Goal: Task Accomplishment & Management: Complete application form

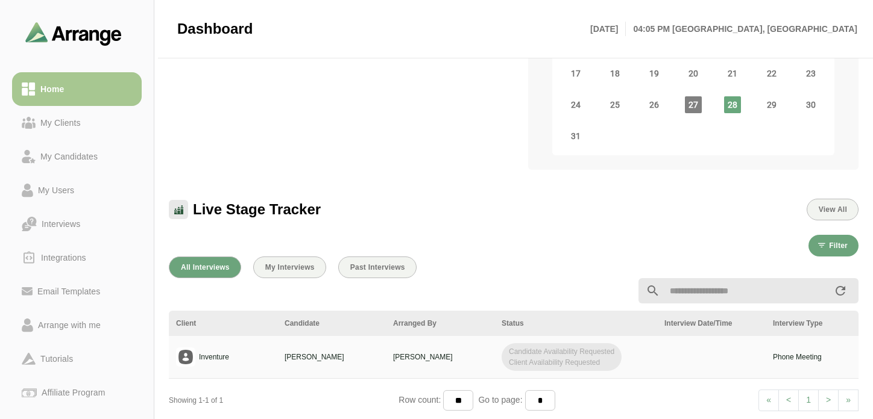
scroll to position [312, 0]
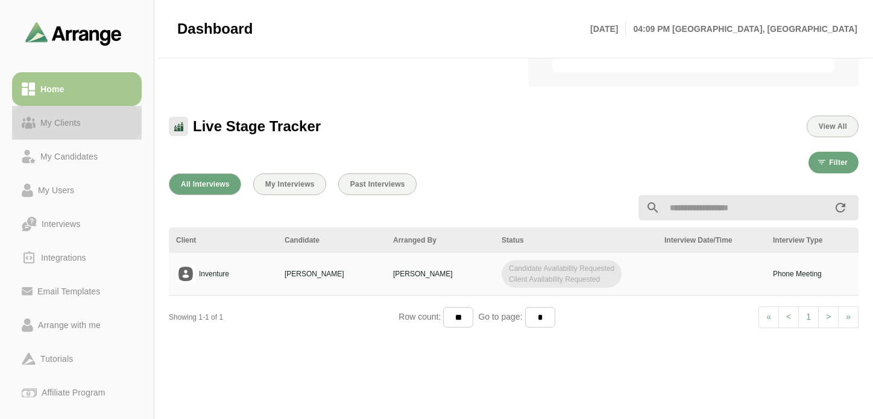
click at [62, 128] on div "My Clients" at bounding box center [61, 123] width 50 height 14
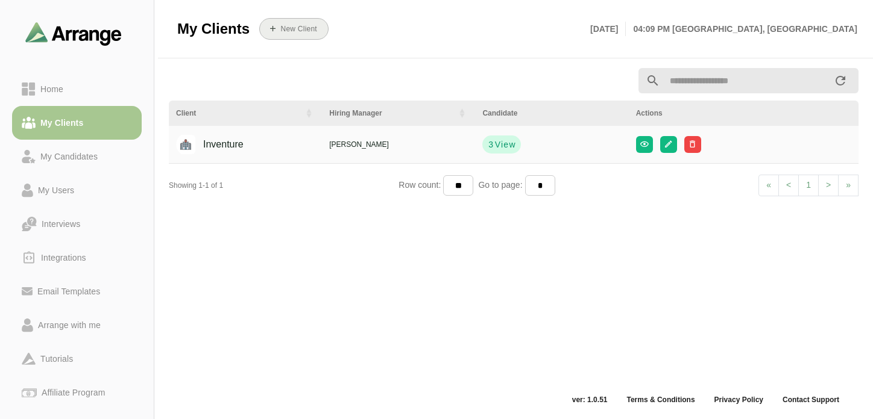
click at [293, 34] on button "New Client" at bounding box center [293, 29] width 69 height 22
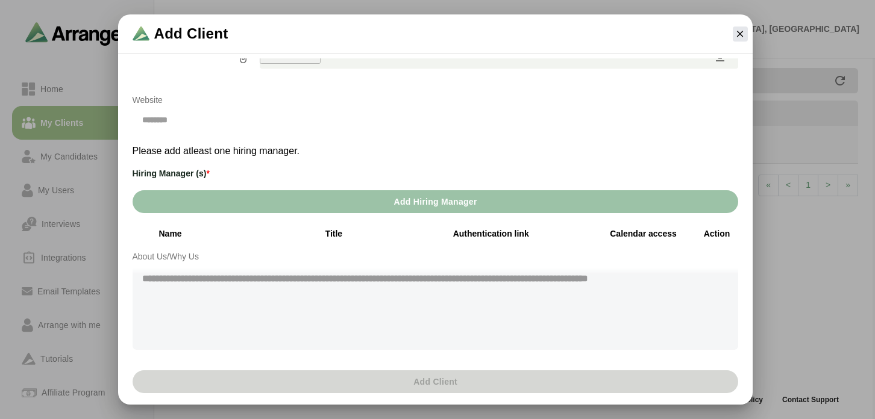
scroll to position [129, 0]
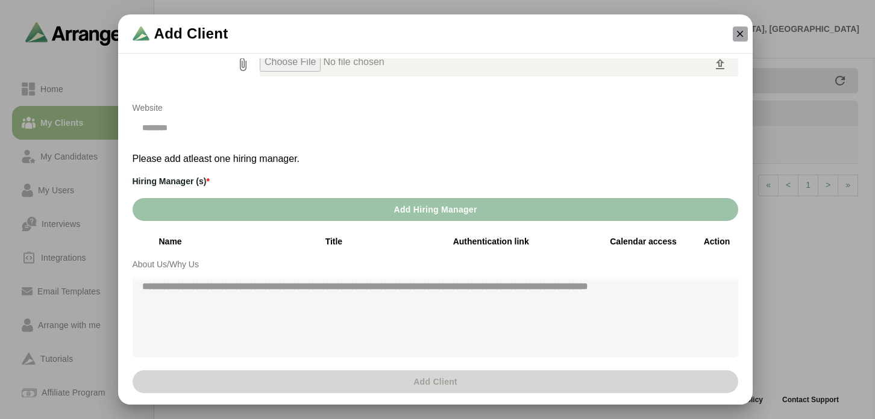
click at [741, 33] on icon "button" at bounding box center [740, 33] width 11 height 11
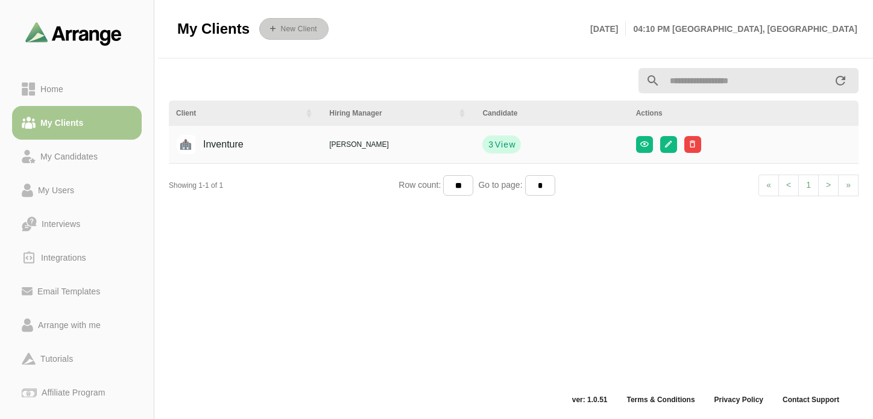
click at [295, 37] on button "New Client" at bounding box center [293, 29] width 69 height 22
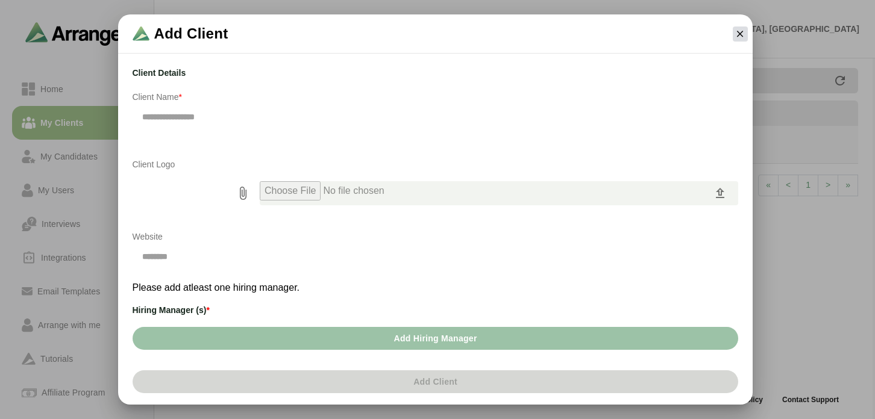
click at [747, 31] on button "button" at bounding box center [740, 34] width 15 height 15
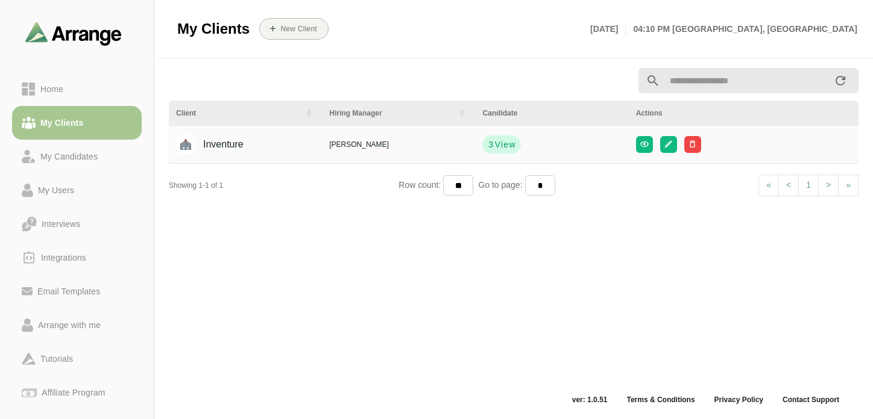
click at [65, 42] on img at bounding box center [73, 34] width 96 height 24
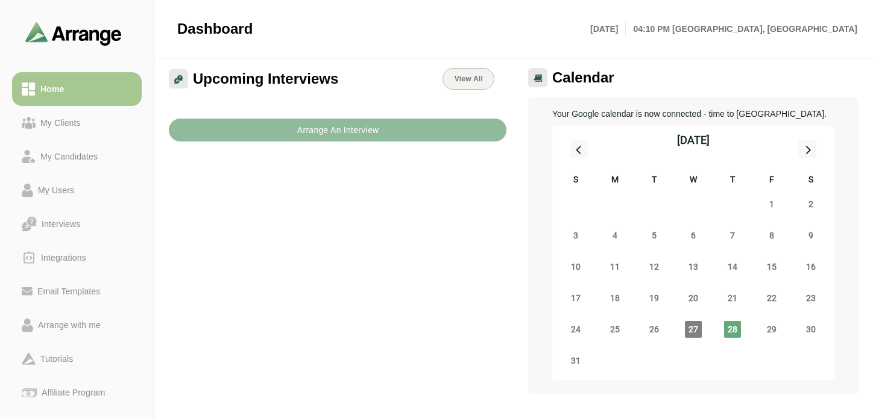
click at [233, 138] on button "Arrange An Interview" at bounding box center [337, 130] width 337 height 23
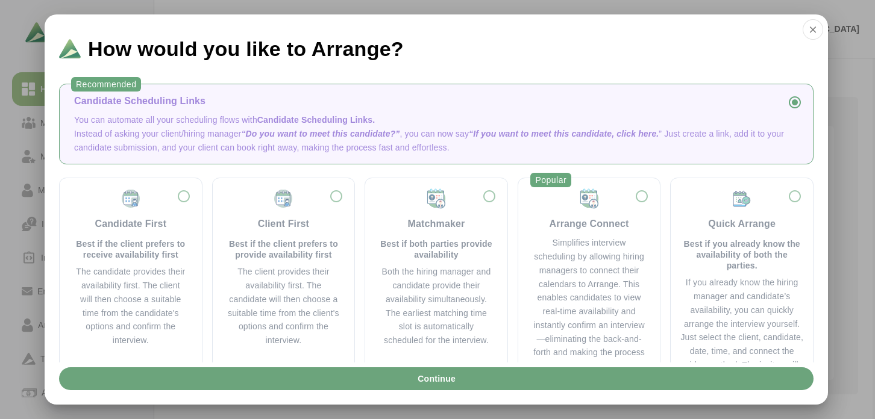
scroll to position [52, 0]
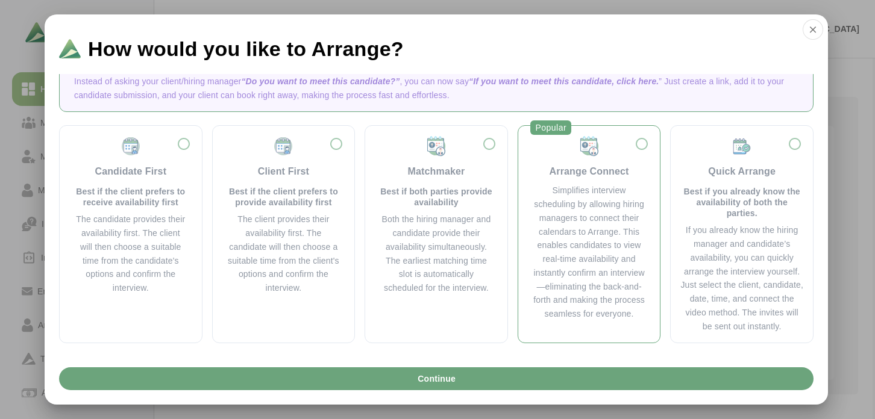
click at [573, 272] on div "Simplifies interview scheduling by allowing hiring managers to connect their ca…" at bounding box center [589, 252] width 113 height 137
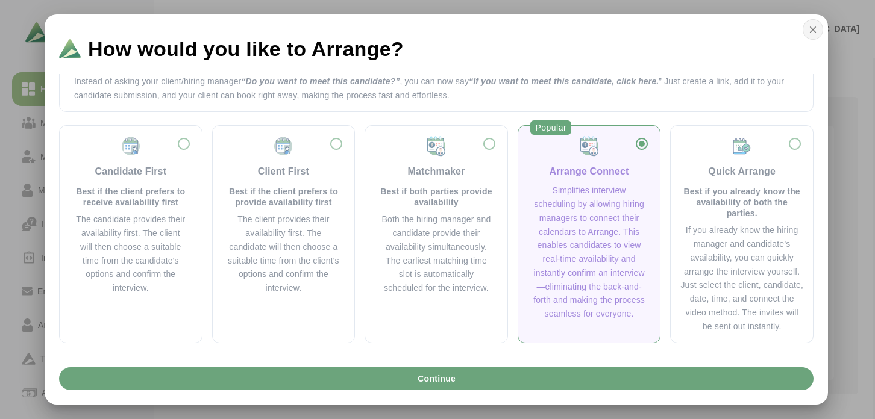
click at [814, 28] on icon "button" at bounding box center [813, 29] width 11 height 11
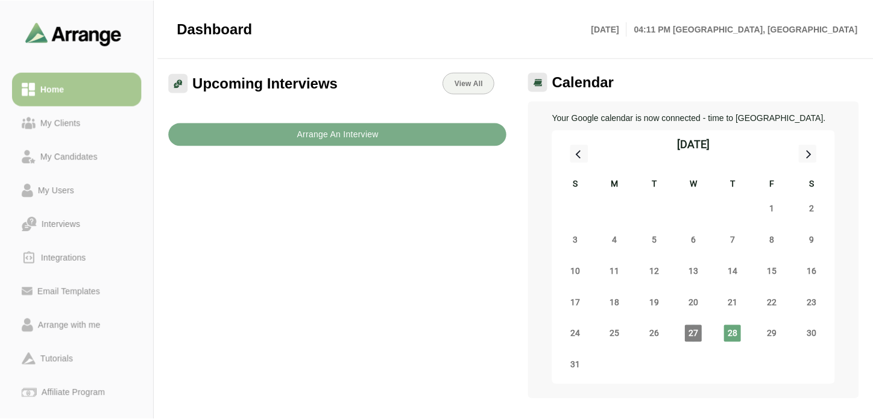
scroll to position [4, 0]
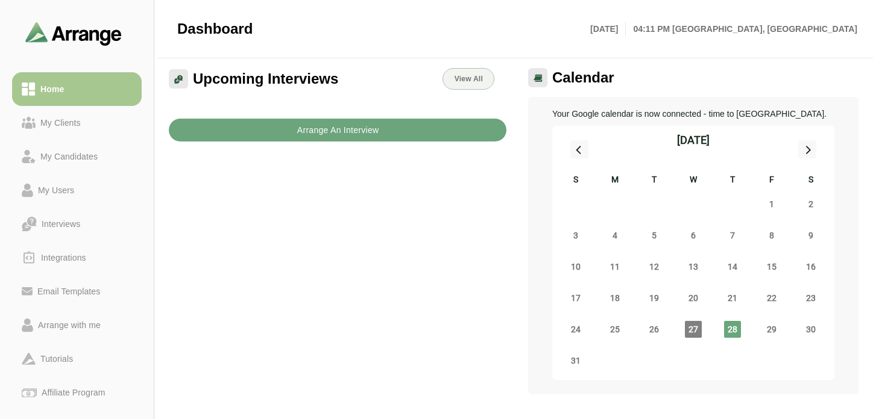
click at [293, 121] on button "Arrange An Interview" at bounding box center [337, 130] width 337 height 23
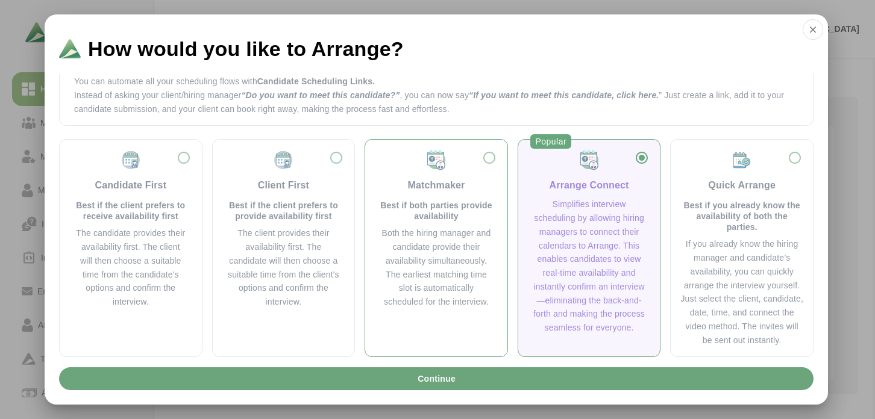
scroll to position [52, 0]
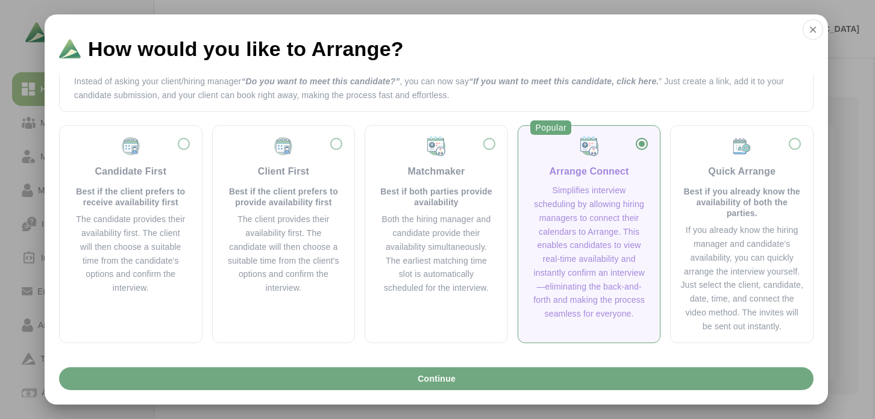
click at [438, 383] on span "Continue" at bounding box center [436, 379] width 39 height 23
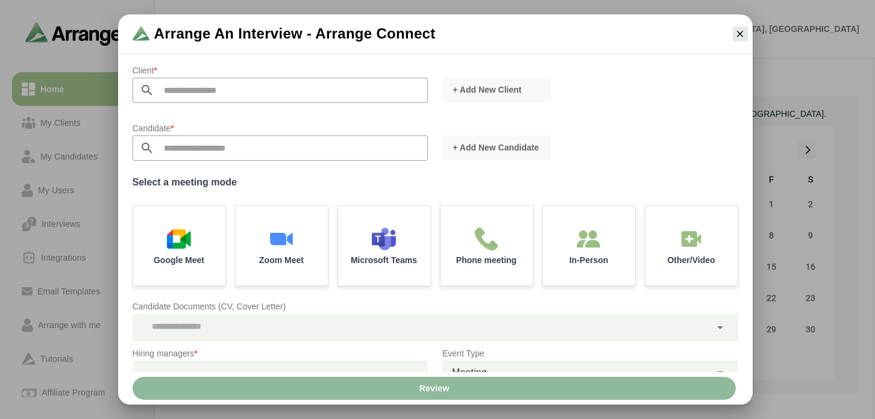
click at [257, 91] on input "text" at bounding box center [291, 90] width 274 height 25
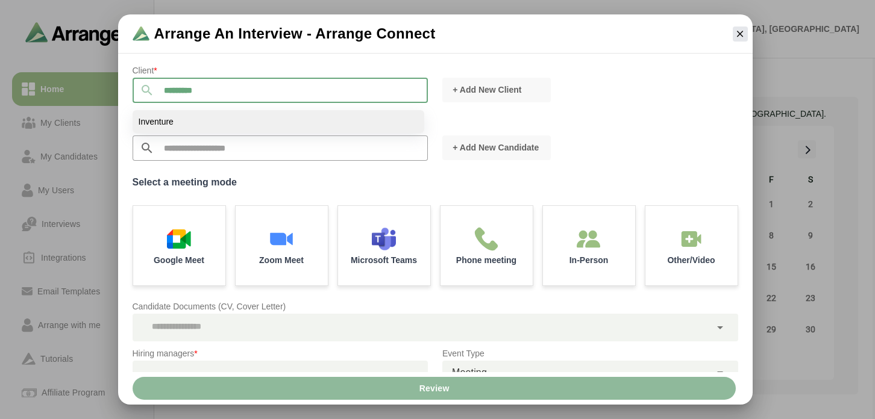
click at [263, 121] on li "Inventure" at bounding box center [279, 121] width 292 height 23
type input "*********"
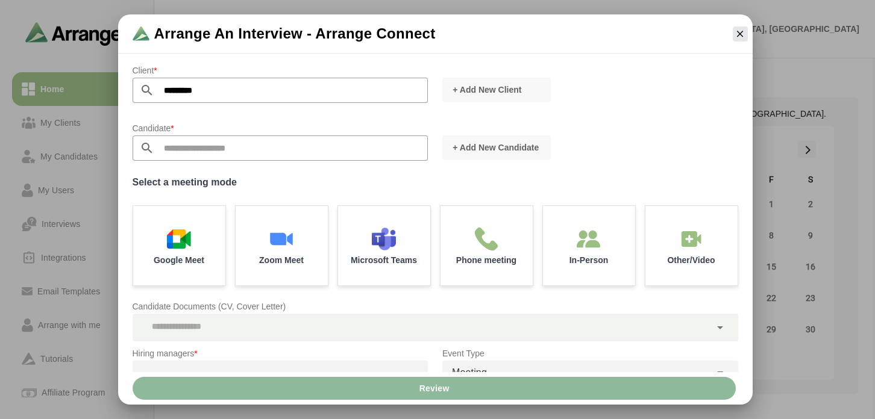
click at [260, 139] on input "text" at bounding box center [291, 148] width 274 height 25
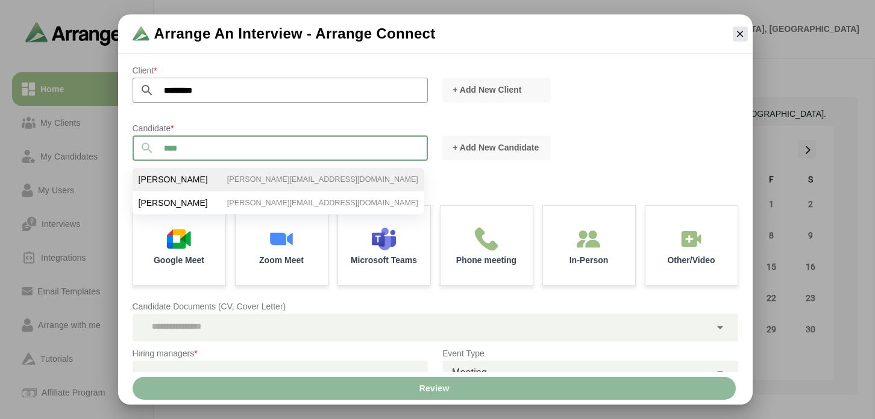
click at [264, 171] on li "Josh Dowedswell josh.dowdeswell@gmail.com" at bounding box center [279, 180] width 292 height 24
type input "**********"
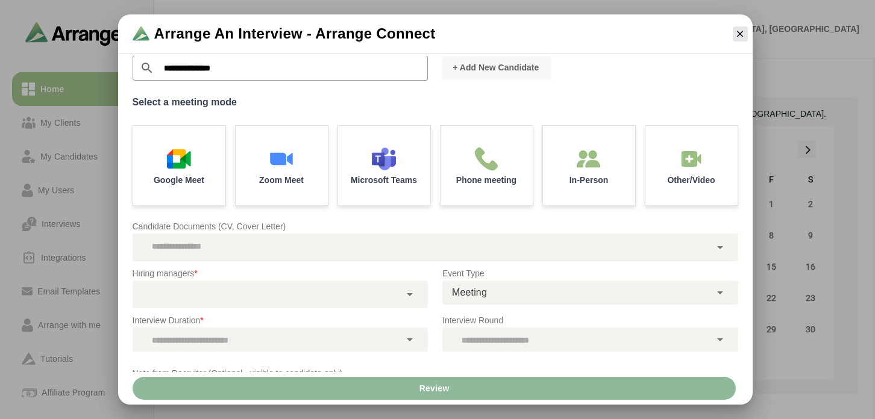
scroll to position [0, 0]
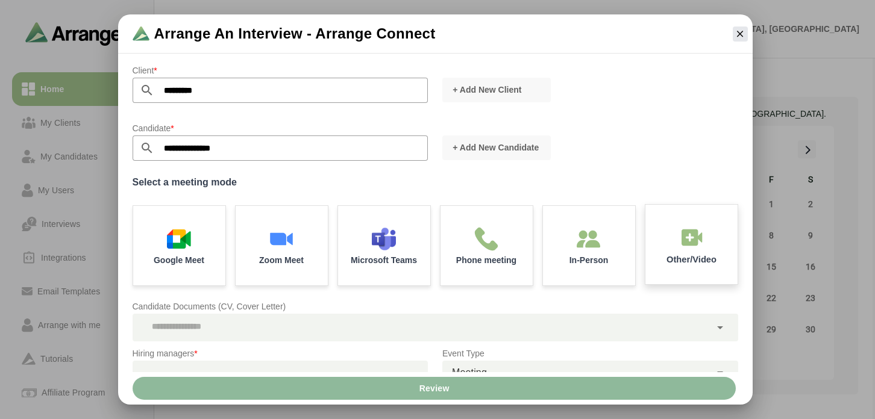
click at [679, 240] on img at bounding box center [691, 237] width 25 height 25
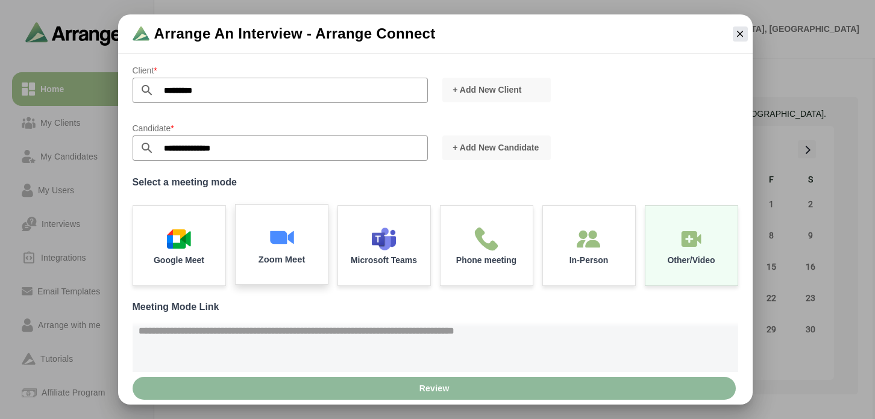
click at [290, 256] on p "Zoom Meet" at bounding box center [281, 260] width 47 height 9
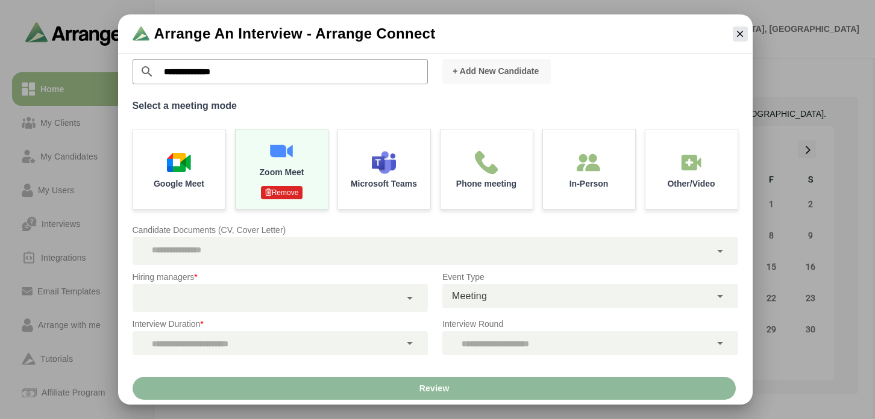
scroll to position [87, 0]
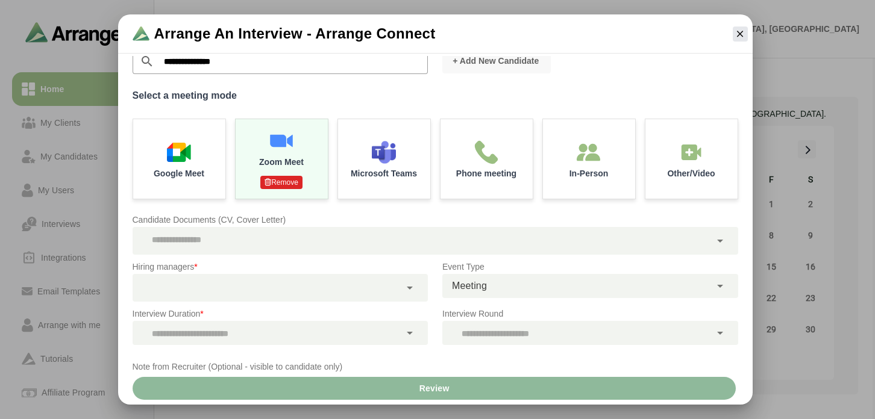
click at [293, 234] on div at bounding box center [422, 241] width 578 height 28
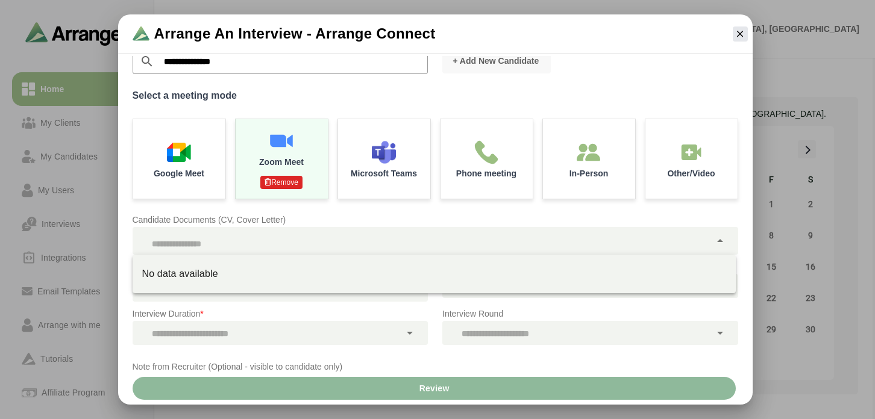
click at [277, 225] on p "Candidate Documents (CV, Cover Letter)" at bounding box center [436, 220] width 606 height 14
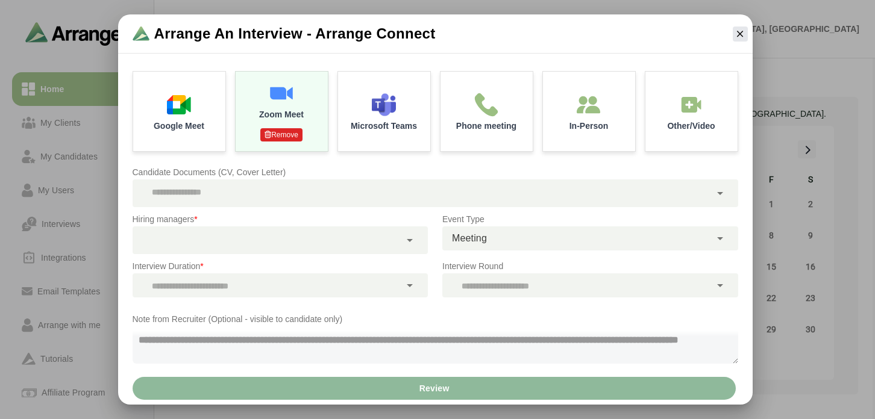
scroll to position [146, 0]
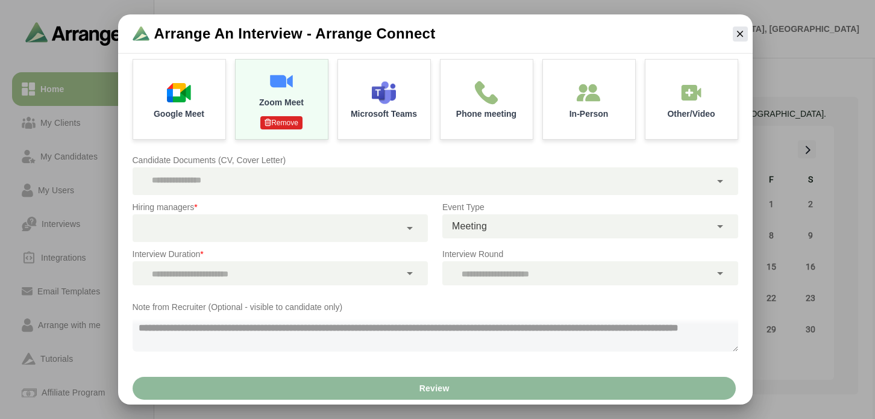
click at [274, 230] on div at bounding box center [267, 229] width 268 height 28
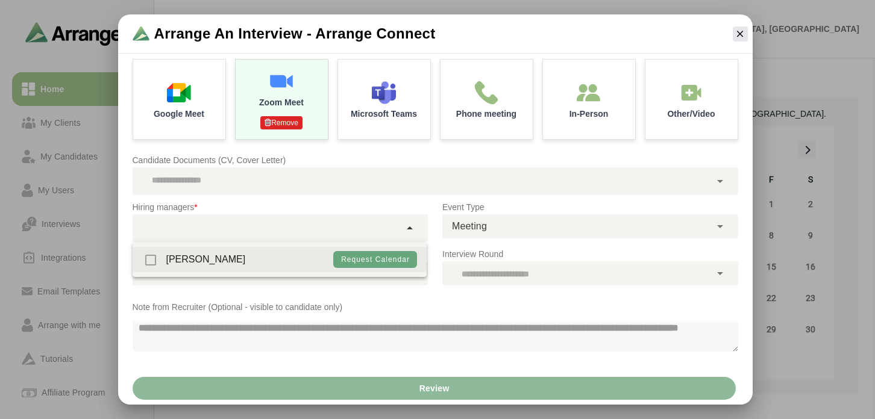
click at [271, 263] on div "Dana Starrantino Request calendar" at bounding box center [280, 259] width 295 height 25
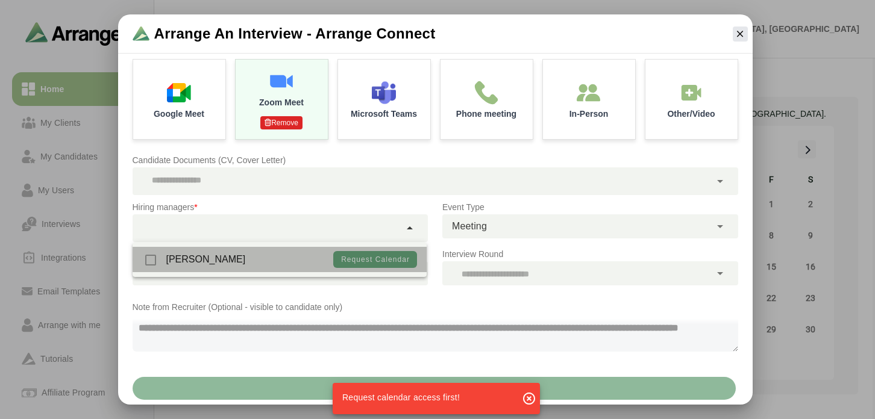
click at [146, 263] on div "[PERSON_NAME]" at bounding box center [194, 259] width 104 height 25
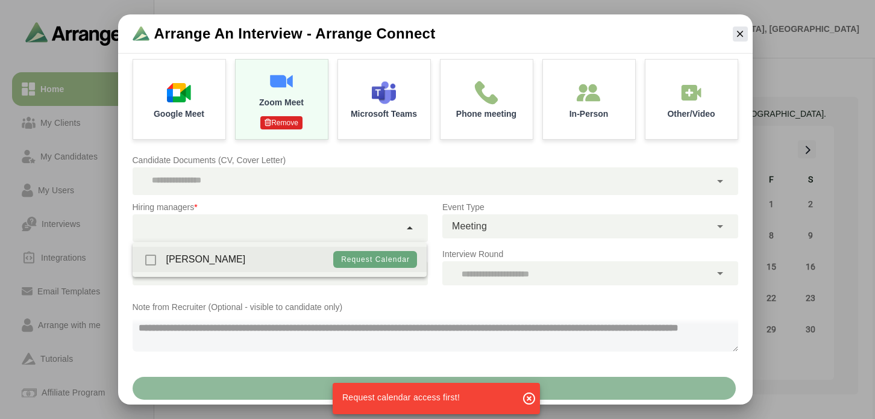
click at [157, 261] on div "[PERSON_NAME]" at bounding box center [194, 259] width 104 height 25
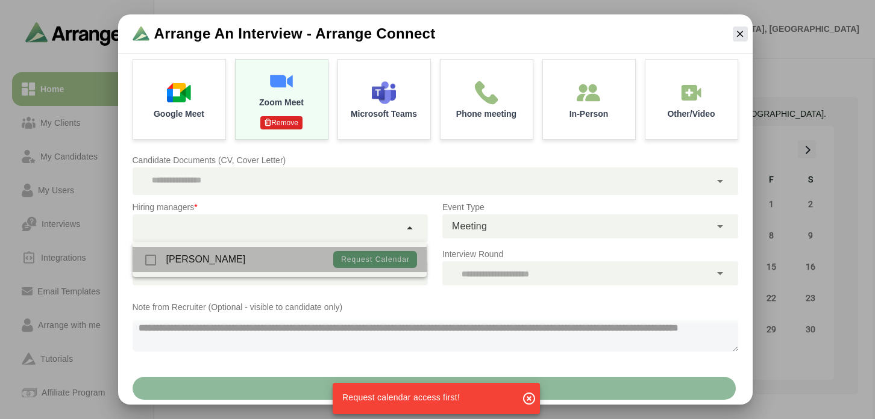
click at [152, 260] on div "[PERSON_NAME]" at bounding box center [194, 259] width 104 height 25
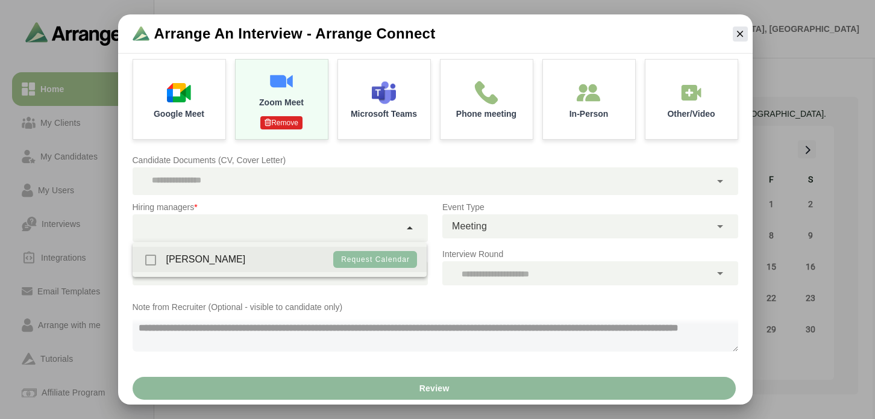
click at [359, 262] on span "Request calendar" at bounding box center [374, 260] width 69 height 8
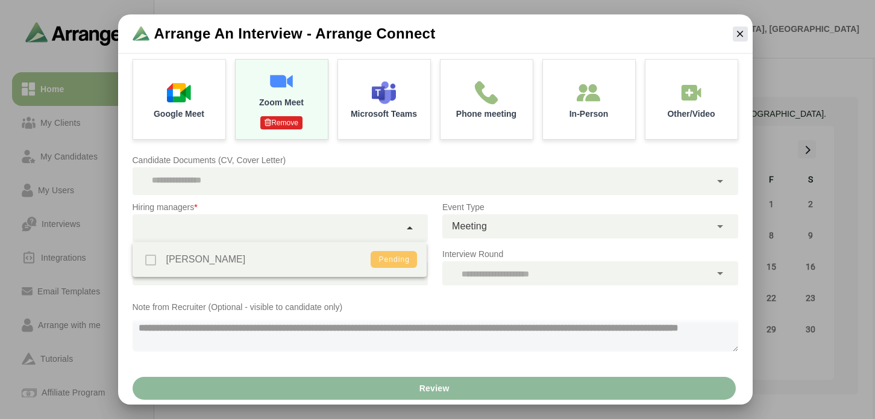
click at [151, 259] on div "Dana Starrantino Pending" at bounding box center [280, 259] width 295 height 35
click at [155, 262] on div "Dana Starrantino Pending" at bounding box center [280, 259] width 295 height 35
click at [151, 262] on div "Dana Starrantino Pending" at bounding box center [280, 259] width 295 height 35
click at [193, 251] on div "Dana Starrantino Pending" at bounding box center [280, 259] width 295 height 35
click at [193, 260] on div "Dana Starrantino Pending" at bounding box center [280, 259] width 295 height 35
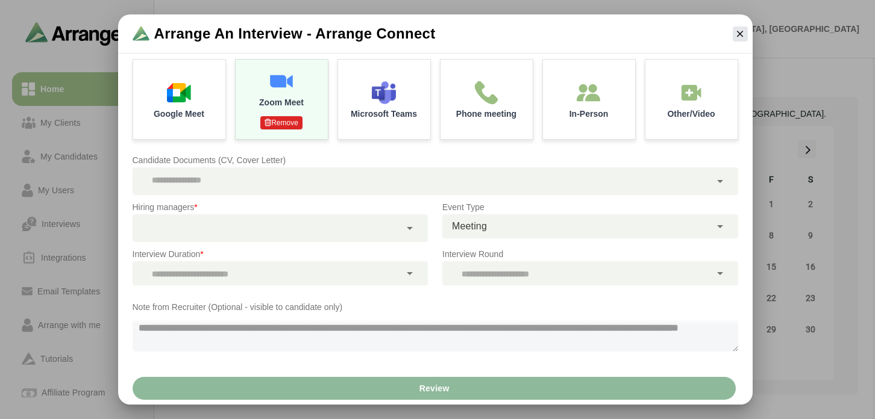
click at [414, 294] on div "Note from Recruiter (Optional - visible to candidate only) 0 / 500" at bounding box center [435, 333] width 620 height 80
click at [733, 34] on button "button" at bounding box center [740, 34] width 15 height 15
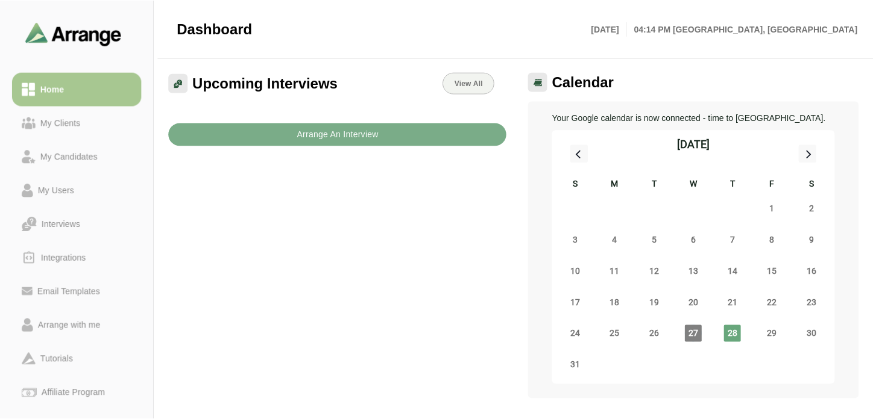
scroll to position [4, 0]
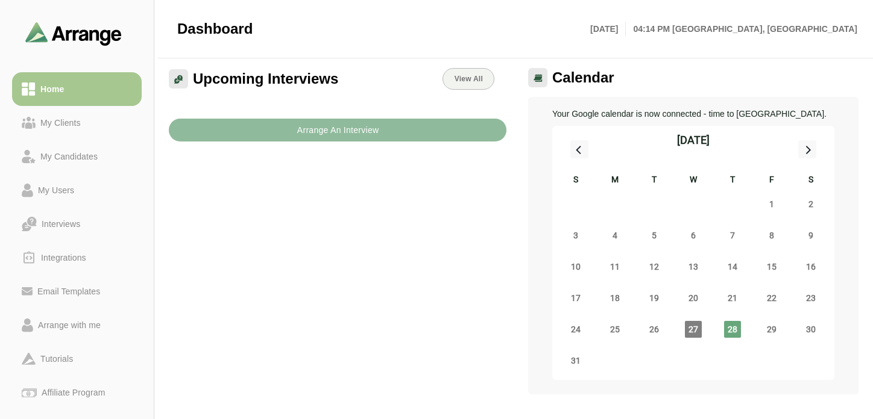
click at [310, 124] on b "Arrange An Interview" at bounding box center [337, 130] width 83 height 23
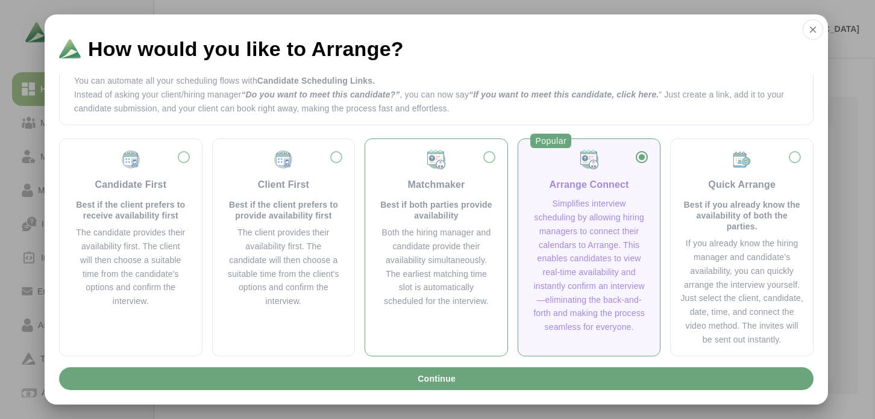
scroll to position [43, 0]
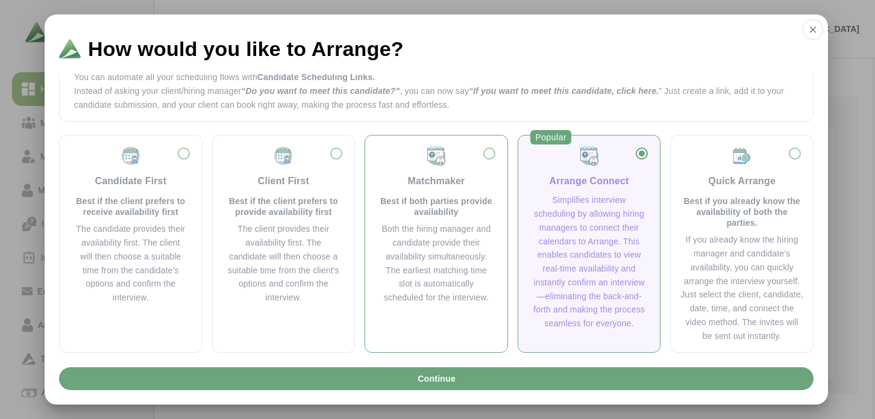
click at [438, 251] on div "Both the hiring manager and candidate provide their availability simultaneously…" at bounding box center [436, 263] width 113 height 83
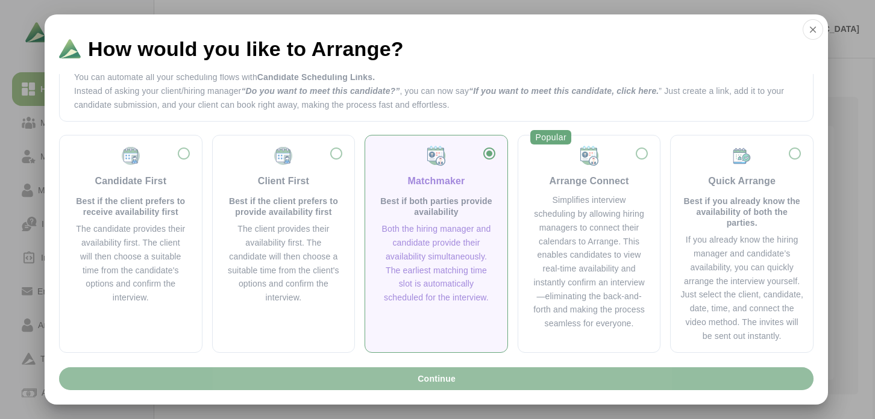
click at [400, 379] on button "Continue" at bounding box center [436, 379] width 754 height 23
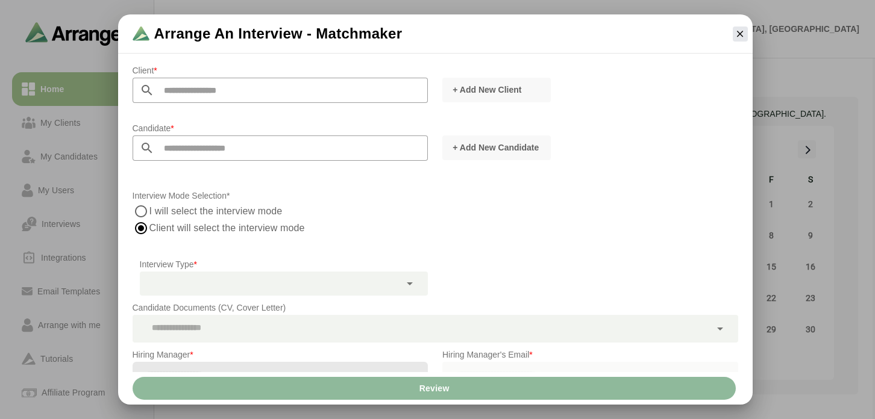
click at [309, 93] on input "text" at bounding box center [291, 90] width 274 height 25
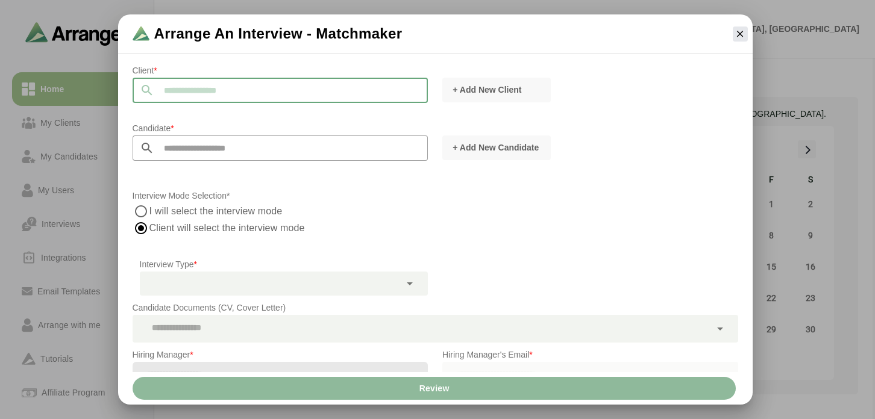
scroll to position [83, 0]
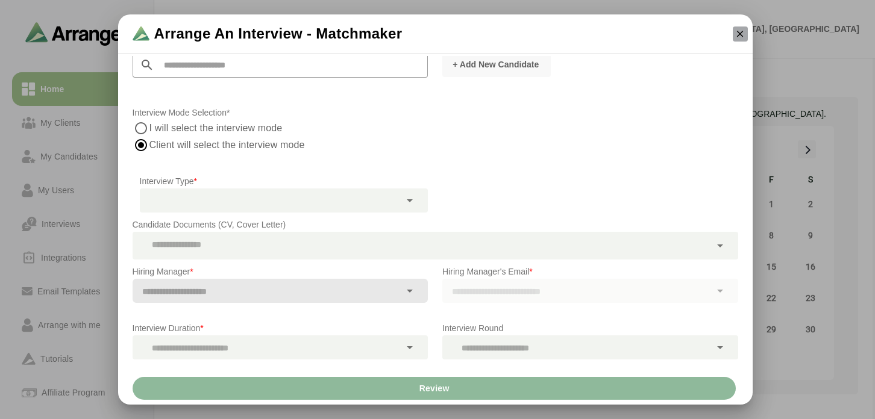
click at [743, 31] on icon "button" at bounding box center [740, 33] width 11 height 11
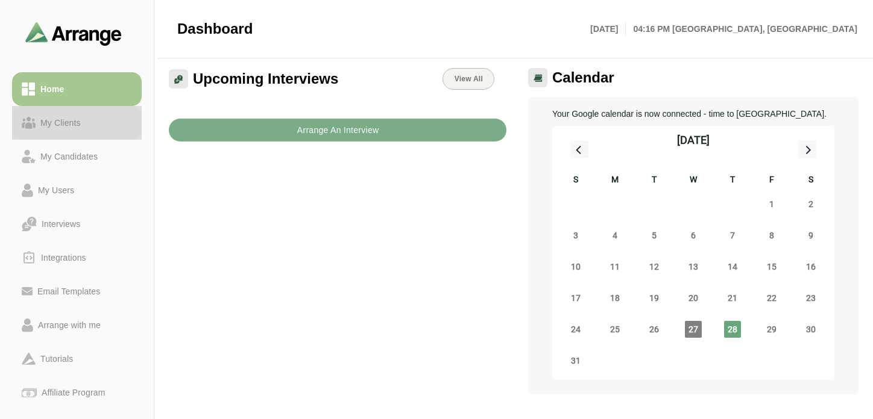
click at [58, 124] on div "My Clients" at bounding box center [61, 123] width 50 height 14
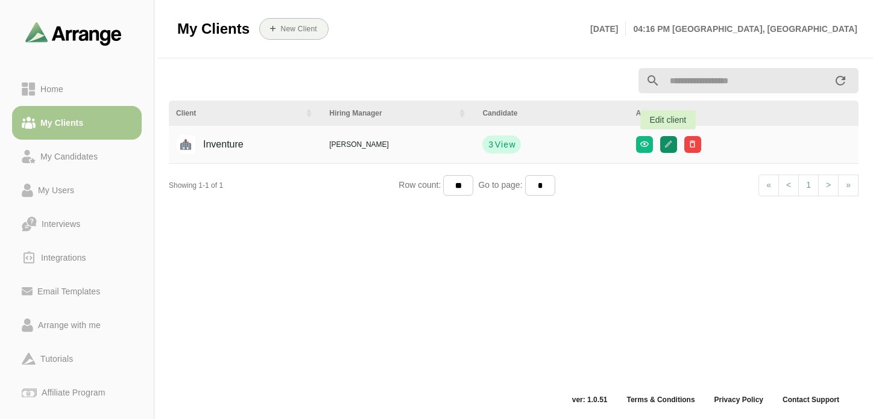
click at [664, 147] on icon "button" at bounding box center [667, 144] width 9 height 9
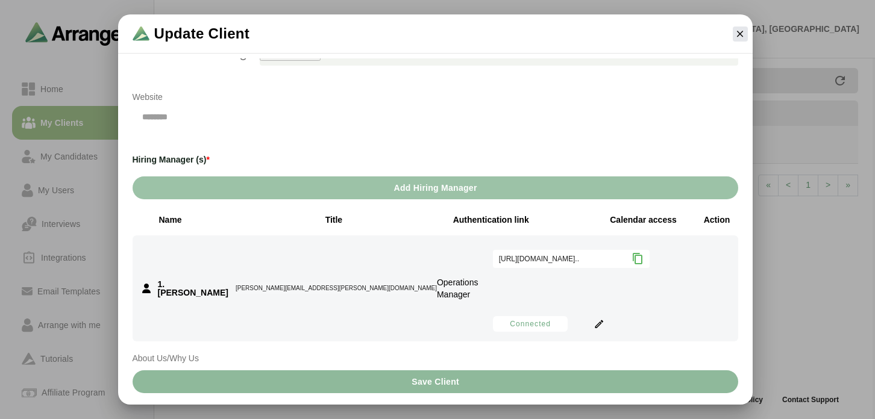
scroll to position [127, 0]
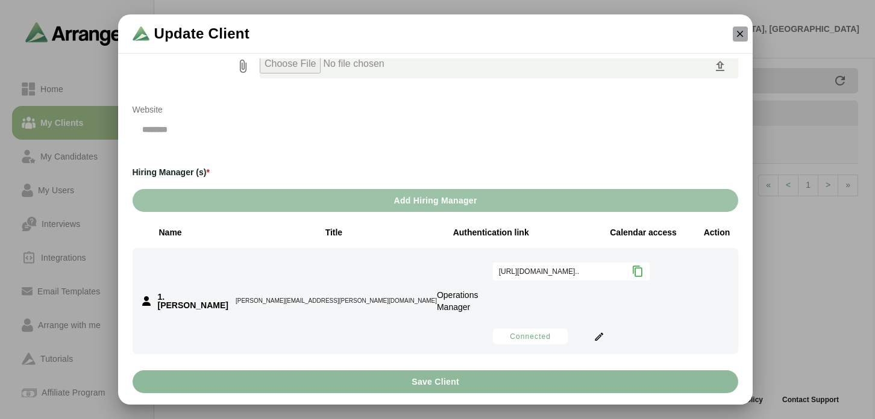
click at [741, 32] on icon "button" at bounding box center [740, 33] width 11 height 11
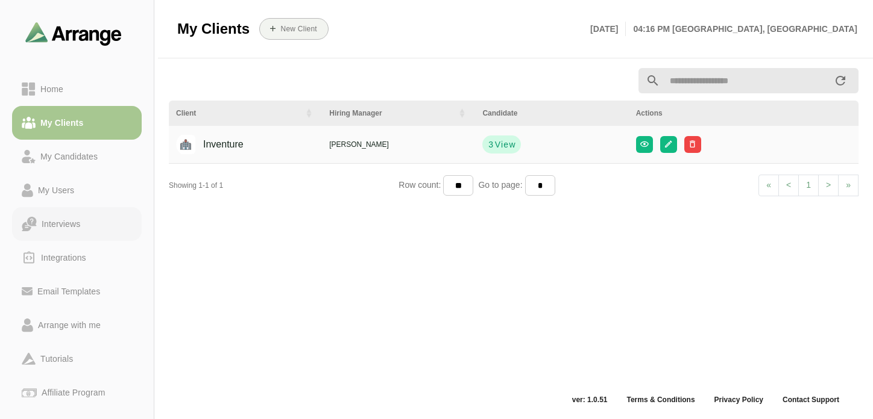
click at [74, 220] on div "Interviews" at bounding box center [61, 224] width 48 height 14
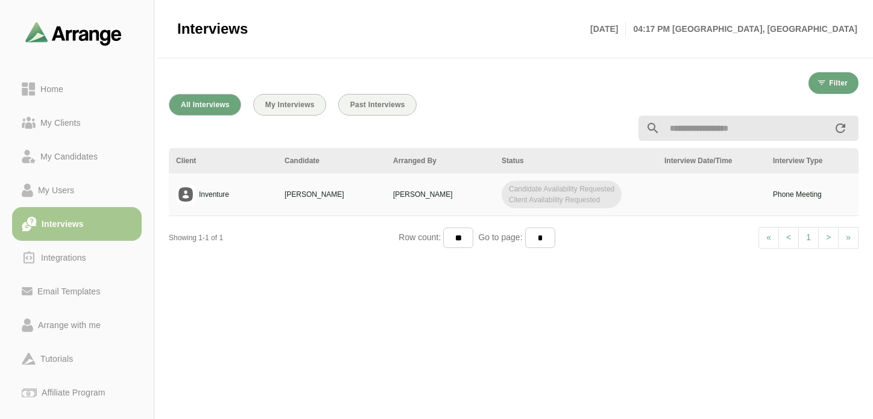
drag, startPoint x: 607, startPoint y: 201, endPoint x: 494, endPoint y: 196, distance: 113.4
click at [494, 196] on td "Candidate Availability Requested Client Availability Requested" at bounding box center [575, 195] width 163 height 43
click at [567, 185] on span "Candidate Availability Requested Client Availability Requested" at bounding box center [561, 195] width 120 height 28
drag, startPoint x: 612, startPoint y: 186, endPoint x: 501, endPoint y: 192, distance: 111.7
click at [501, 192] on td "Candidate Availability Requested Client Availability Requested" at bounding box center [575, 195] width 163 height 43
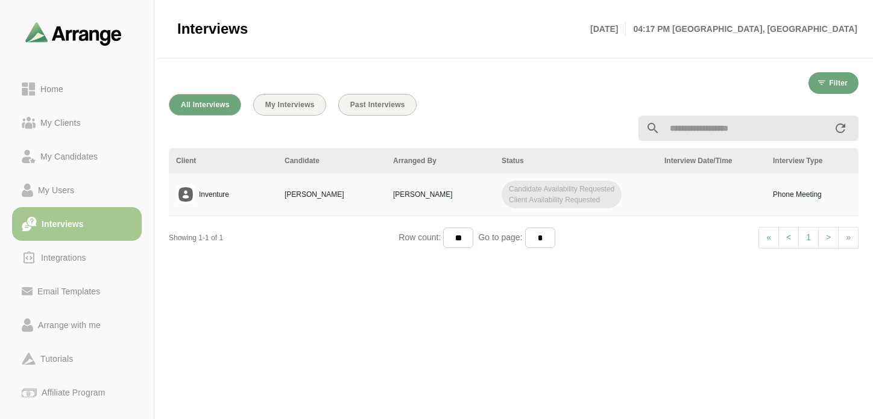
click at [501, 192] on td "Candidate Availability Requested Client Availability Requested" at bounding box center [575, 195] width 163 height 43
drag, startPoint x: 506, startPoint y: 201, endPoint x: 621, endPoint y: 198, distance: 115.1
click at [621, 198] on div "Candidate Availability Requested Client Availability Requested" at bounding box center [575, 195] width 148 height 28
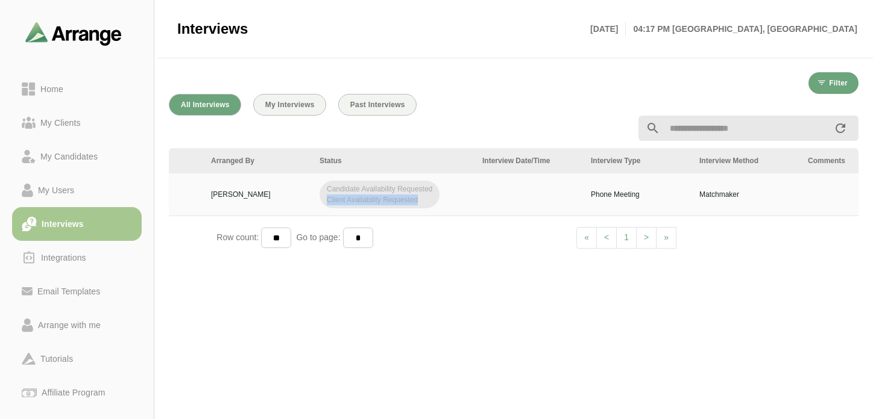
scroll to position [0, 216]
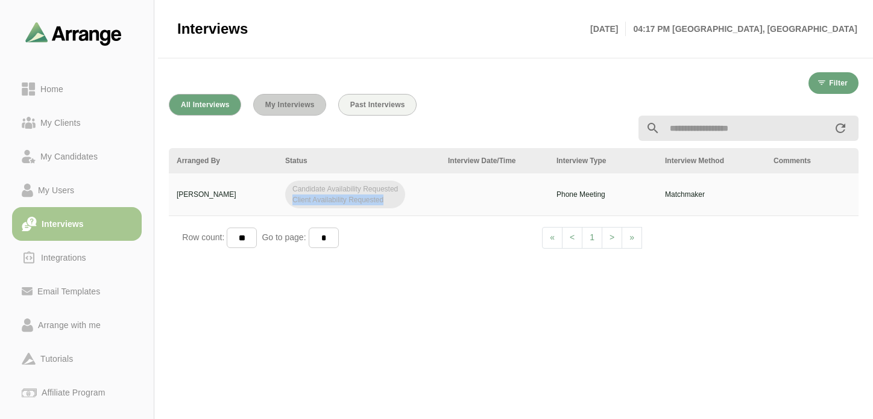
click at [301, 107] on span "My Interviews" at bounding box center [290, 105] width 50 height 8
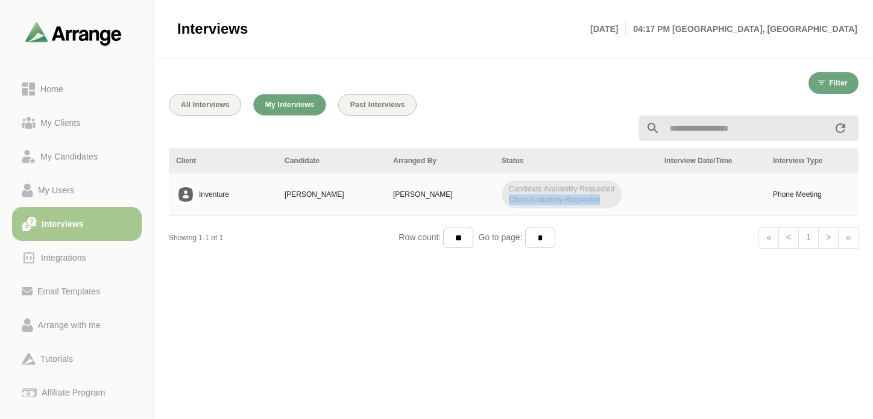
click at [369, 105] on span "Past Interviews" at bounding box center [377, 105] width 55 height 8
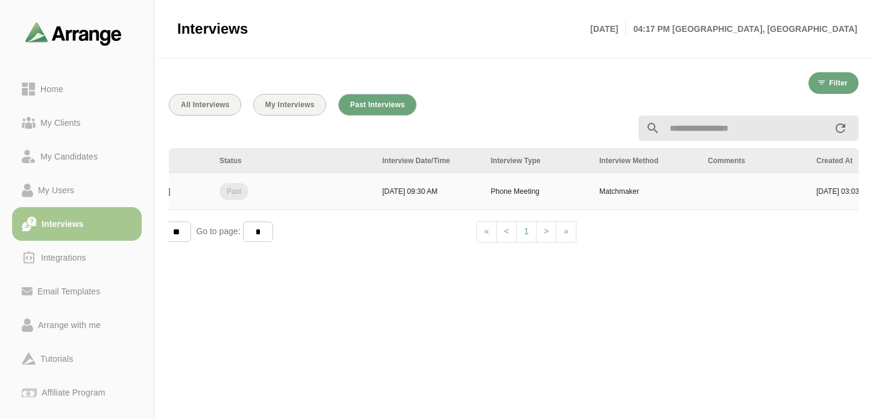
scroll to position [0, 450]
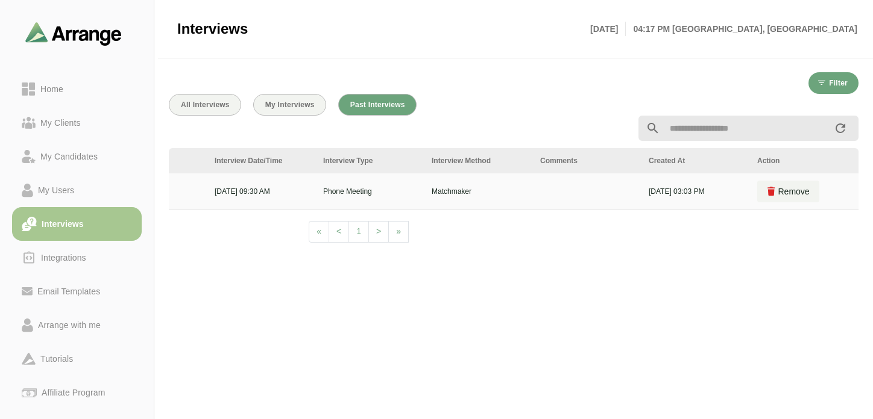
click at [269, 110] on div at bounding box center [514, 128] width 704 height 40
click at [271, 106] on span "My Interviews" at bounding box center [290, 105] width 50 height 8
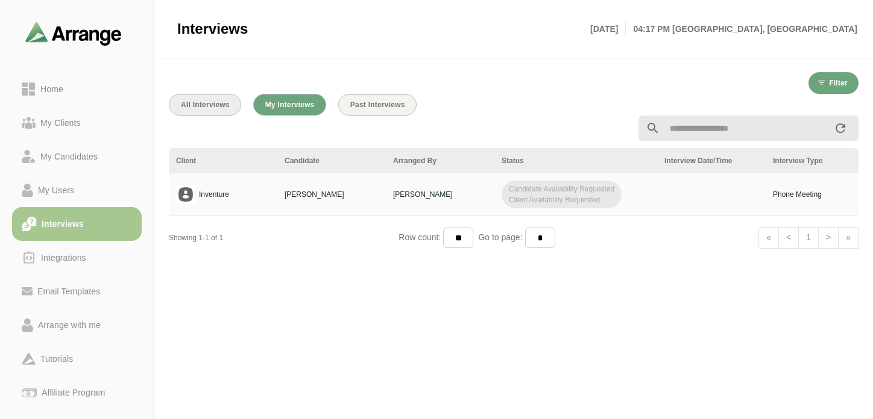
click at [201, 105] on span "All Interviews" at bounding box center [204, 105] width 49 height 8
click at [86, 94] on div "Home" at bounding box center [77, 89] width 110 height 14
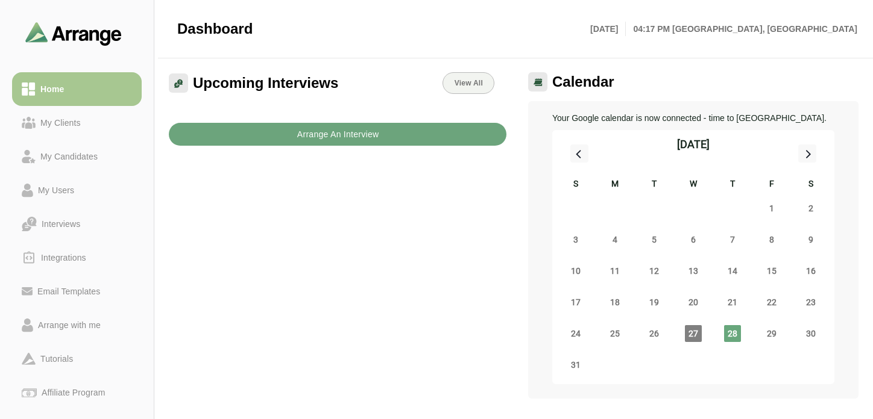
click at [365, 137] on b "Arrange An Interview" at bounding box center [337, 134] width 83 height 23
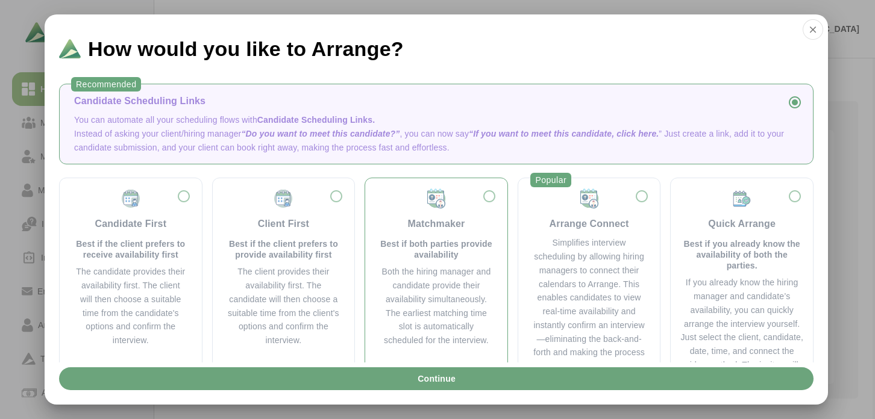
click at [404, 307] on div "Both the hiring manager and candidate provide their availability simultaneously…" at bounding box center [436, 306] width 113 height 83
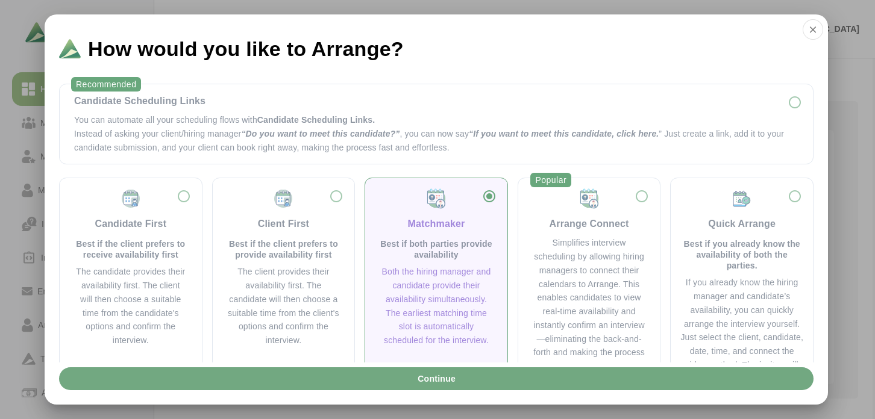
click at [377, 386] on button "Continue" at bounding box center [436, 379] width 754 height 23
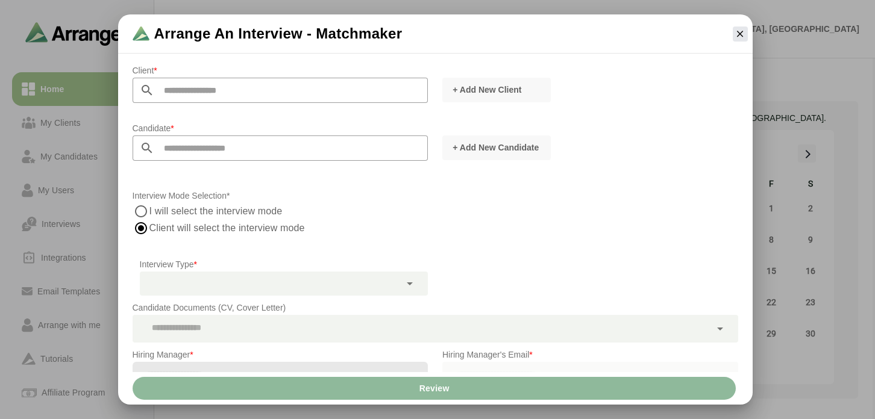
click at [210, 93] on input "text" at bounding box center [291, 90] width 274 height 25
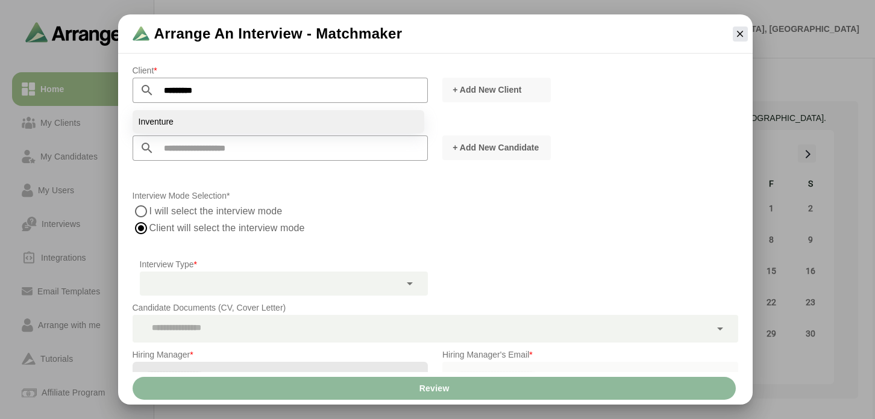
click at [234, 118] on li "Inventure" at bounding box center [279, 121] width 292 height 23
type input "*********"
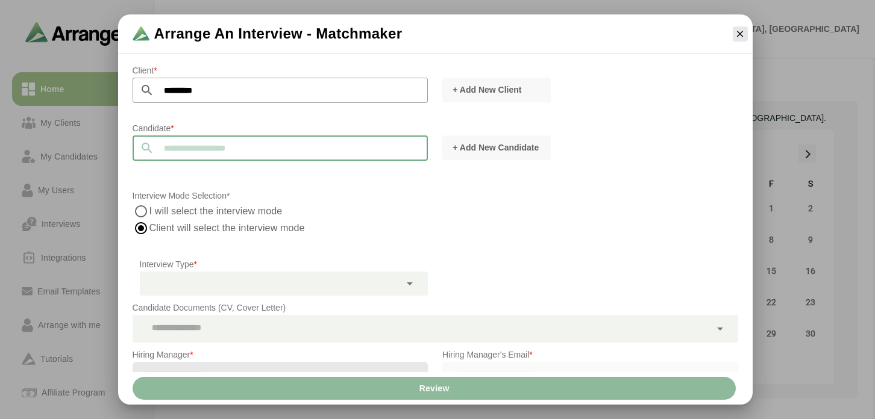
click at [233, 145] on input "text" at bounding box center [291, 148] width 274 height 25
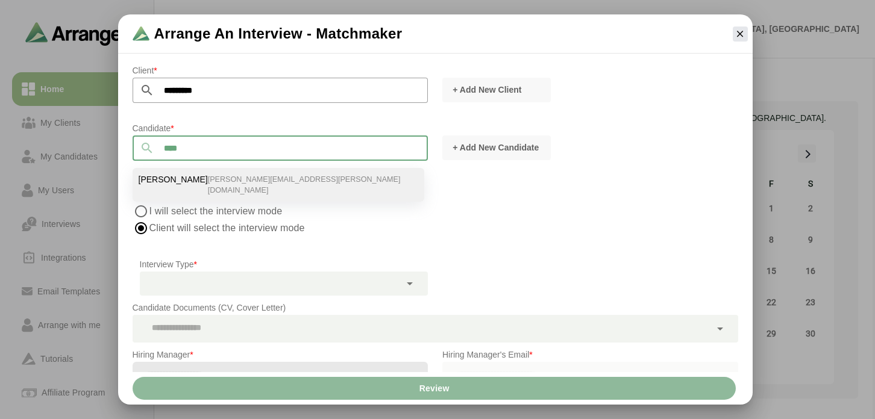
click at [238, 174] on li "Dana Starrantino dana.starrantino@gmail.com" at bounding box center [279, 185] width 292 height 34
type input "**********"
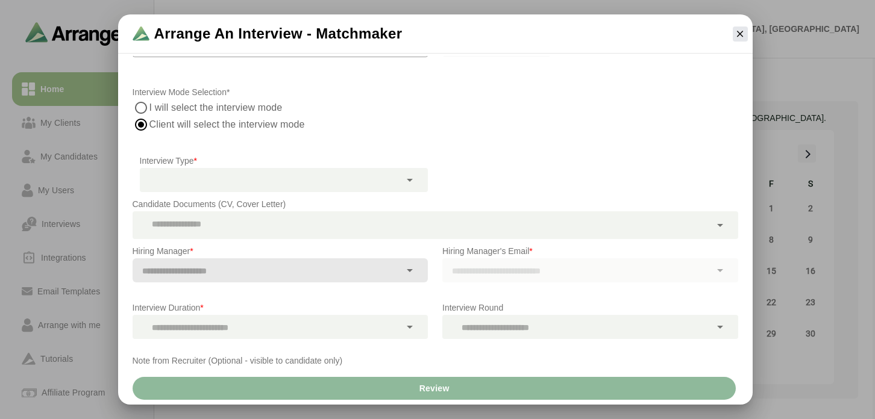
scroll to position [110, 0]
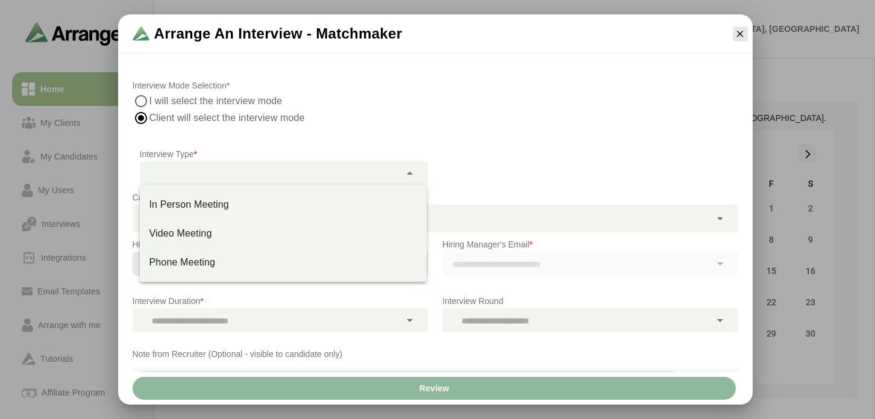
click at [255, 172] on div at bounding box center [270, 174] width 261 height 24
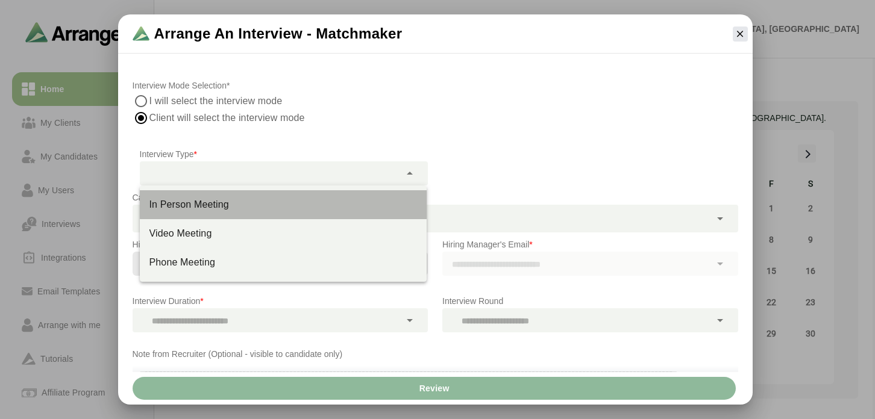
click at [246, 204] on div "In Person Meeting" at bounding box center [283, 205] width 268 height 14
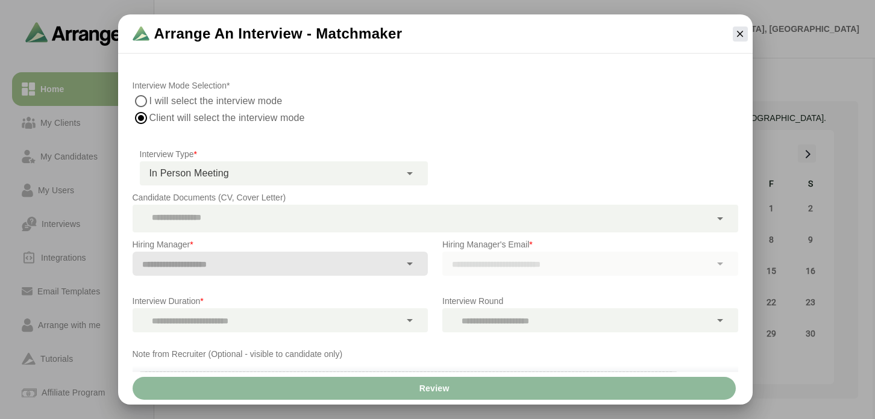
scroll to position [153, 0]
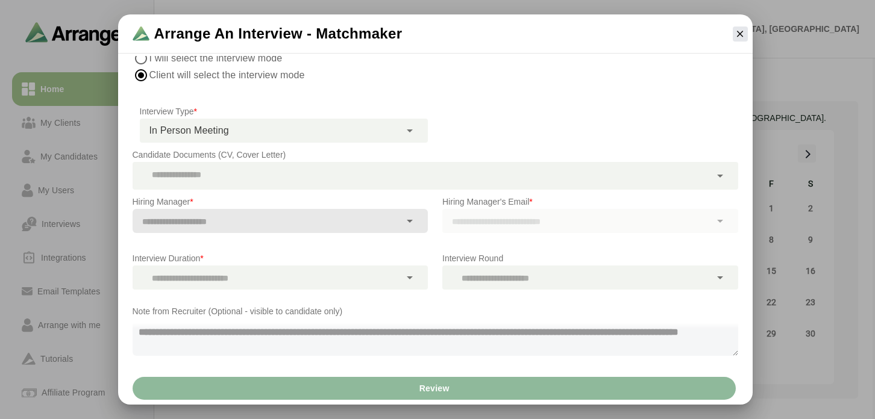
click at [271, 183] on div at bounding box center [422, 176] width 578 height 28
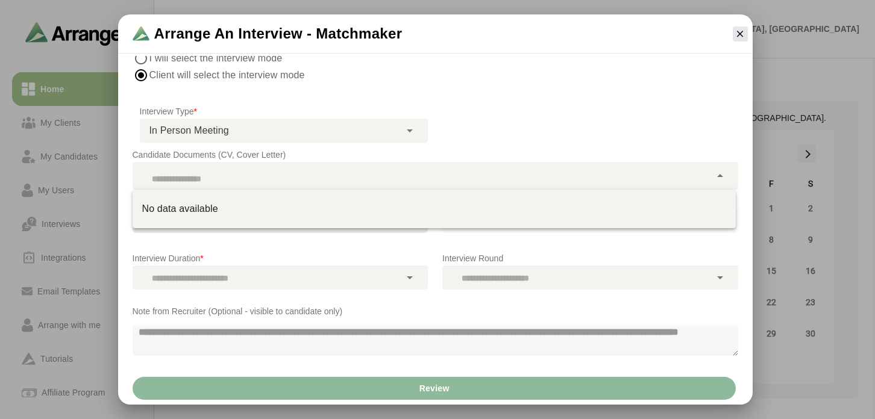
click at [271, 183] on div at bounding box center [422, 176] width 578 height 28
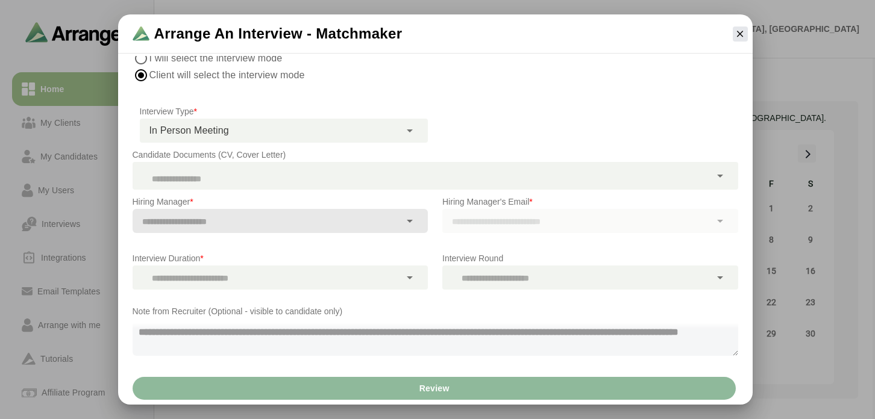
scroll to position [113, 0]
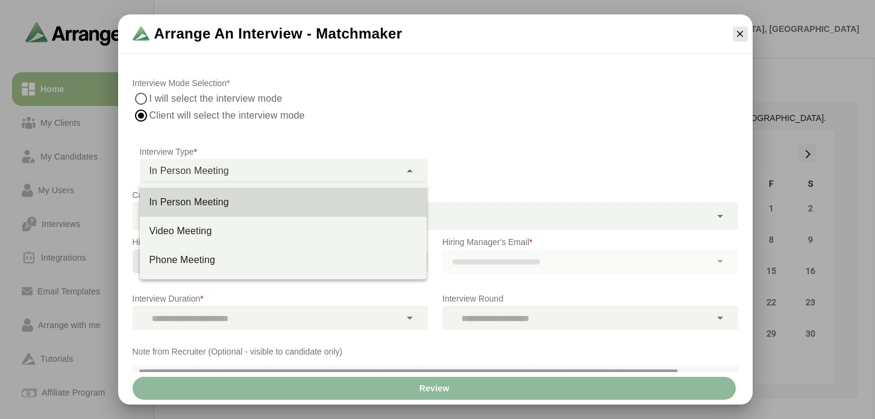
click at [278, 174] on div "In Person Meeting ********" at bounding box center [270, 171] width 261 height 24
click at [273, 262] on div "Phone Meeting" at bounding box center [283, 260] width 268 height 14
type input "**********"
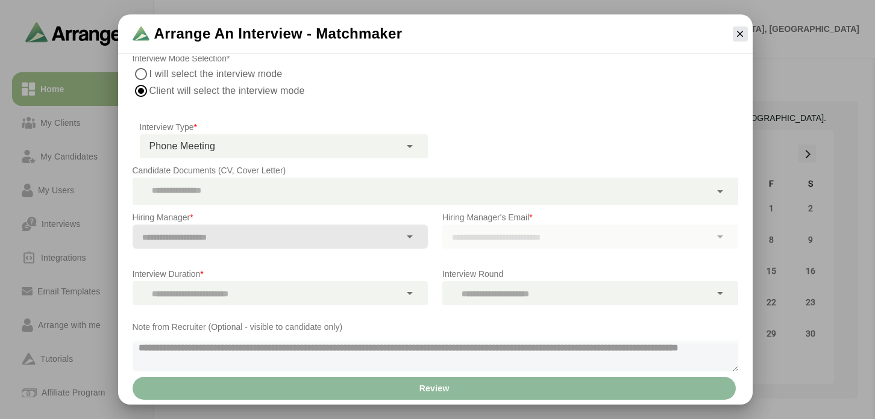
scroll to position [141, 0]
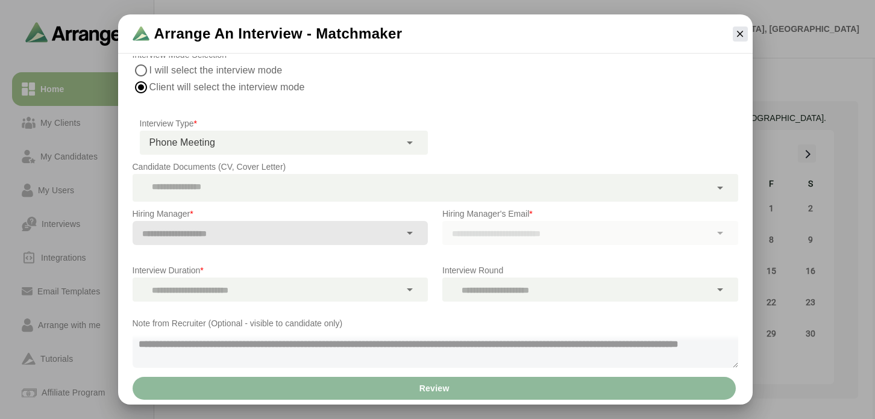
click at [306, 239] on input "text" at bounding box center [267, 233] width 268 height 17
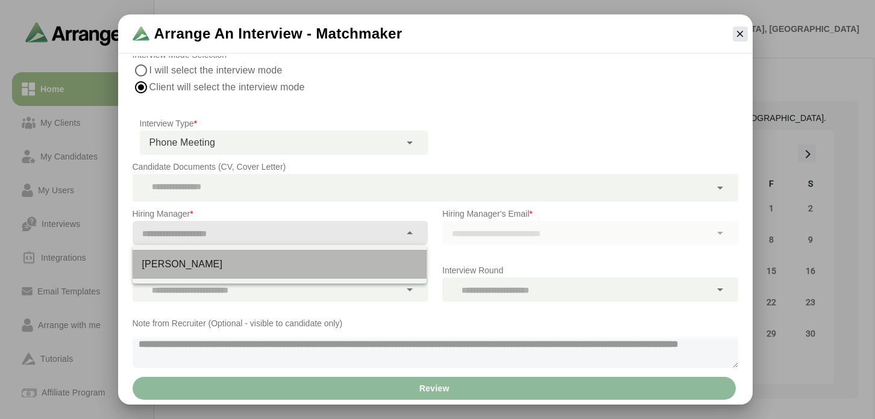
click at [296, 275] on div "[PERSON_NAME]" at bounding box center [280, 264] width 295 height 29
type input "**********"
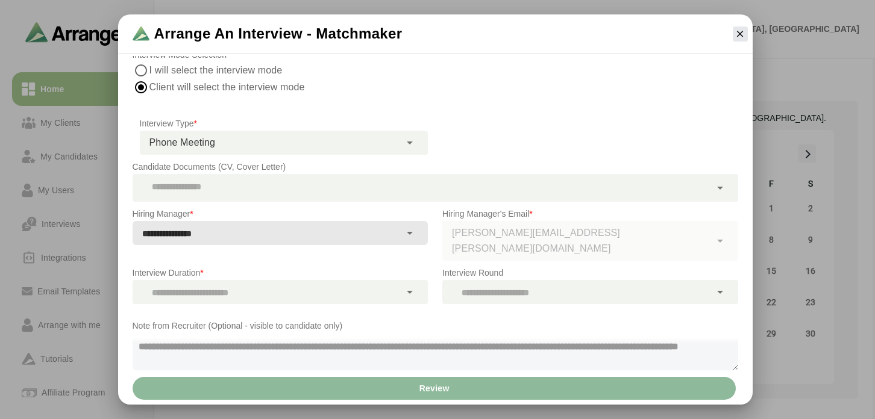
scroll to position [157, 0]
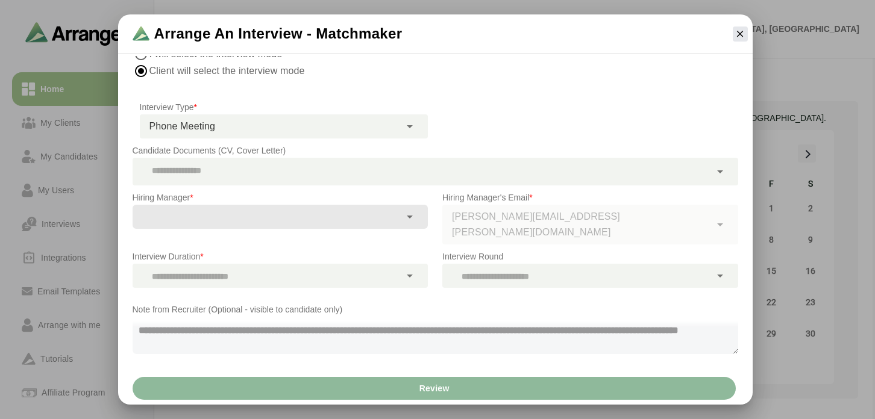
click at [326, 278] on div at bounding box center [267, 276] width 268 height 24
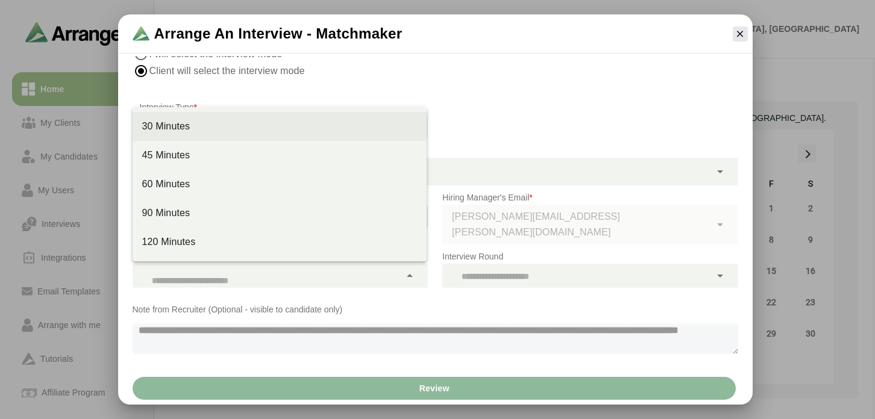
click at [258, 124] on div "30 Minutes" at bounding box center [279, 126] width 275 height 14
type input "**"
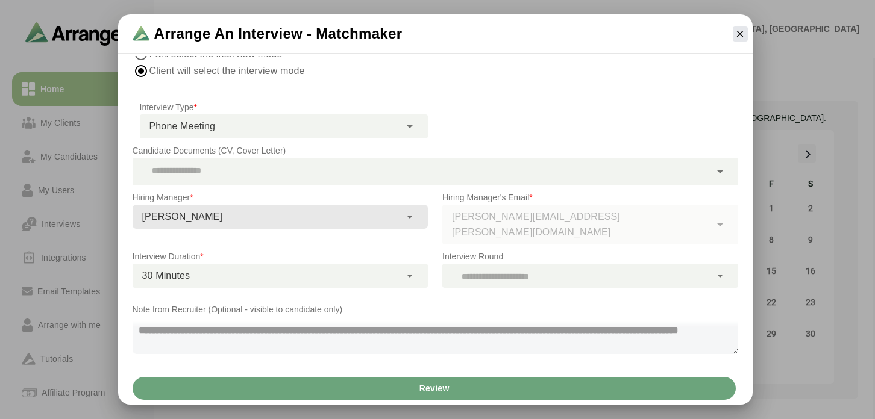
click at [488, 273] on div at bounding box center [576, 276] width 268 height 24
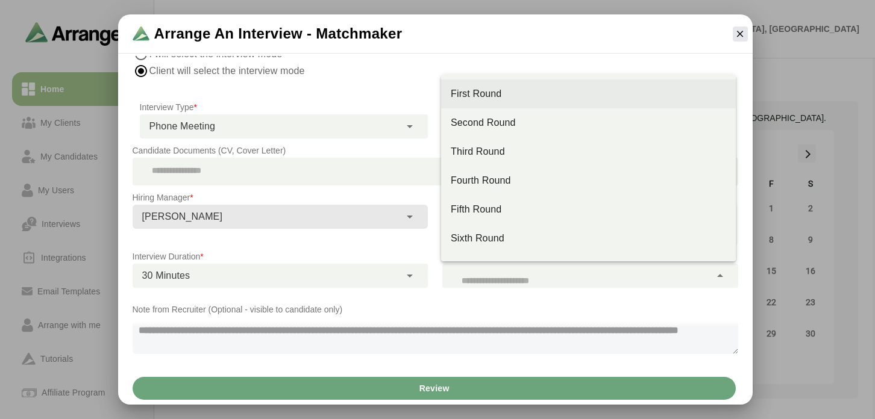
click at [486, 97] on div "First Round" at bounding box center [588, 94] width 275 height 14
type input "**"
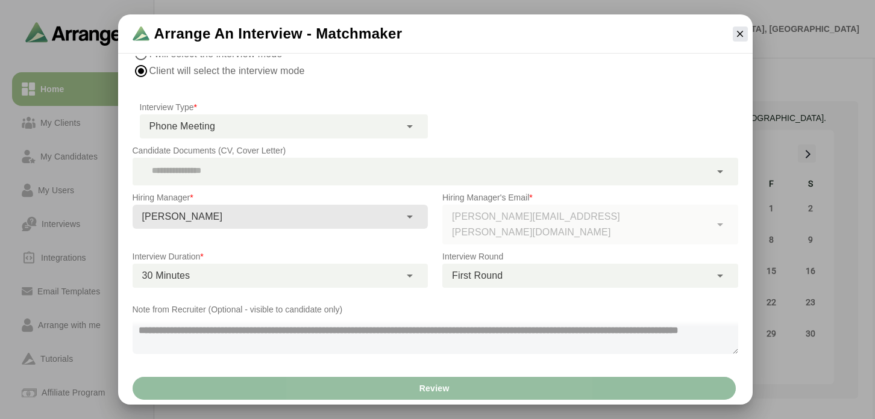
click at [318, 381] on button "Review" at bounding box center [434, 388] width 603 height 23
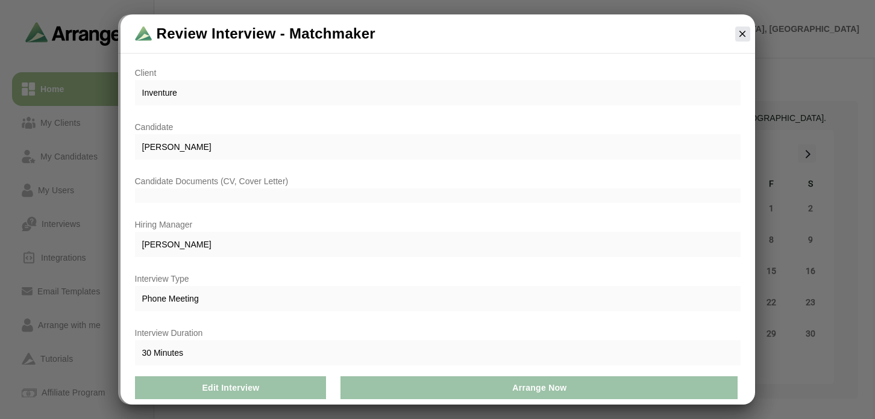
scroll to position [102, 0]
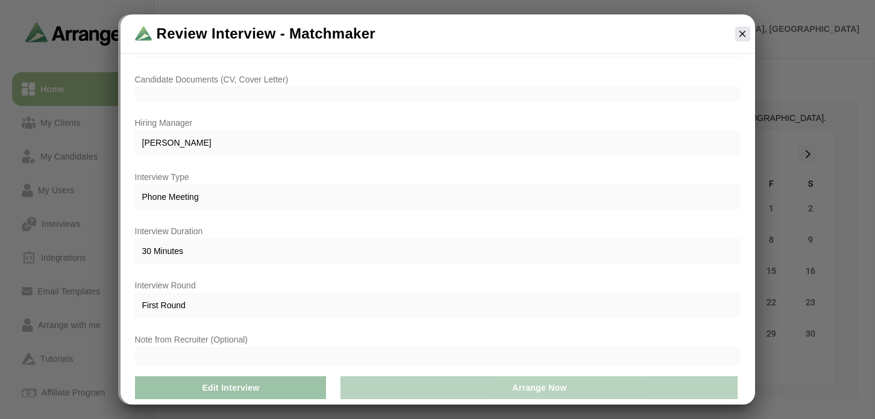
click at [385, 383] on button "Arrange Now" at bounding box center [538, 388] width 397 height 23
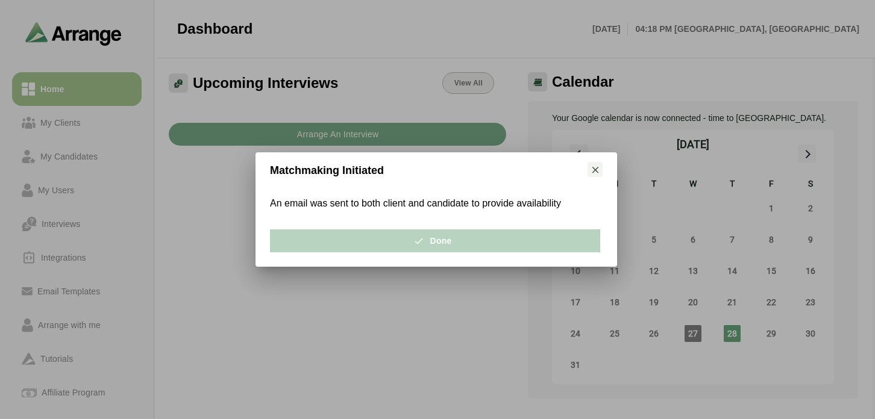
click at [402, 240] on button "Done" at bounding box center [435, 241] width 330 height 23
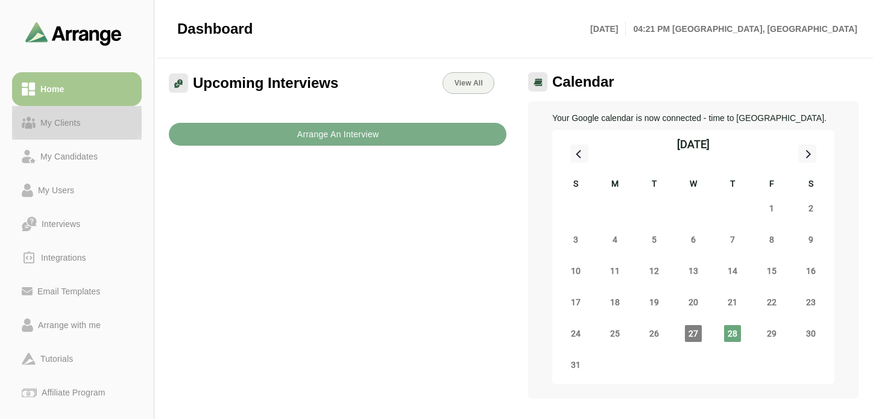
click at [61, 124] on div "My Clients" at bounding box center [61, 123] width 50 height 14
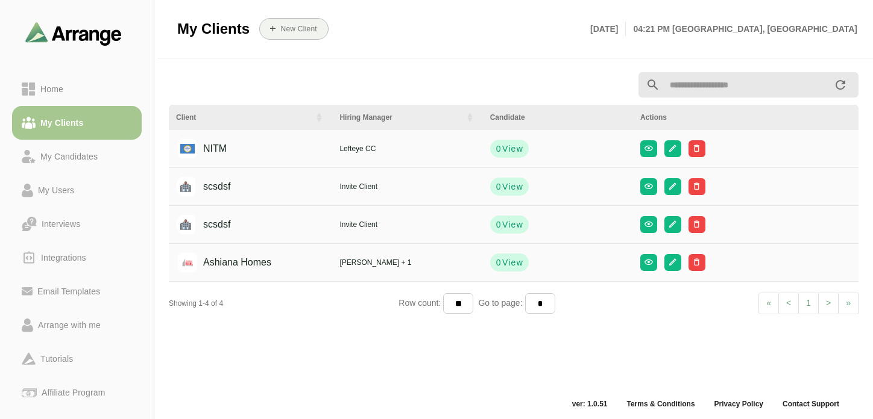
click at [360, 263] on div "Joseph Da + 1" at bounding box center [407, 262] width 136 height 11
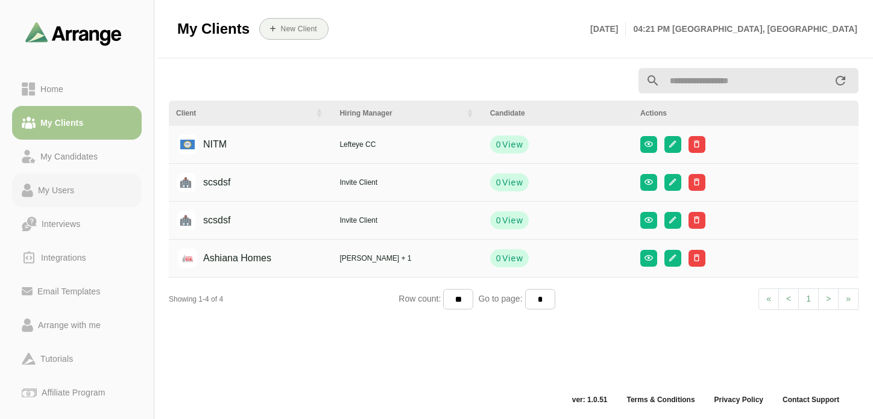
scroll to position [119, 0]
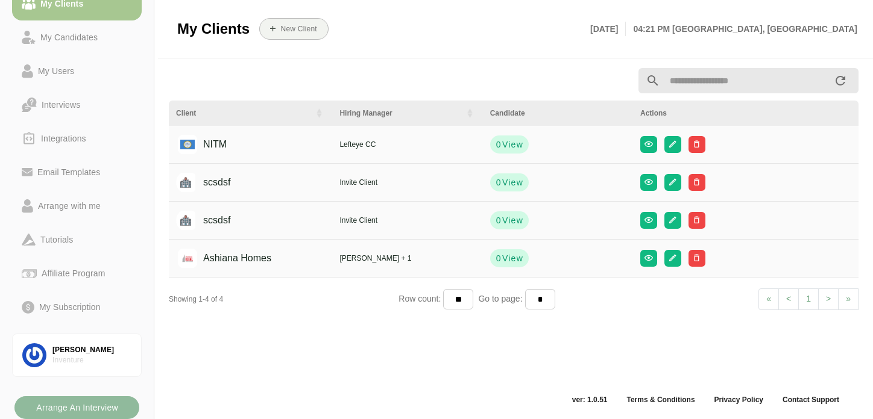
click at [81, 413] on b "Arrange An Interview" at bounding box center [77, 408] width 83 height 23
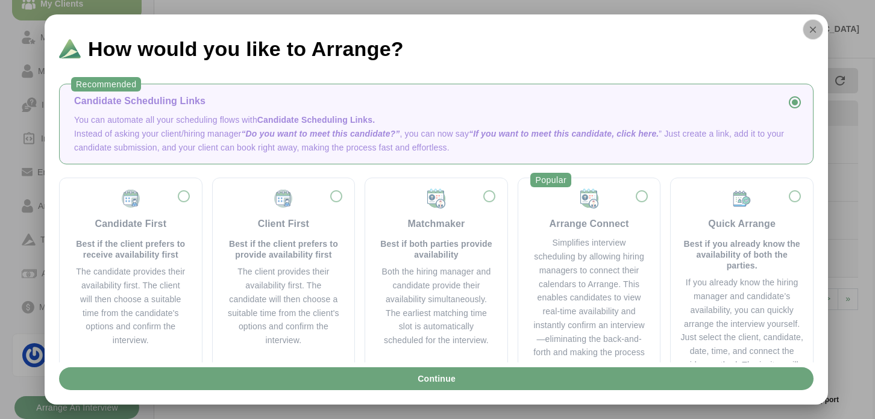
click at [814, 35] on button "button" at bounding box center [813, 29] width 20 height 20
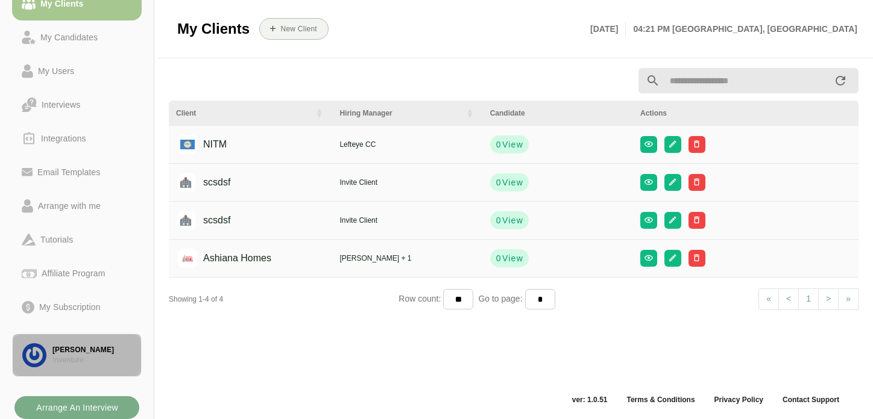
click at [86, 363] on div "Inventure" at bounding box center [91, 361] width 79 height 10
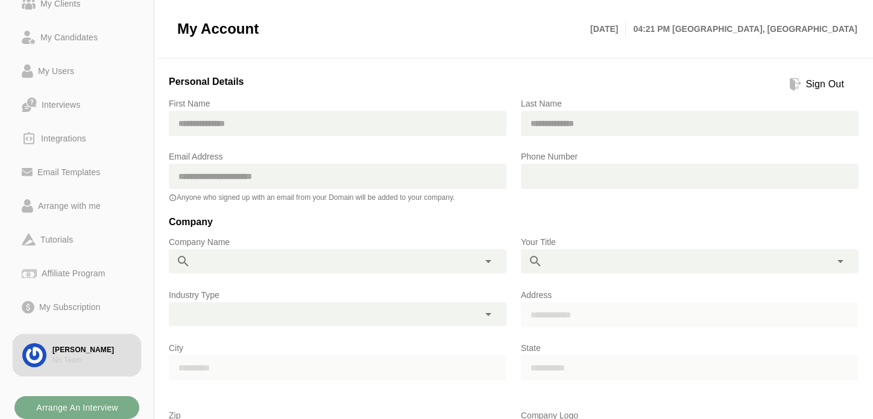
click at [814, 78] on div "Sign Out" at bounding box center [825, 84] width 48 height 14
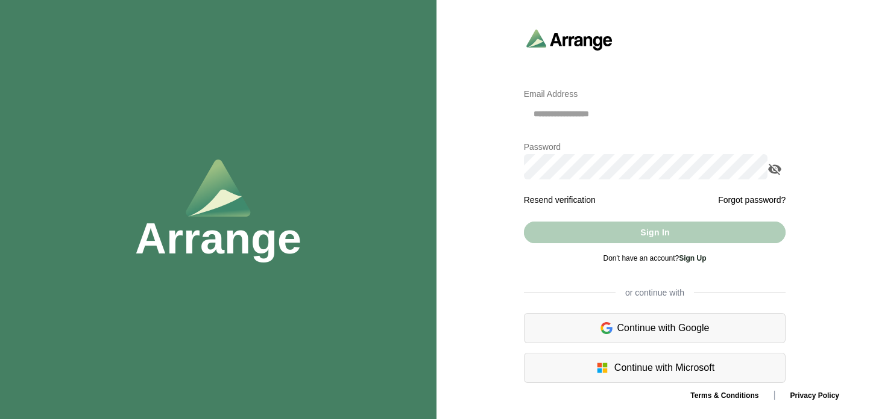
click at [621, 332] on div "Continue with Google" at bounding box center [655, 328] width 262 height 30
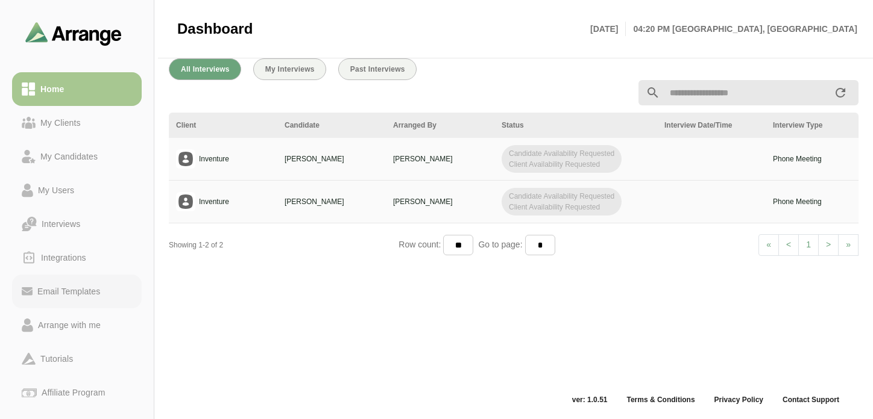
scroll to position [119, 0]
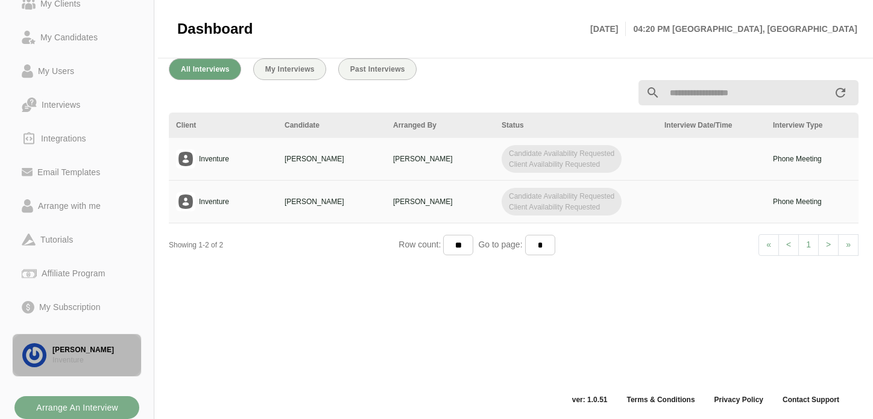
click at [79, 356] on div "Inventure" at bounding box center [91, 361] width 79 height 10
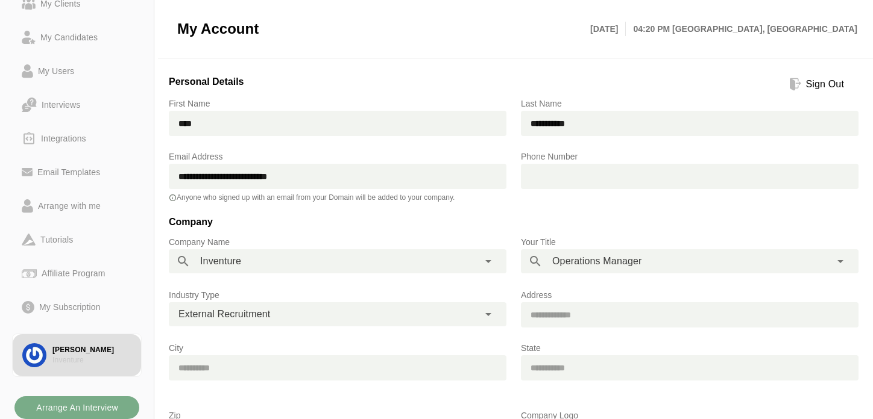
click at [808, 81] on div "Sign Out" at bounding box center [825, 84] width 48 height 14
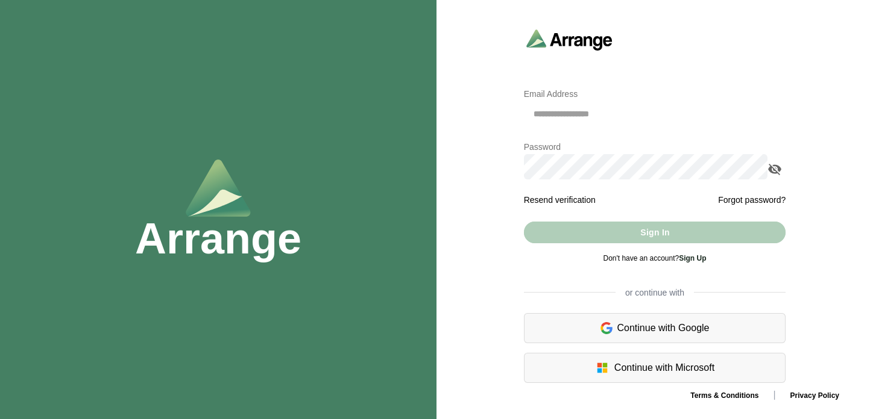
click at [607, 337] on div "Continue with Google" at bounding box center [655, 328] width 262 height 30
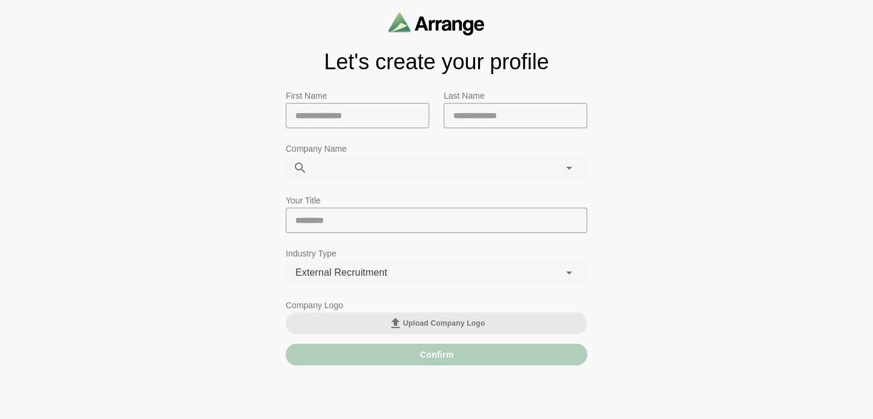
click at [328, 124] on input "text" at bounding box center [357, 115] width 143 height 25
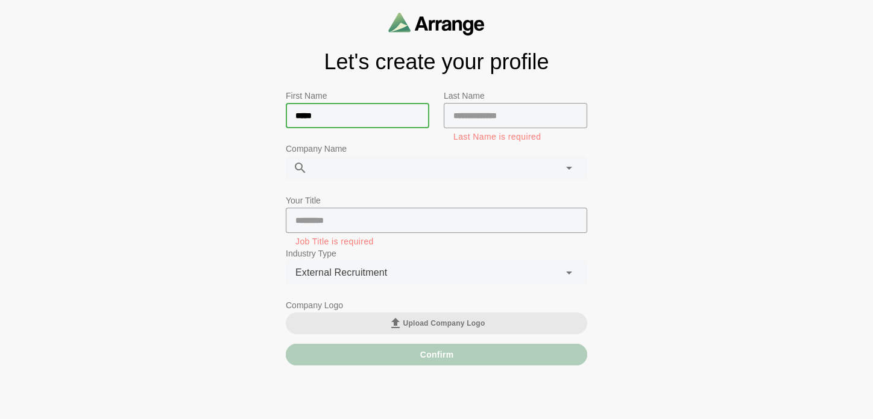
type input "****"
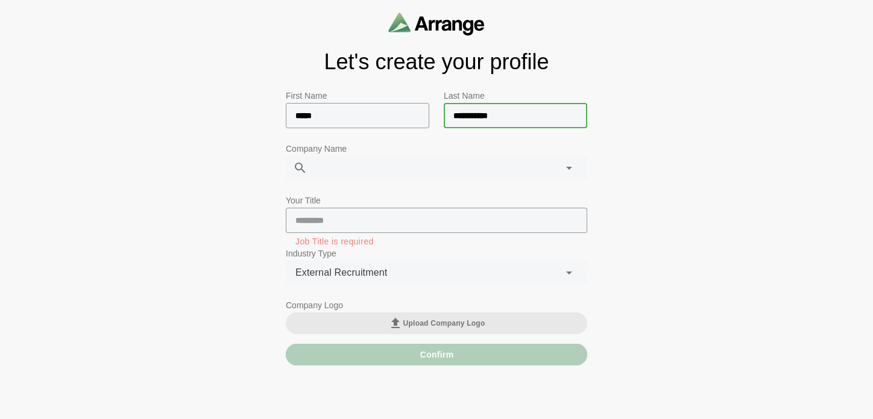
type input "**********"
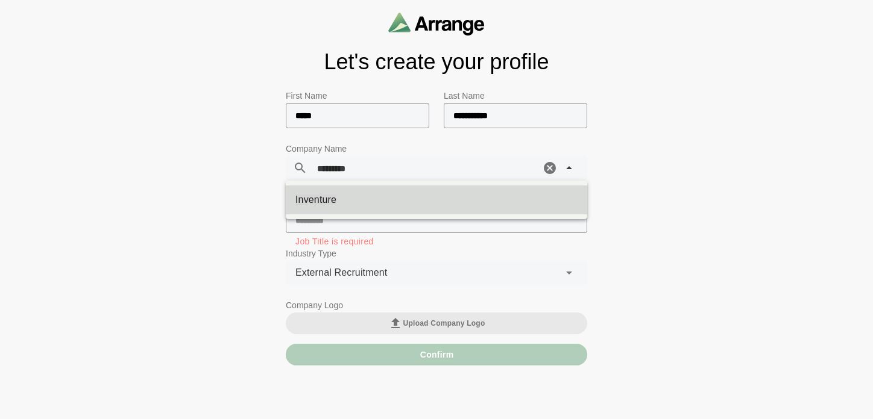
click at [333, 182] on div "Inventure" at bounding box center [436, 200] width 301 height 39
click at [333, 192] on div "Inventure" at bounding box center [436, 200] width 301 height 29
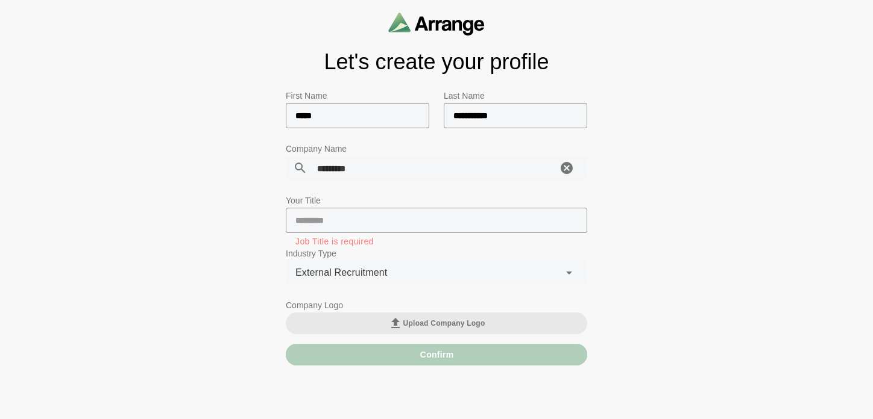
type input "*********"
click at [332, 225] on input "text" at bounding box center [436, 220] width 301 height 25
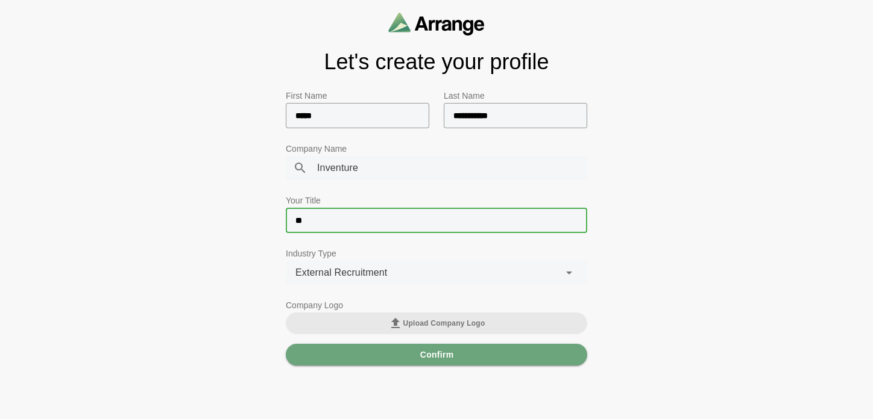
type input "*"
type input "**********"
click at [375, 355] on button "Confirm" at bounding box center [436, 355] width 301 height 22
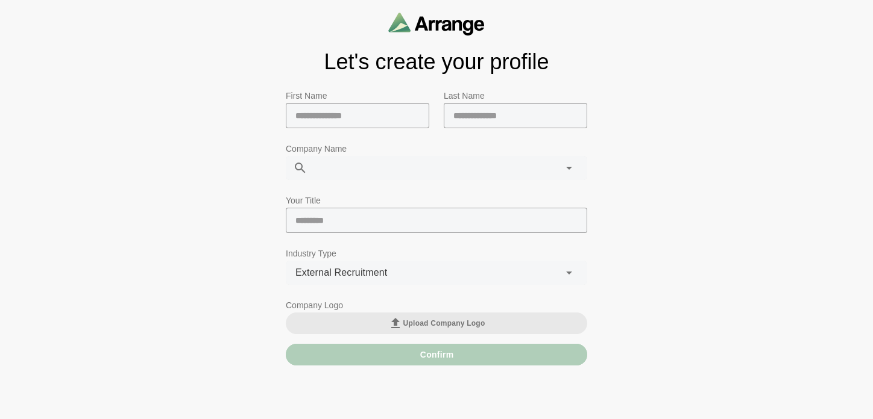
click at [358, 115] on input "text" at bounding box center [357, 115] width 143 height 25
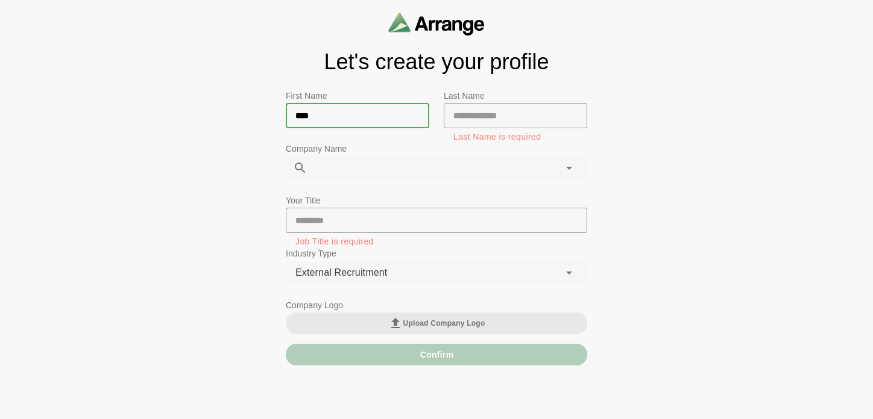
type input "****"
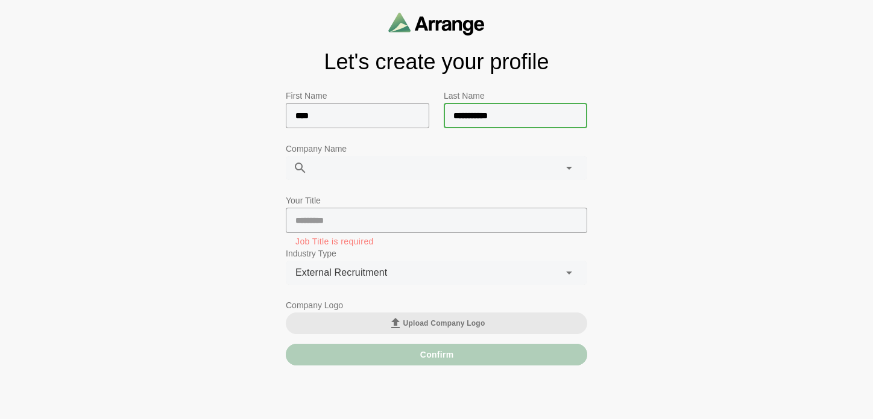
type input "**********"
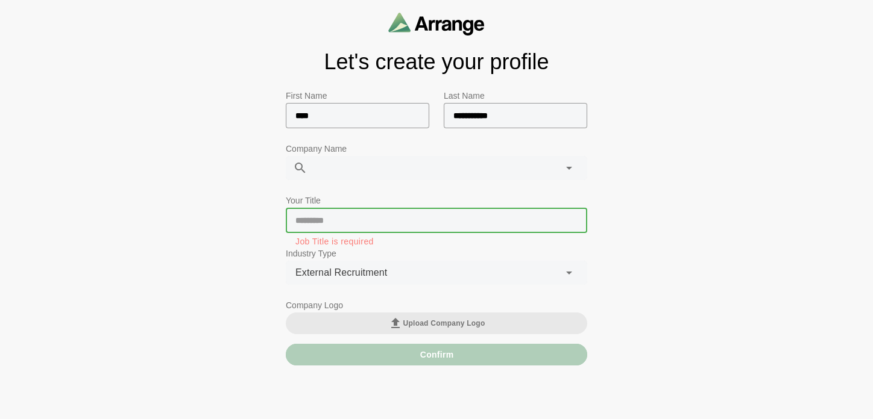
click at [370, 178] on div at bounding box center [423, 168] width 233 height 24
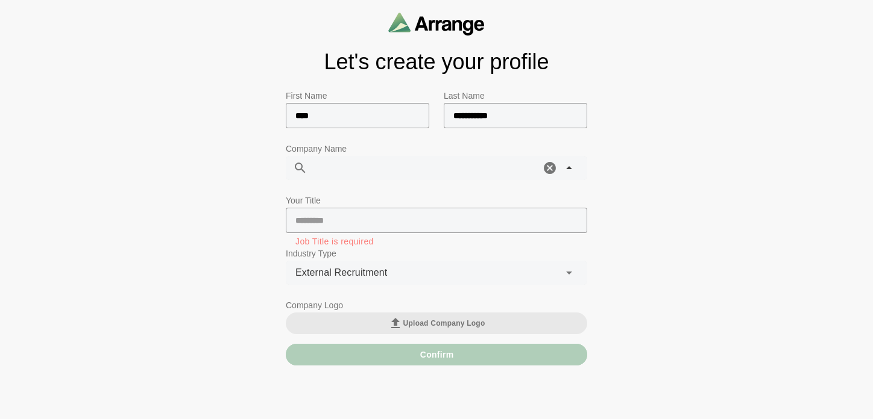
click at [569, 170] on icon at bounding box center [569, 168] width 14 height 14
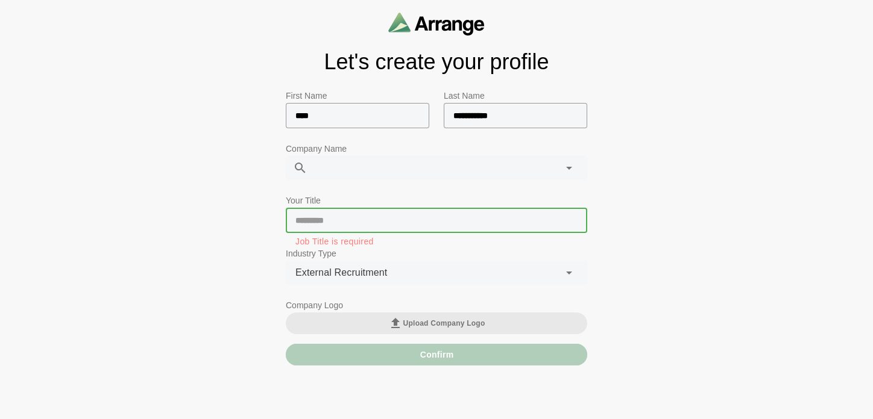
click at [354, 222] on input "text" at bounding box center [436, 220] width 301 height 25
type input "**********"
click at [363, 268] on span "External Recruitment" at bounding box center [341, 273] width 92 height 16
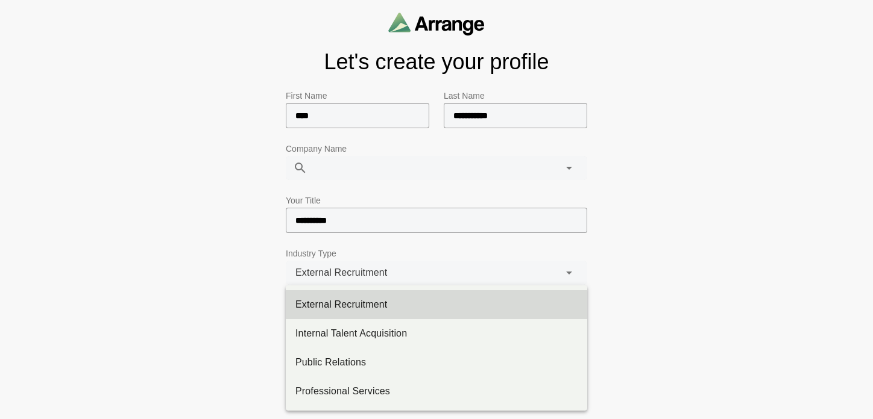
click at [250, 280] on div "**********" at bounding box center [436, 186] width 873 height 373
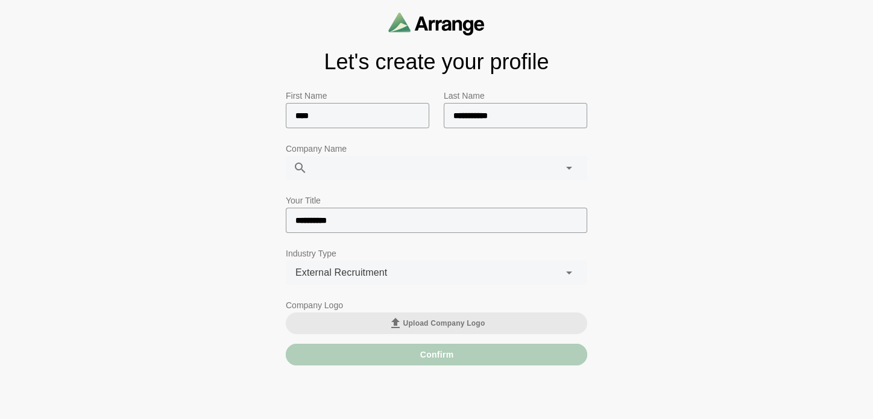
click at [380, 358] on div "Confirm" at bounding box center [436, 355] width 301 height 22
click at [402, 354] on div "Confirm" at bounding box center [436, 355] width 301 height 22
click at [361, 163] on div at bounding box center [423, 168] width 233 height 24
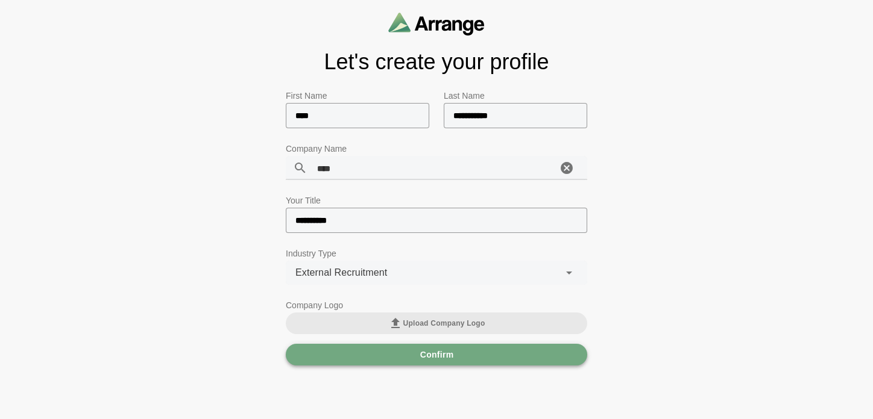
type input "****"
click at [426, 357] on span "Confirm" at bounding box center [436, 355] width 34 height 23
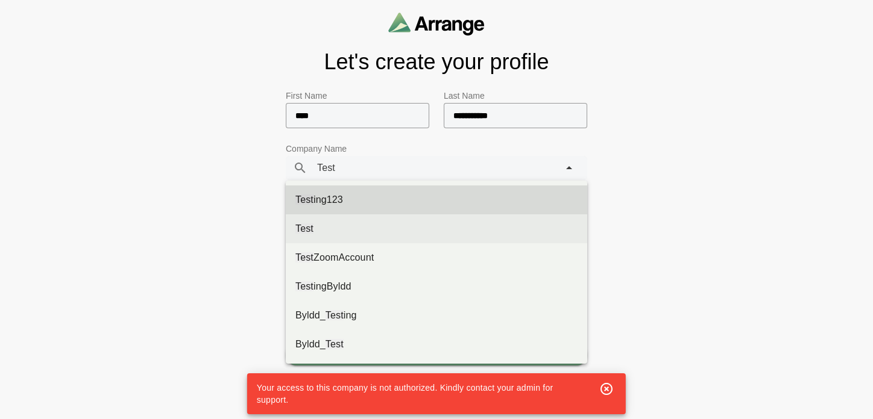
click at [365, 229] on div "Test" at bounding box center [436, 229] width 282 height 14
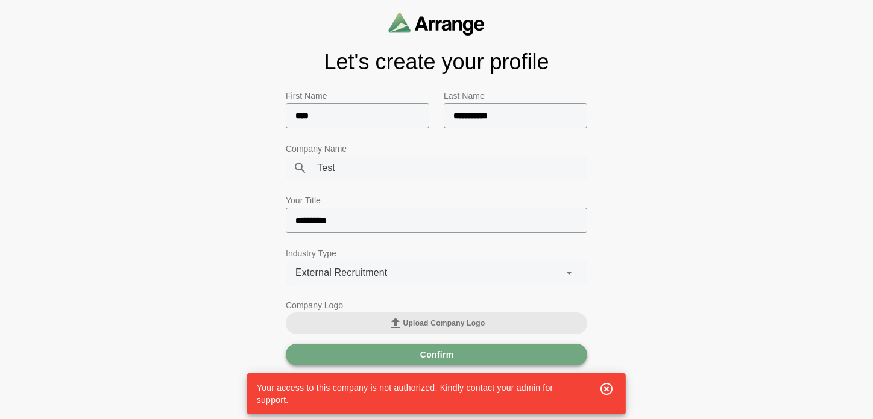
click at [399, 351] on button "Confirm" at bounding box center [436, 355] width 301 height 22
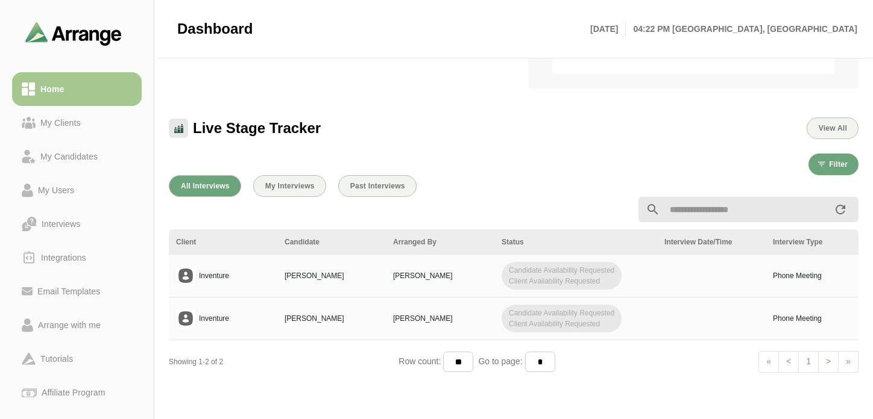
scroll to position [316, 0]
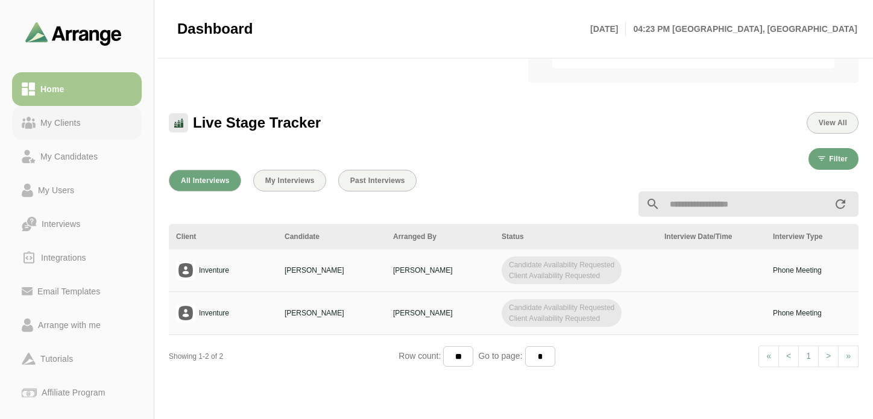
click at [63, 126] on div "My Clients" at bounding box center [61, 123] width 50 height 14
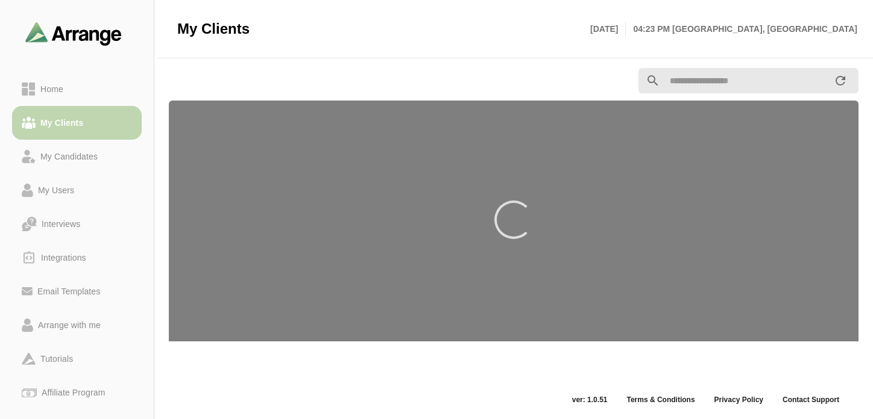
scroll to position [4, 0]
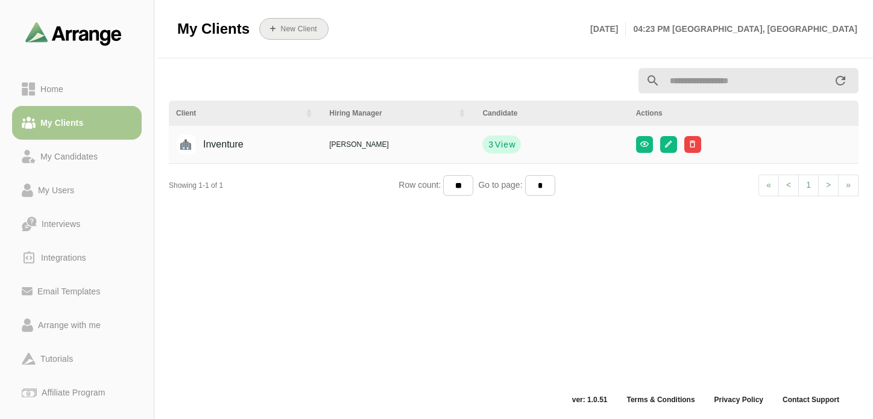
click at [295, 31] on b "New Client" at bounding box center [298, 29] width 37 height 8
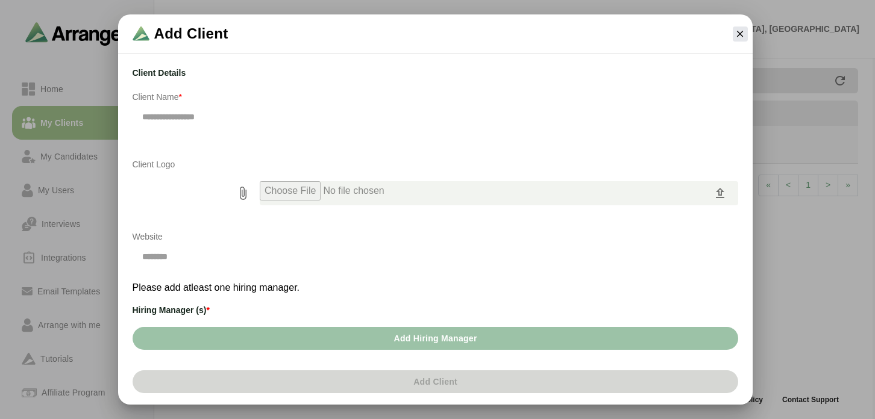
scroll to position [167, 0]
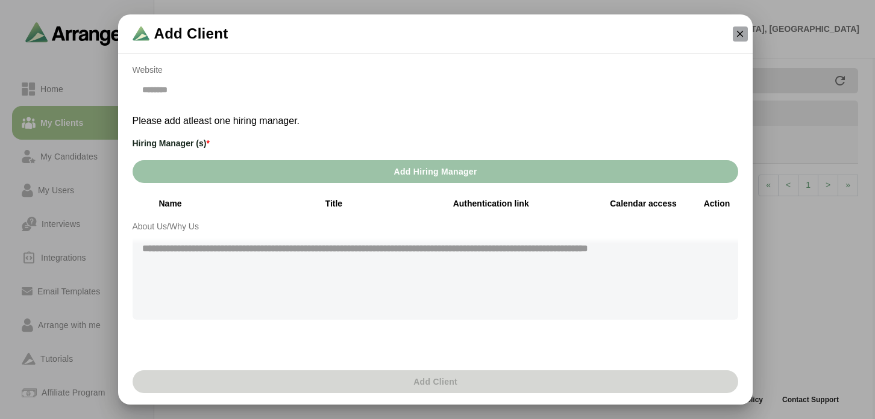
click at [738, 36] on icon "button" at bounding box center [740, 33] width 11 height 11
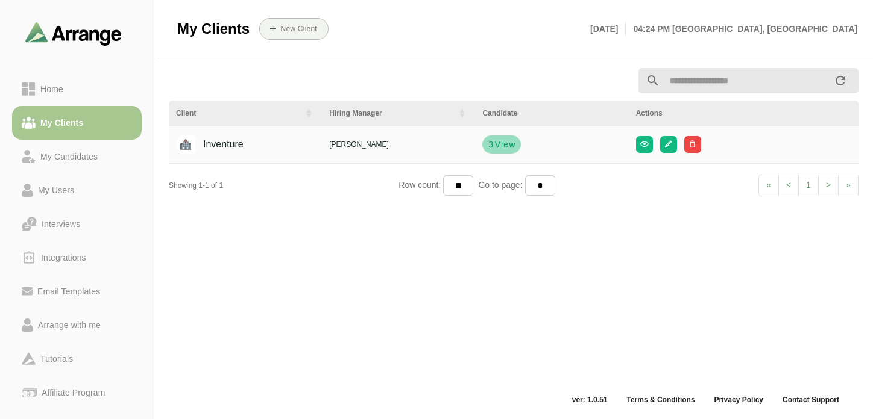
click at [495, 139] on span "View" at bounding box center [505, 145] width 22 height 12
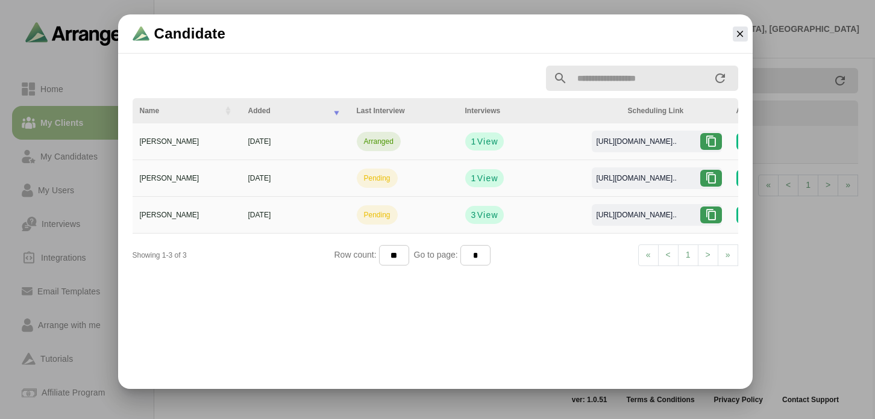
scroll to position [0, 120]
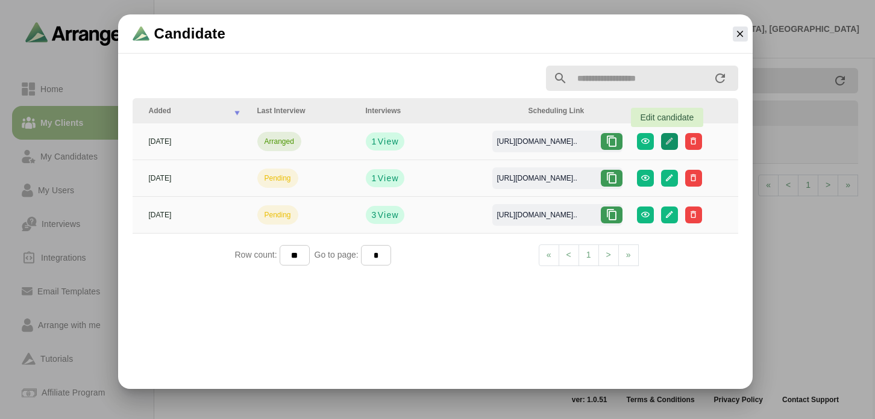
click at [668, 143] on icon "button" at bounding box center [669, 141] width 9 height 9
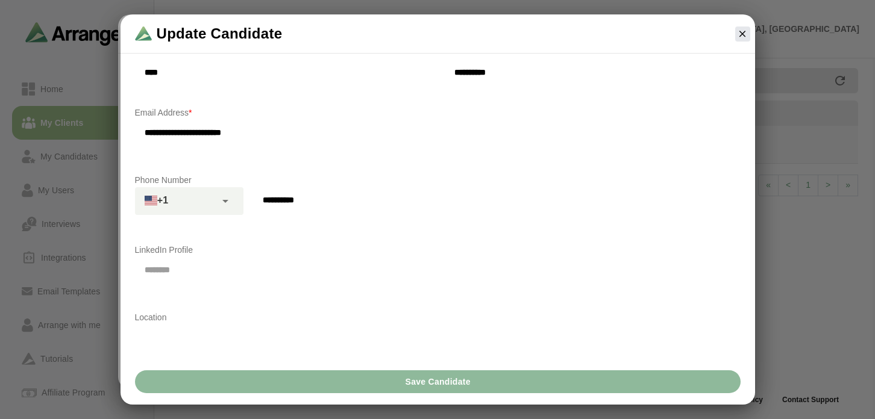
scroll to position [240, 0]
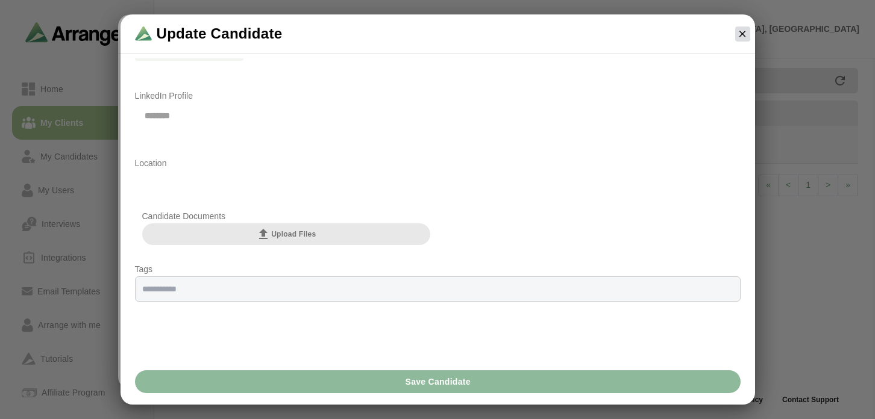
click at [735, 36] on button "button" at bounding box center [742, 34] width 15 height 15
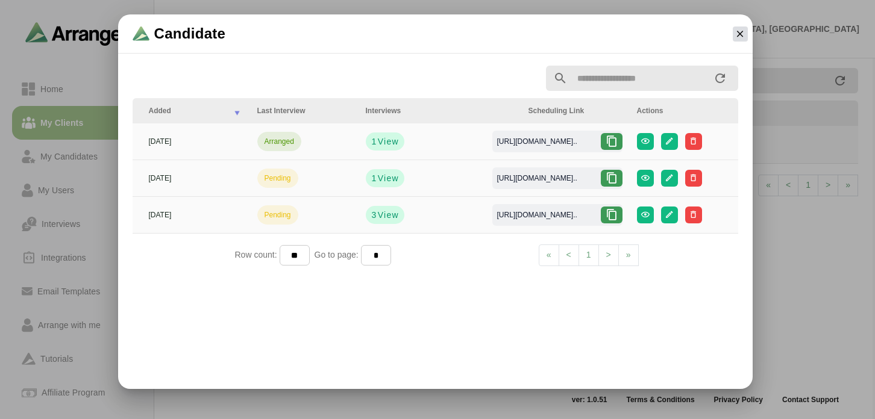
click at [735, 36] on icon "button" at bounding box center [740, 33] width 11 height 11
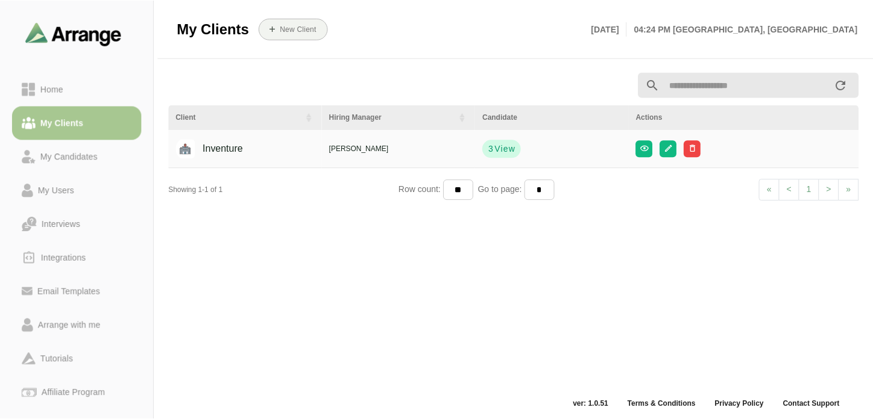
scroll to position [4, 0]
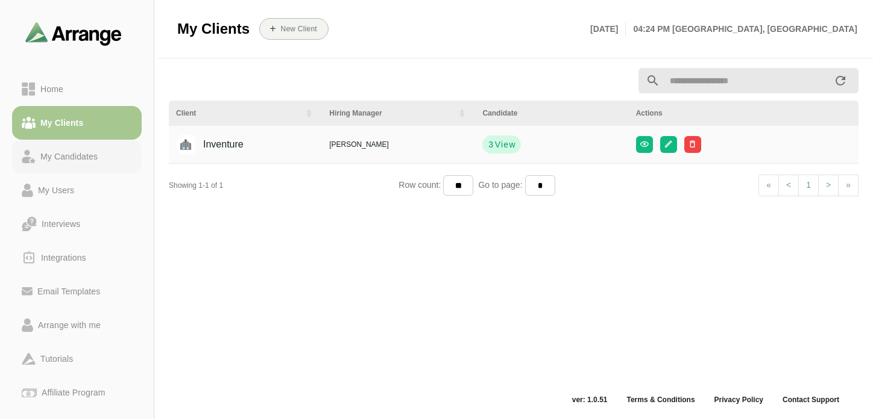
click at [89, 171] on link "My Candidates" at bounding box center [77, 157] width 130 height 34
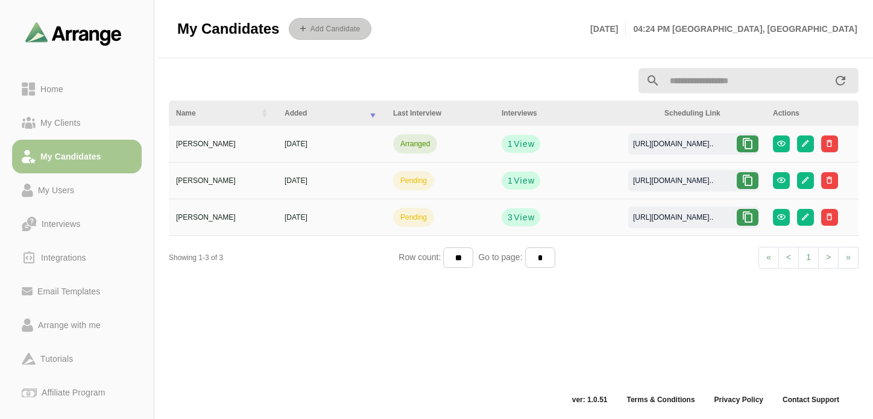
click at [336, 34] on button "Add Candidate" at bounding box center [330, 29] width 83 height 22
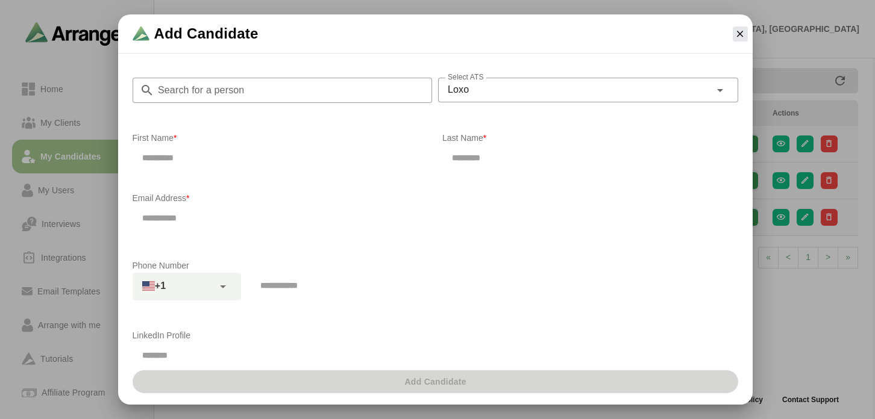
click at [489, 89] on div "Loxo ****" at bounding box center [574, 90] width 272 height 24
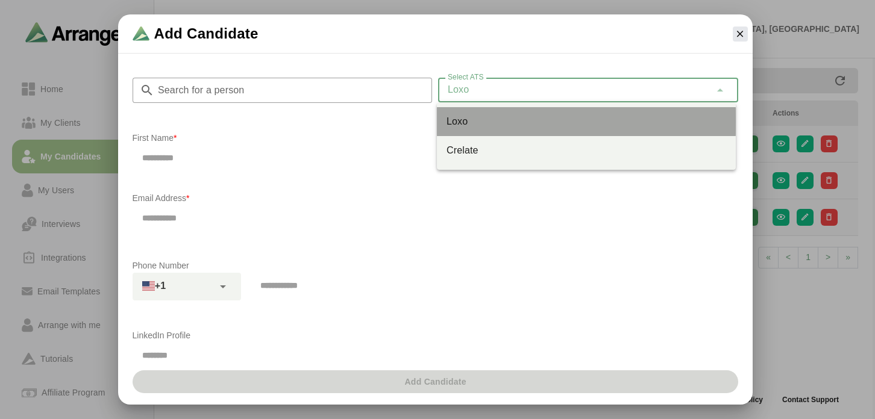
click at [482, 124] on div "Loxo" at bounding box center [587, 122] width 280 height 14
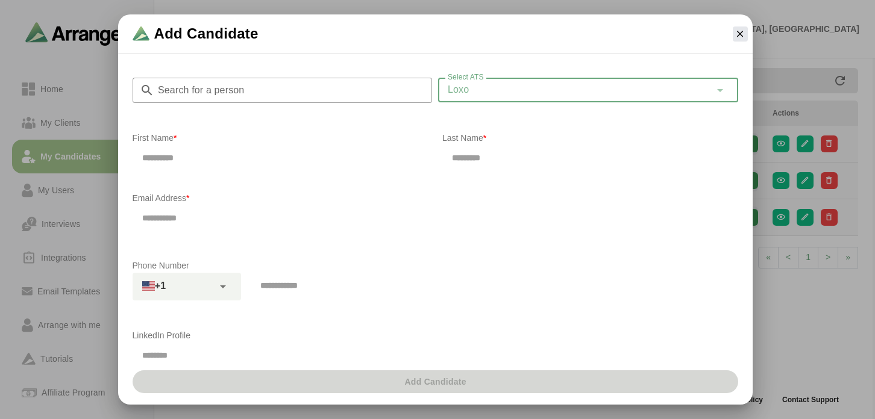
click at [287, 94] on input "Search for a person" at bounding box center [293, 90] width 278 height 25
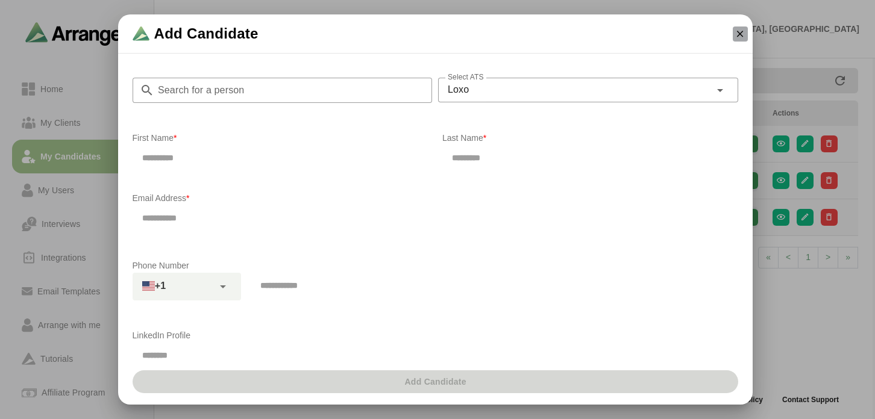
click at [738, 36] on icon "button" at bounding box center [740, 33] width 11 height 11
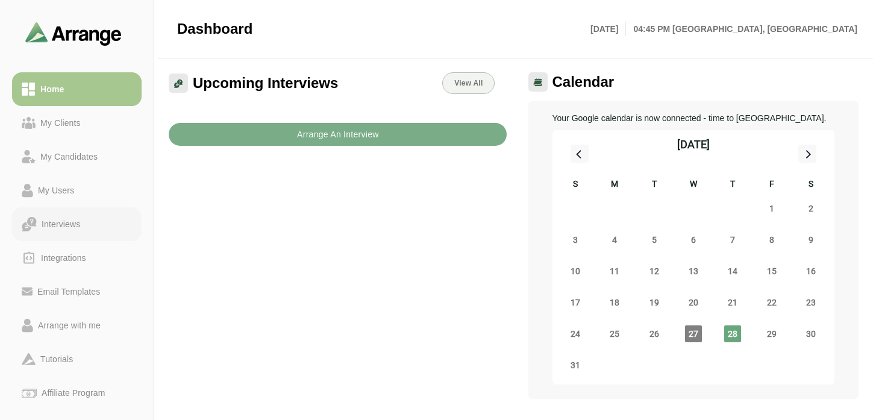
click at [77, 227] on div "Interviews" at bounding box center [61, 224] width 48 height 14
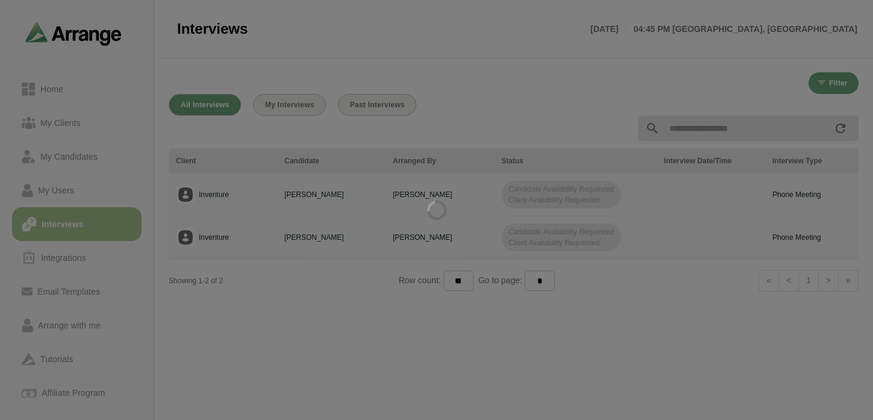
click at [380, 108] on div at bounding box center [436, 210] width 873 height 420
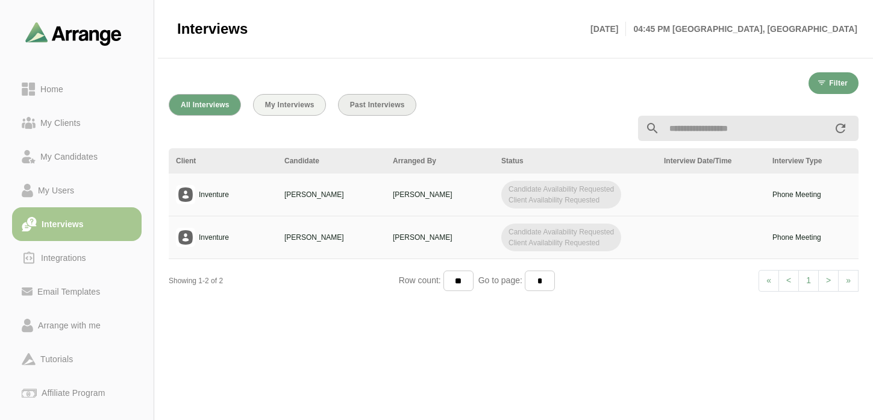
click at [377, 106] on span "Past Interviews" at bounding box center [377, 105] width 55 height 8
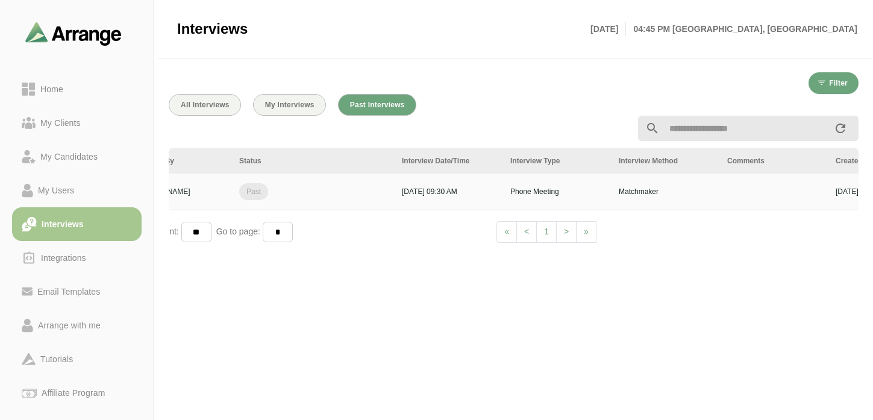
scroll to position [0, 449]
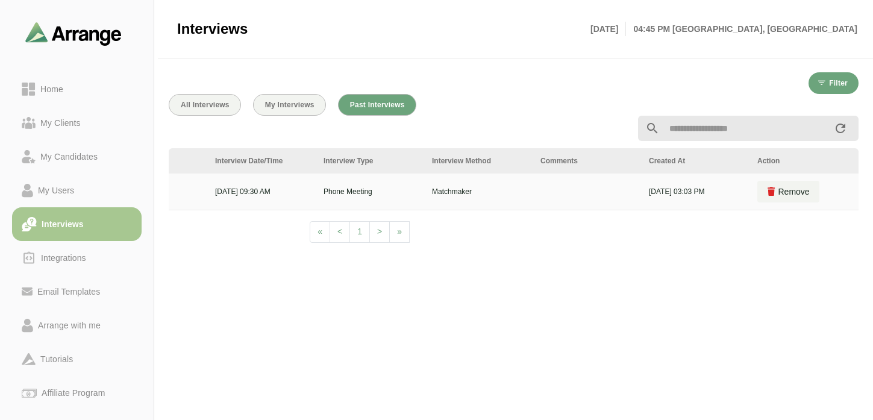
click at [714, 186] on p "[DATE] 03:03 PM" at bounding box center [696, 191] width 94 height 11
click at [711, 187] on p "[DATE] 03:03 PM" at bounding box center [696, 191] width 94 height 11
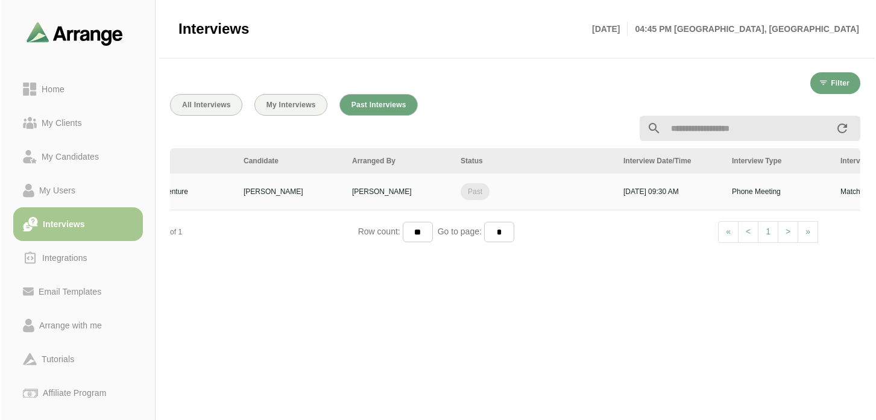
scroll to position [0, 0]
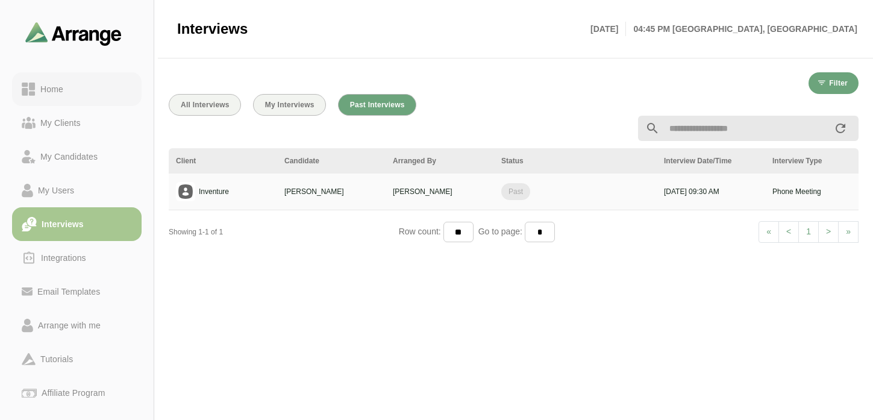
click at [60, 89] on div "Home" at bounding box center [52, 89] width 33 height 14
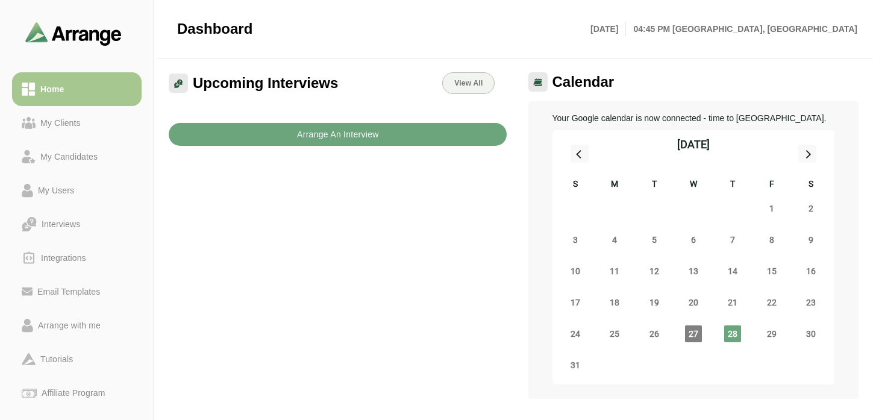
click at [339, 135] on b "Arrange An Interview" at bounding box center [337, 134] width 83 height 23
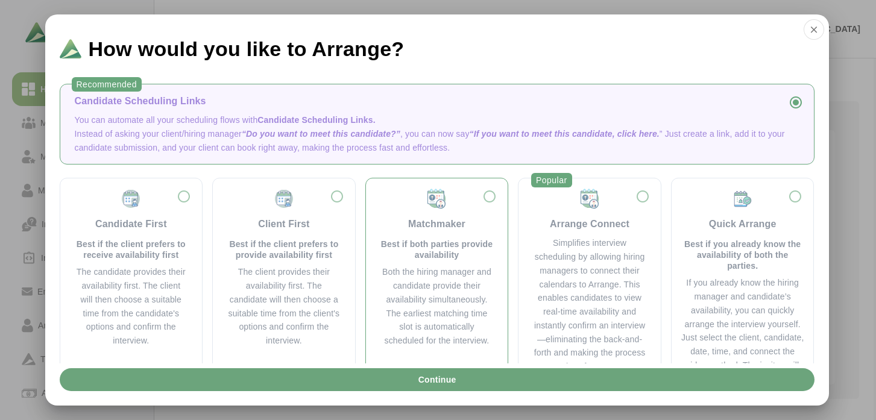
click at [441, 243] on p "Best if both parties provide availability" at bounding box center [436, 250] width 113 height 22
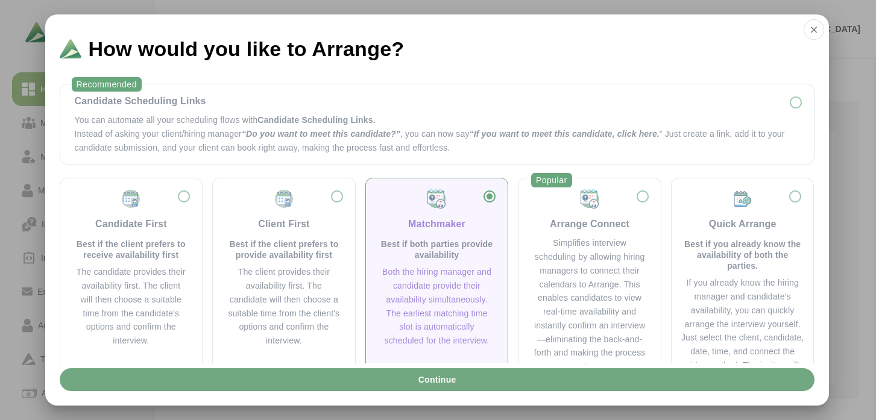
click at [458, 375] on button "Continue" at bounding box center [437, 379] width 754 height 23
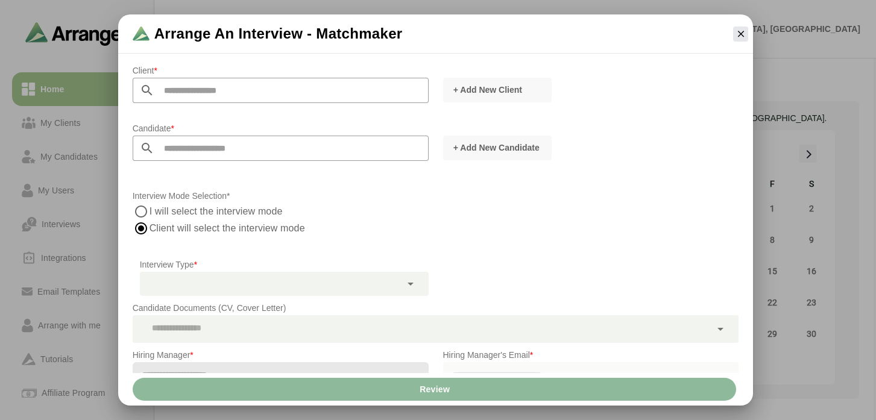
click at [228, 87] on input "text" at bounding box center [291, 90] width 274 height 25
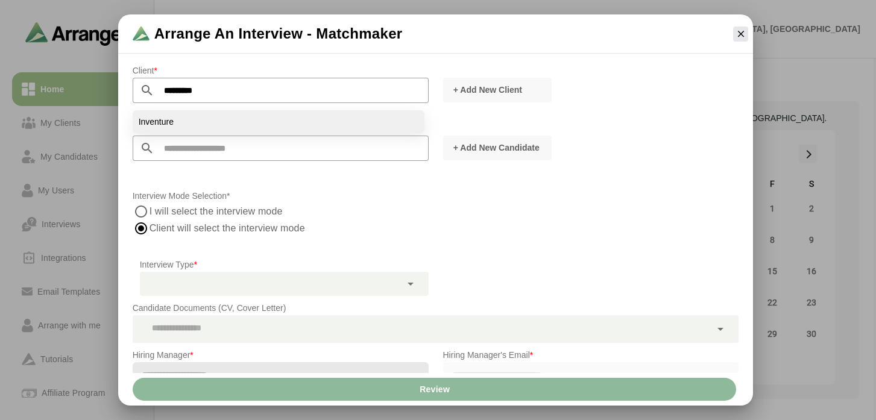
click at [209, 123] on li "Inventure" at bounding box center [279, 121] width 292 height 23
type input "*********"
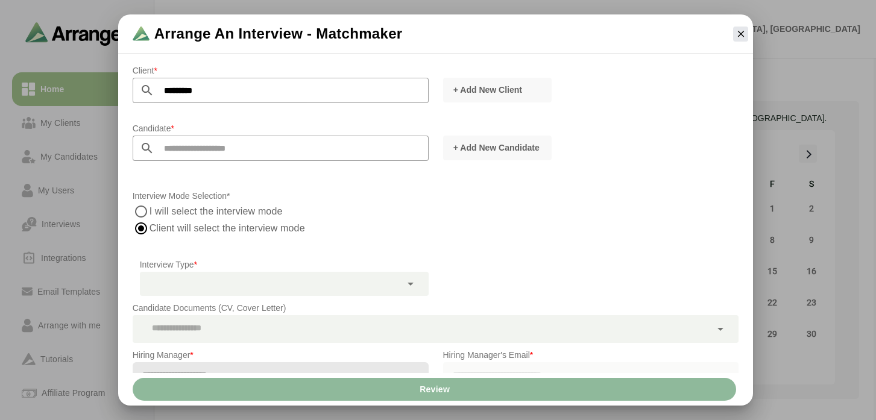
click at [205, 142] on input "text" at bounding box center [291, 148] width 274 height 25
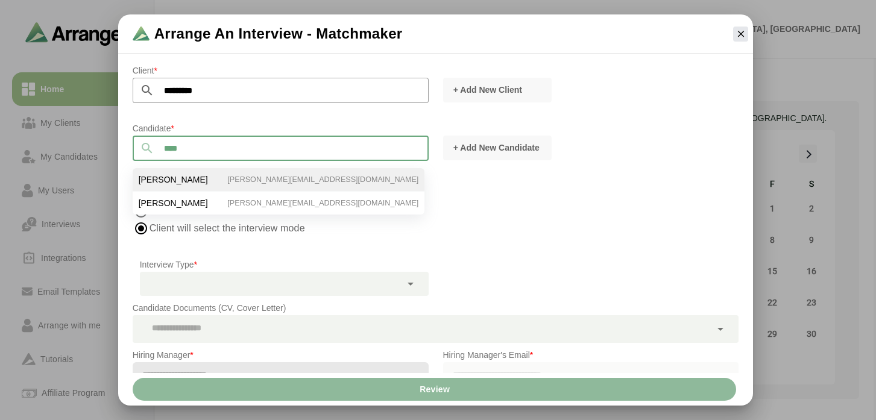
click at [228, 178] on li "[PERSON_NAME] [PERSON_NAME][EMAIL_ADDRESS][DOMAIN_NAME]" at bounding box center [279, 180] width 292 height 24
type input "**********"
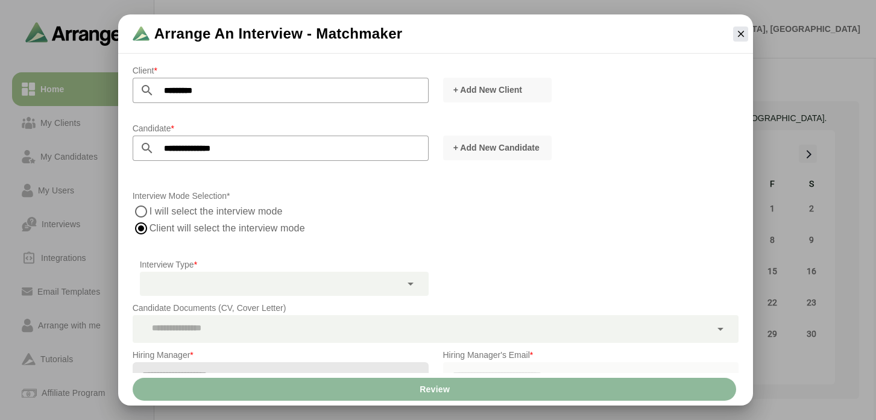
click at [214, 200] on p "Interview Mode Selection*" at bounding box center [436, 196] width 606 height 14
click at [209, 211] on label "I will select the interview mode" at bounding box center [216, 211] width 134 height 17
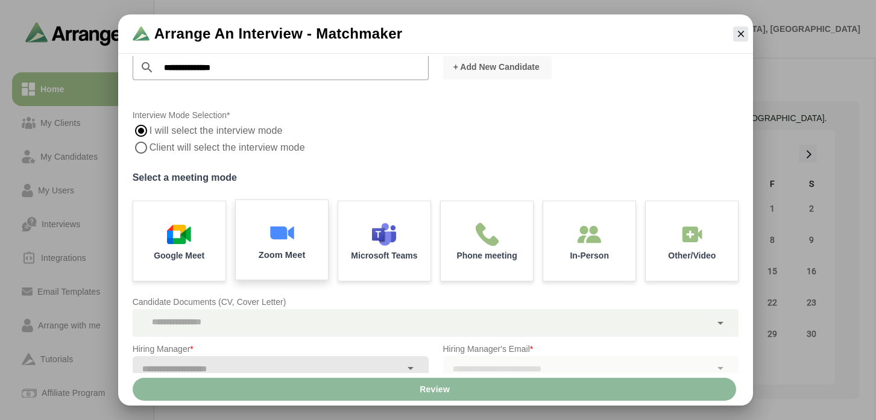
scroll to position [96, 0]
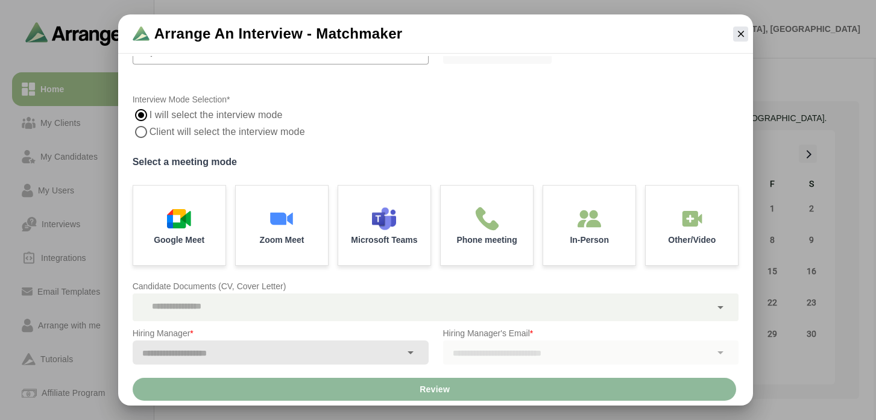
click at [197, 132] on label "Client will select the interview mode" at bounding box center [228, 132] width 158 height 17
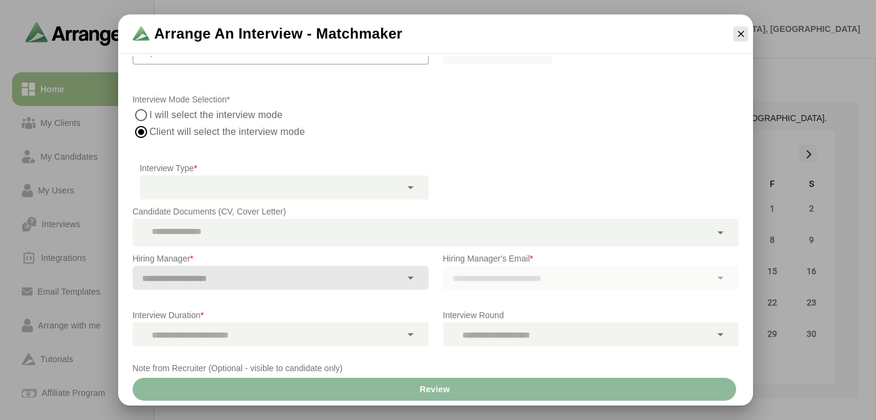
click at [225, 109] on label "I will select the interview mode" at bounding box center [216, 115] width 134 height 17
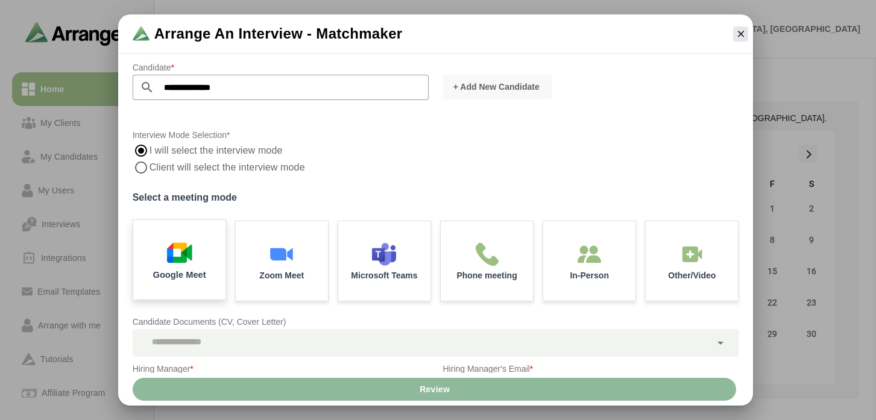
scroll to position [58, 0]
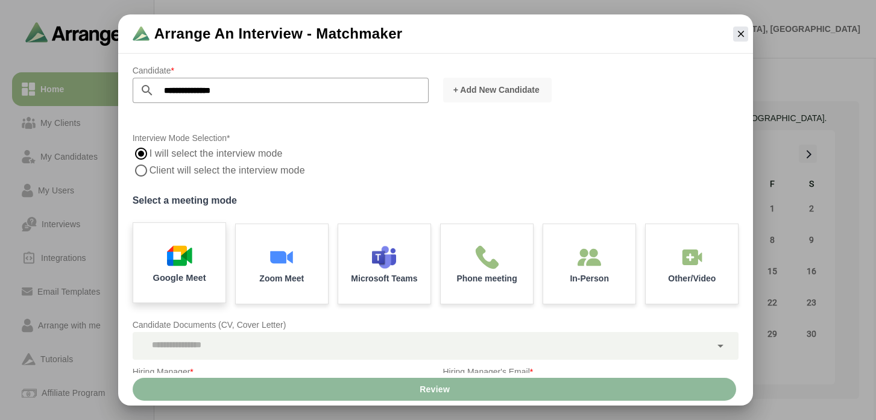
click at [175, 250] on img at bounding box center [178, 255] width 25 height 25
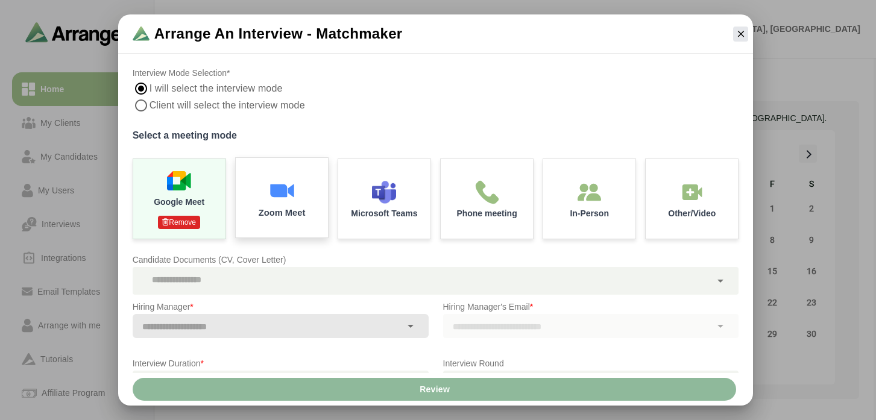
scroll to position [129, 0]
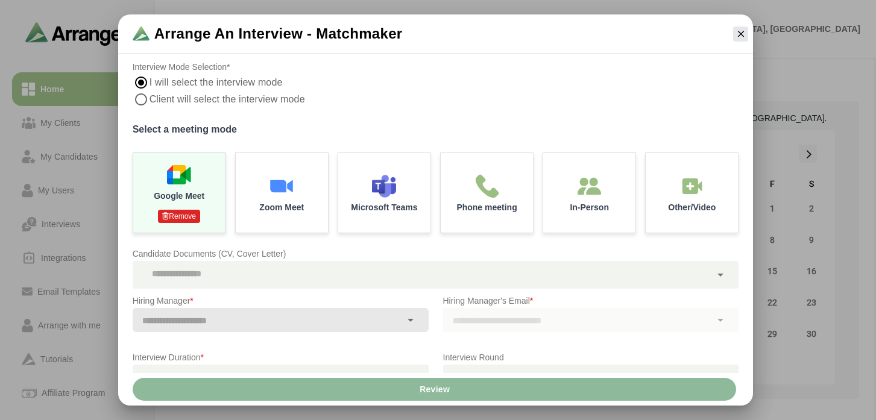
click at [226, 271] on div at bounding box center [422, 275] width 579 height 28
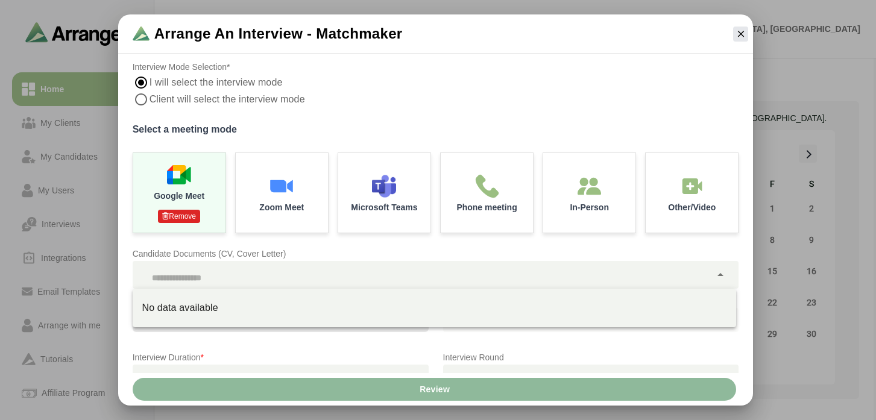
click at [231, 263] on div at bounding box center [422, 275] width 579 height 28
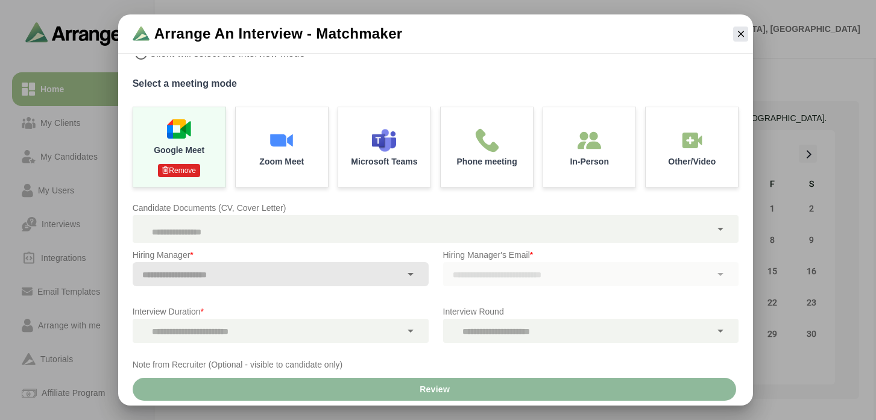
scroll to position [178, 0]
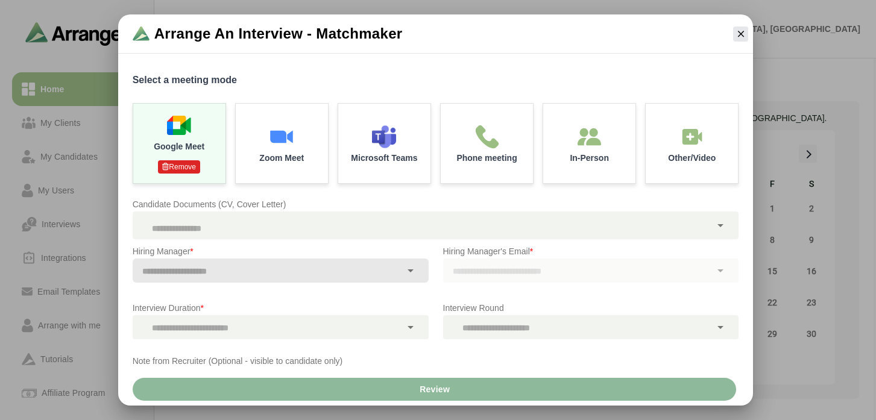
click at [234, 266] on input "text" at bounding box center [267, 271] width 268 height 17
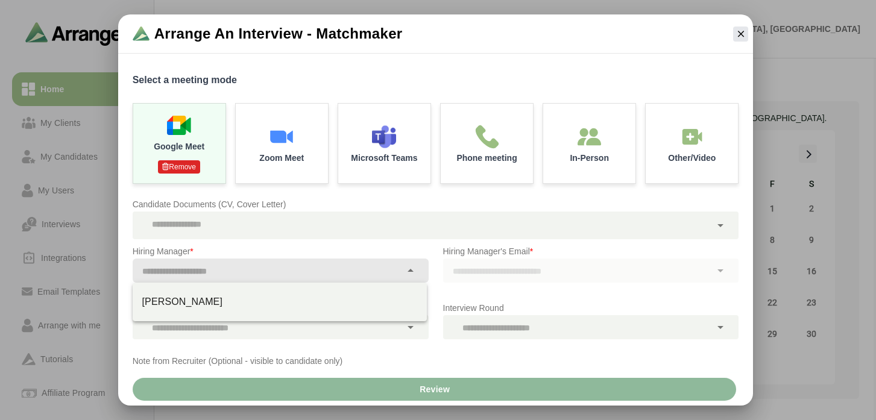
click at [215, 305] on div "[PERSON_NAME]" at bounding box center [279, 302] width 275 height 14
type input "**********"
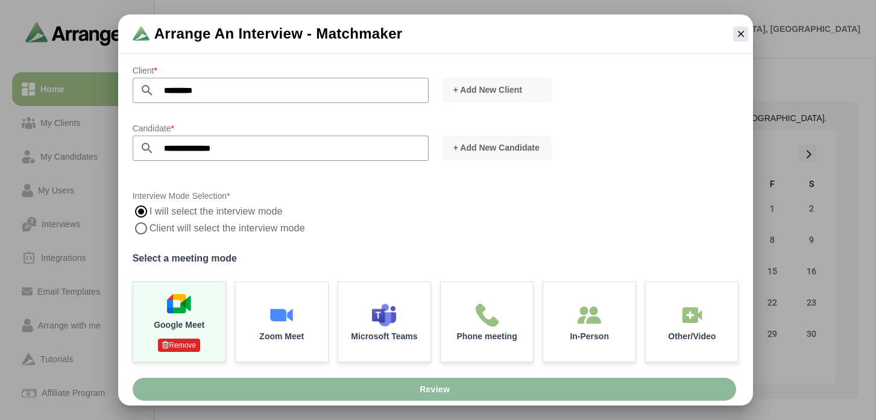
scroll to position [202, 0]
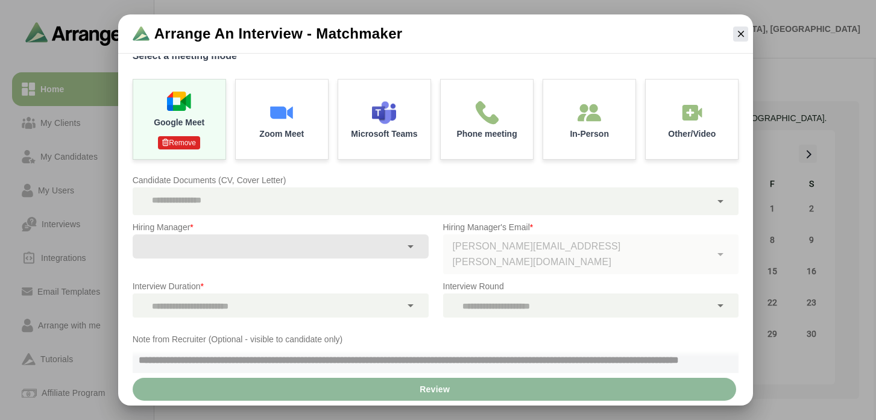
click at [491, 245] on div "dana.starrantino@gmail.com" at bounding box center [591, 254] width 296 height 40
type input "**********"
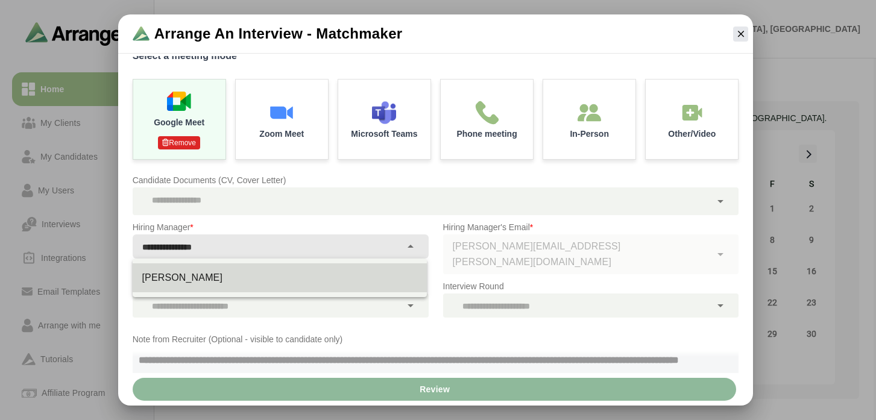
click at [330, 248] on input "**********" at bounding box center [267, 247] width 268 height 17
click at [328, 243] on input "**********" at bounding box center [267, 247] width 268 height 17
click at [360, 236] on div "**********" at bounding box center [267, 246] width 268 height 24
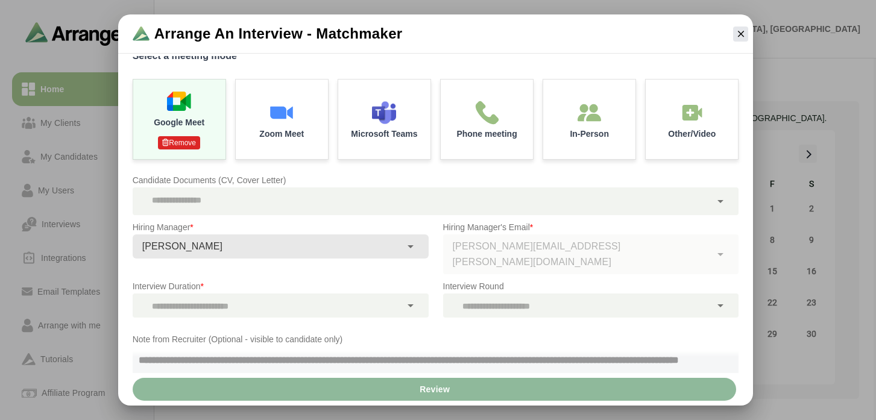
click at [392, 222] on p "Hiring Manager *" at bounding box center [281, 227] width 296 height 14
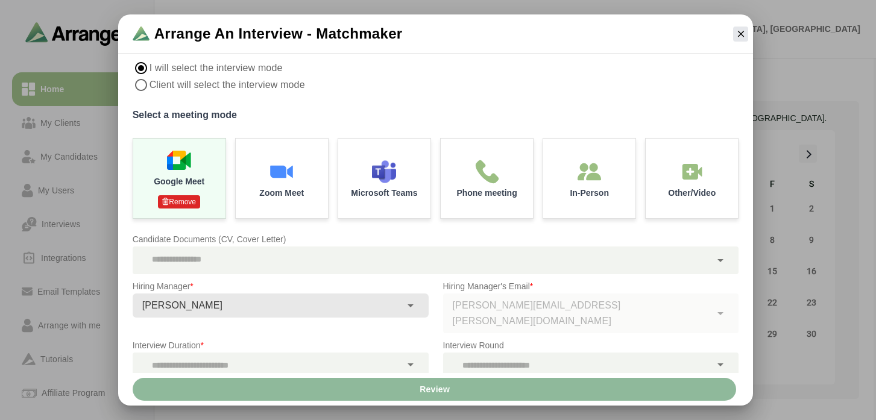
scroll to position [0, 0]
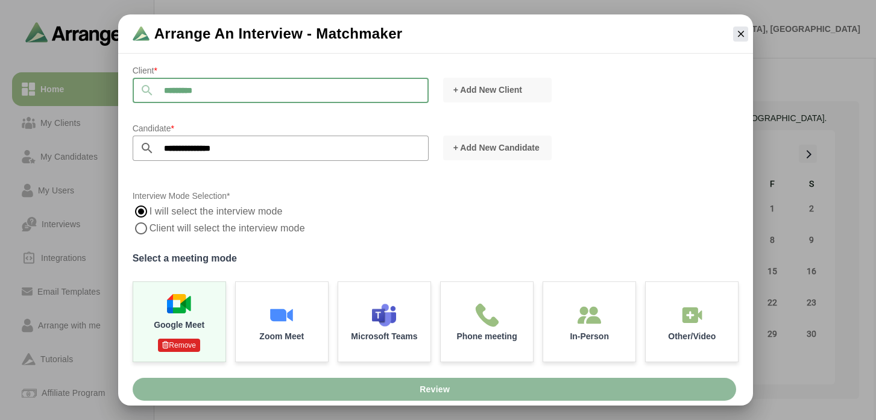
click at [269, 90] on input "*********" at bounding box center [291, 90] width 274 height 25
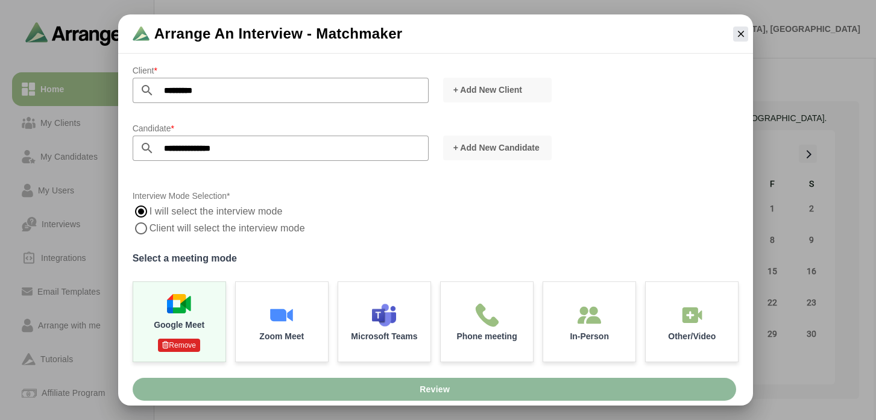
drag, startPoint x: 311, startPoint y: 210, endPoint x: 315, endPoint y: 220, distance: 10.5
click at [311, 210] on div "I will select the interview mode Client will select the interview mode" at bounding box center [436, 220] width 606 height 34
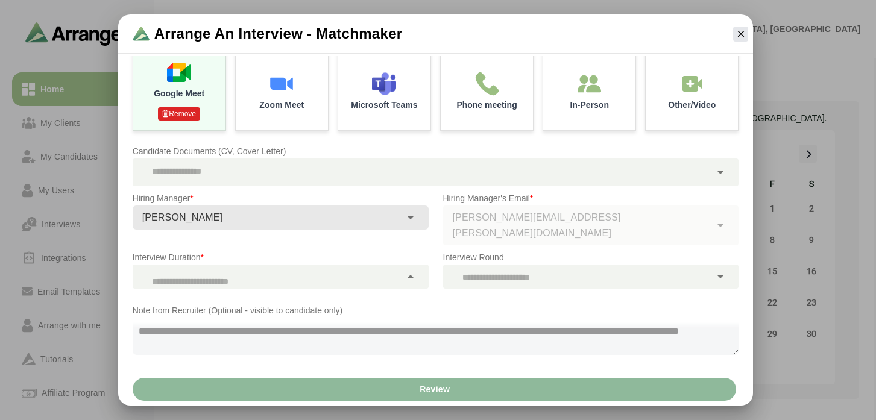
click at [268, 271] on div at bounding box center [267, 277] width 268 height 24
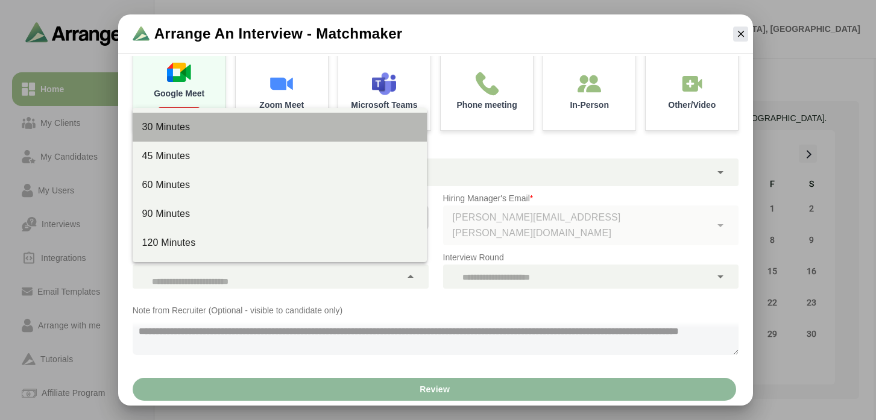
click at [252, 136] on div "30 Minutes" at bounding box center [280, 127] width 295 height 29
type input "**"
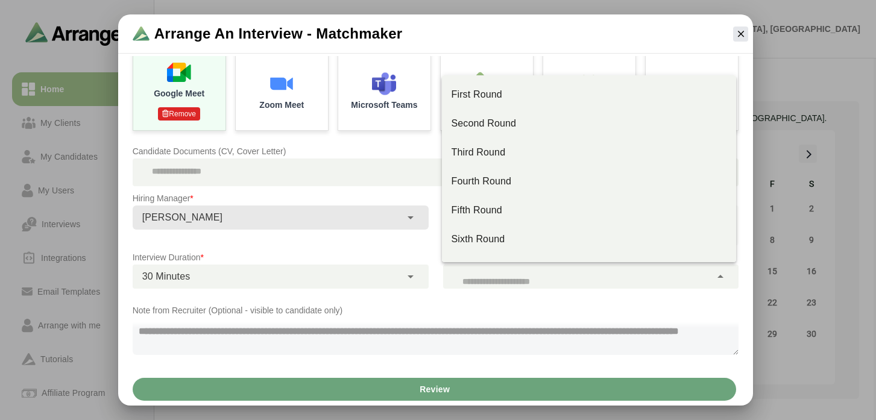
click at [494, 280] on div at bounding box center [577, 277] width 268 height 24
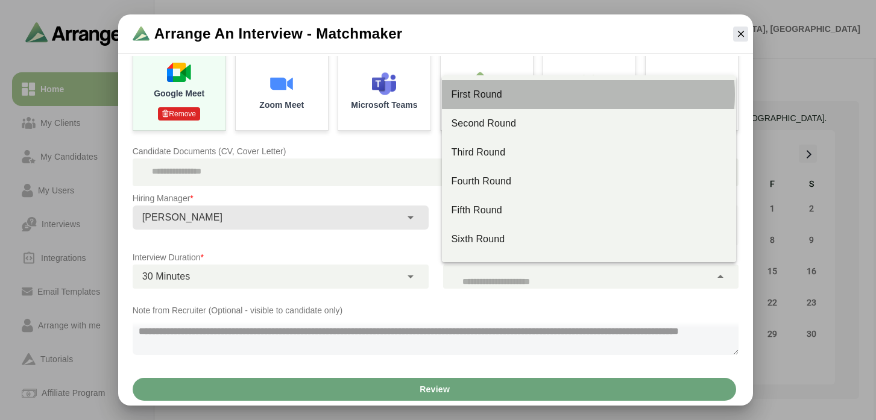
click at [495, 100] on div "First Round" at bounding box center [588, 94] width 275 height 14
type input "**"
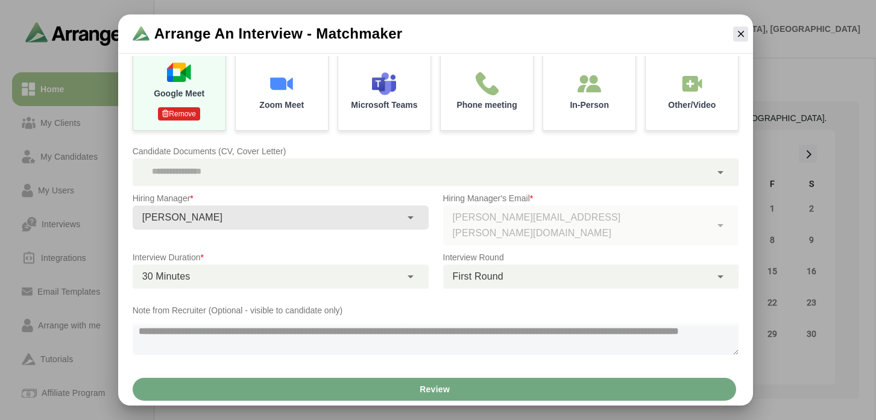
click at [419, 392] on span "Review" at bounding box center [434, 389] width 31 height 23
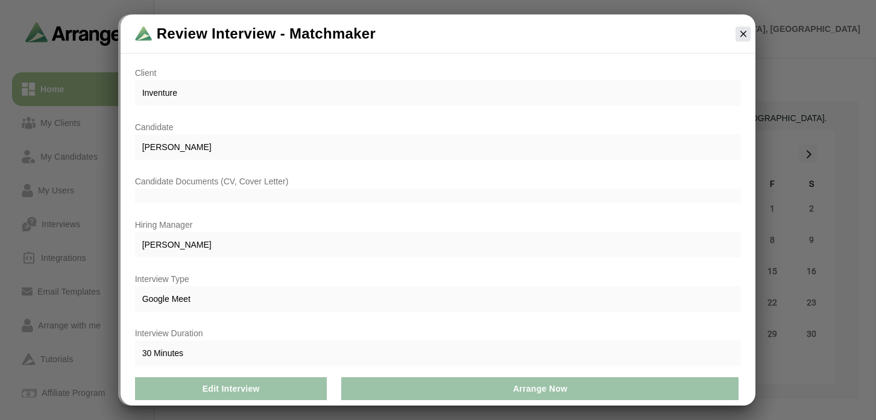
scroll to position [101, 0]
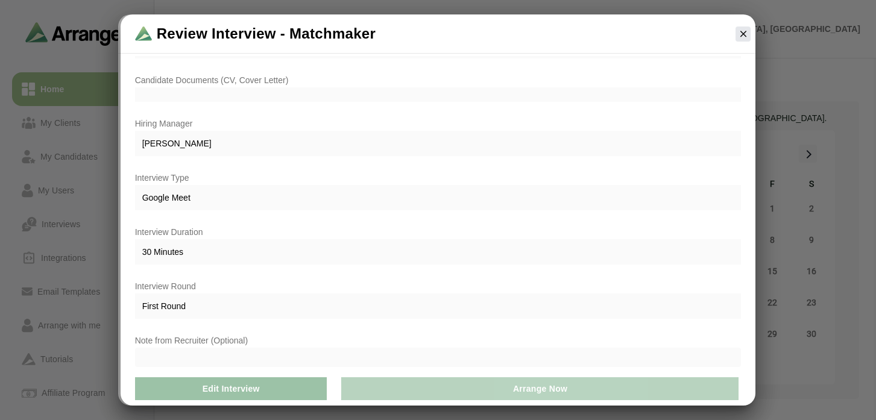
click at [455, 386] on button "Arrange Now" at bounding box center [540, 388] width 398 height 23
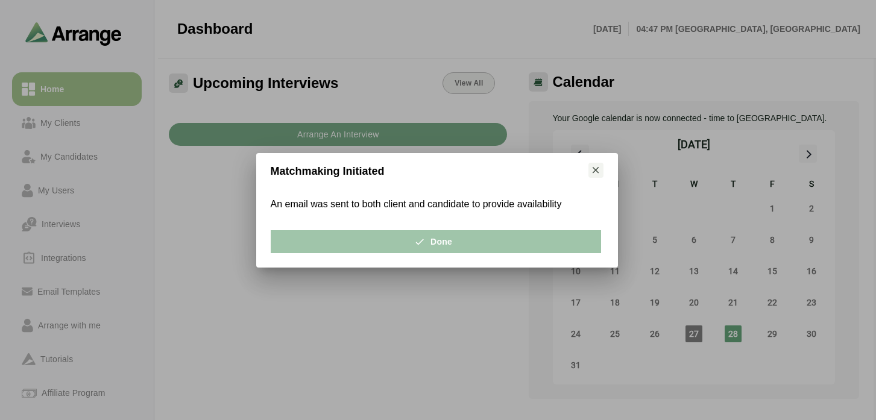
click at [461, 235] on button "Done" at bounding box center [436, 241] width 330 height 23
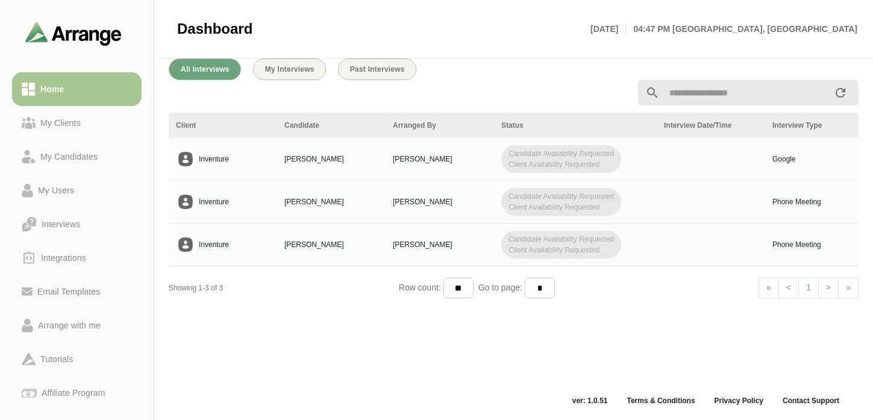
scroll to position [119, 0]
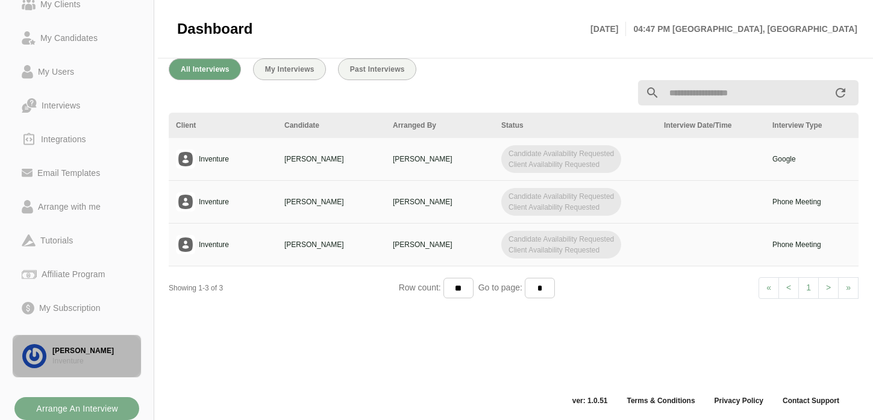
click at [83, 363] on div "Inventure" at bounding box center [91, 361] width 79 height 10
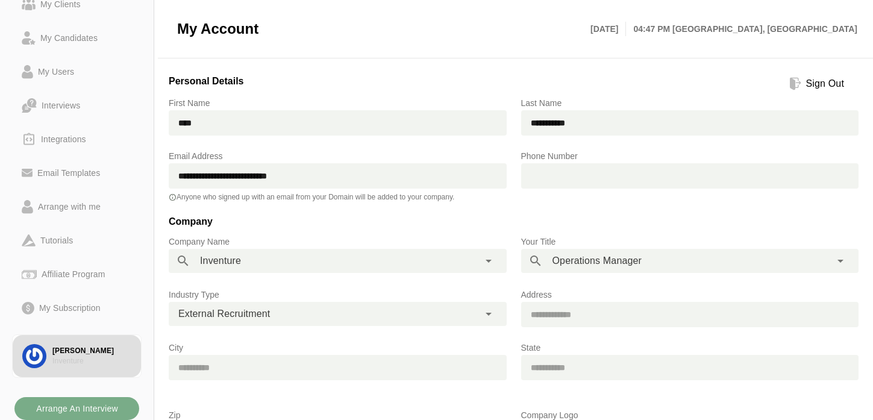
click at [812, 82] on div "Sign Out" at bounding box center [826, 84] width 48 height 14
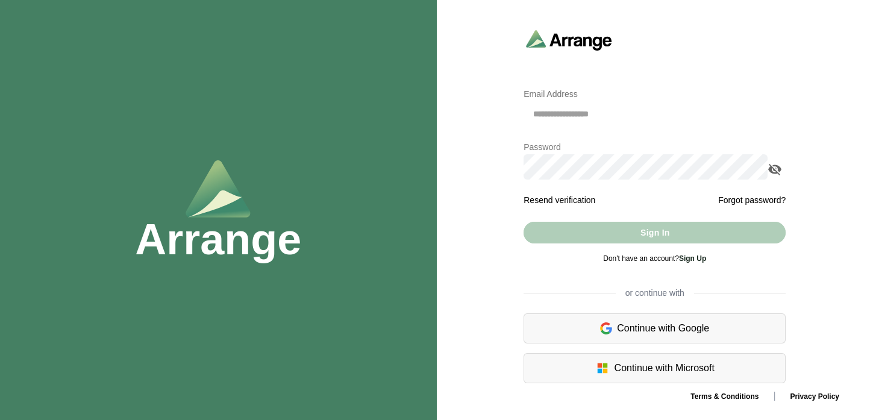
click at [639, 334] on div "Continue with Google" at bounding box center [655, 328] width 262 height 30
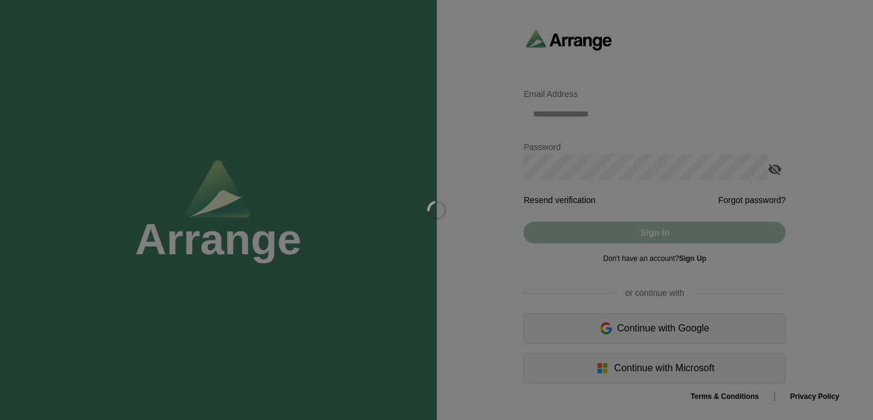
drag, startPoint x: 688, startPoint y: 312, endPoint x: 678, endPoint y: 319, distance: 12.1
click at [688, 312] on div at bounding box center [436, 210] width 873 height 420
click at [640, 326] on div at bounding box center [436, 210] width 873 height 420
click at [495, 293] on div at bounding box center [436, 210] width 873 height 420
click at [548, 281] on div at bounding box center [436, 210] width 873 height 420
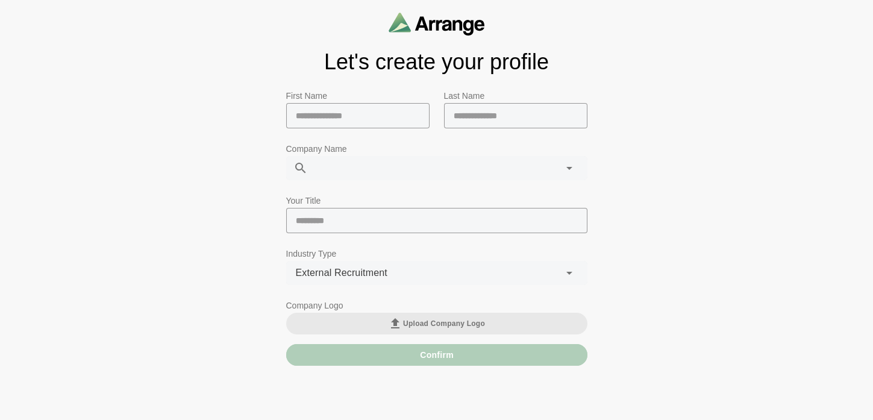
click at [383, 113] on input "text" at bounding box center [357, 115] width 143 height 25
click at [366, 119] on input "text" at bounding box center [357, 115] width 143 height 25
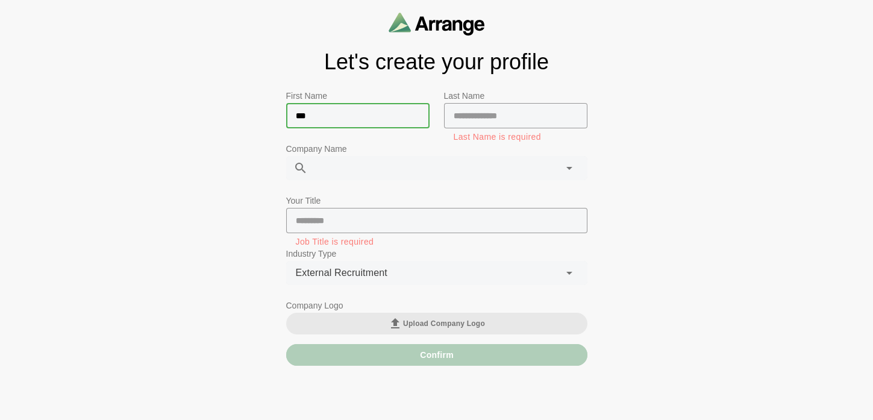
type input "****"
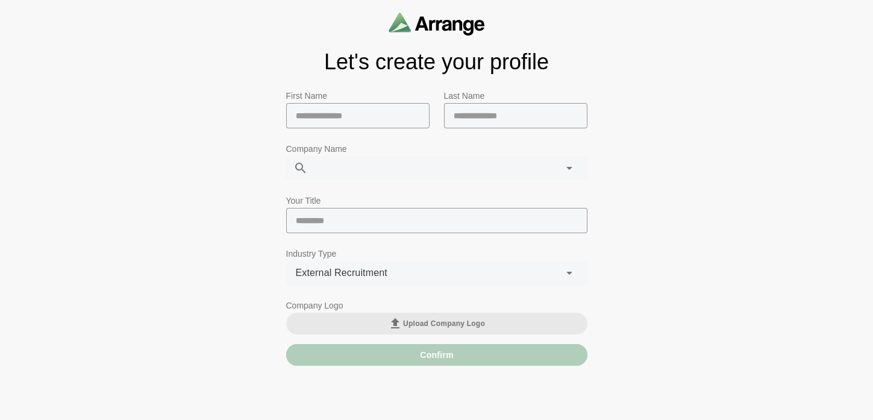
click at [357, 120] on input "text" at bounding box center [357, 115] width 143 height 25
click at [334, 110] on input "text" at bounding box center [357, 115] width 143 height 25
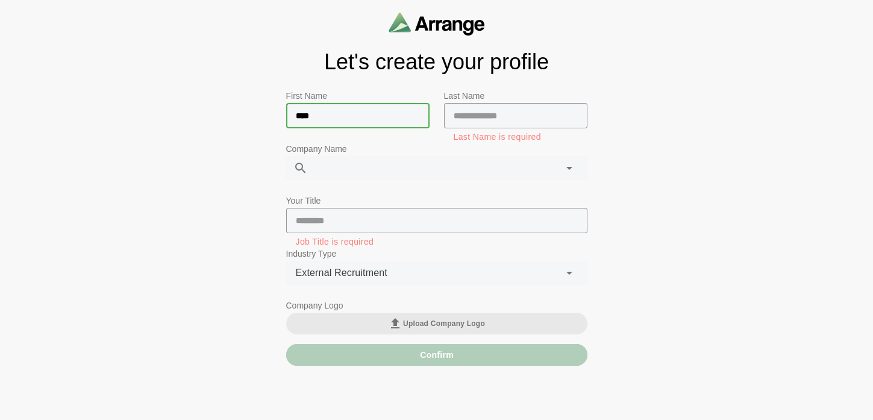
type input "****"
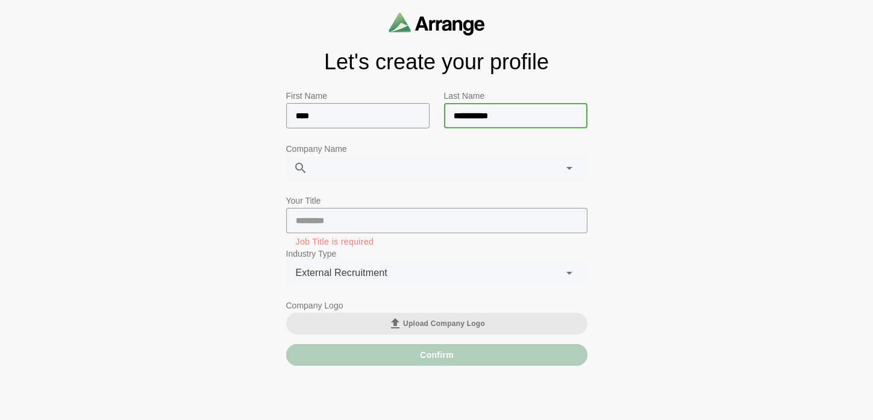
type input "**********"
type input "*********"
click at [353, 189] on div at bounding box center [437, 189] width 282 height 8
click at [389, 169] on div "inventure *********" at bounding box center [432, 168] width 249 height 24
click at [364, 209] on div at bounding box center [436, 220] width 301 height 25
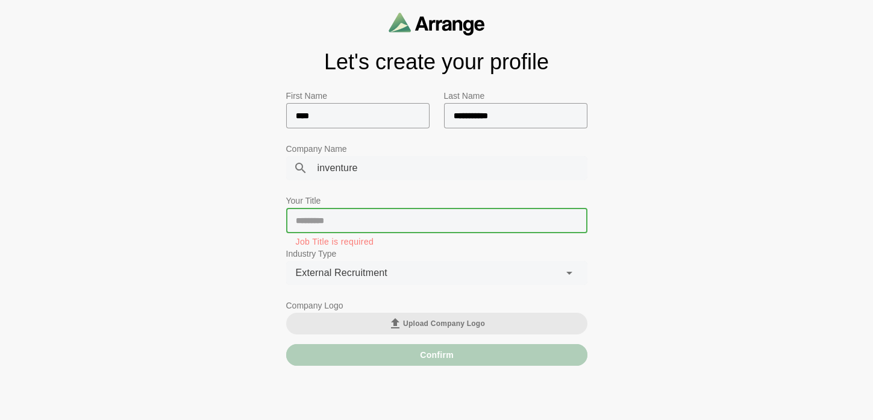
click at [360, 221] on input "text" at bounding box center [436, 220] width 301 height 25
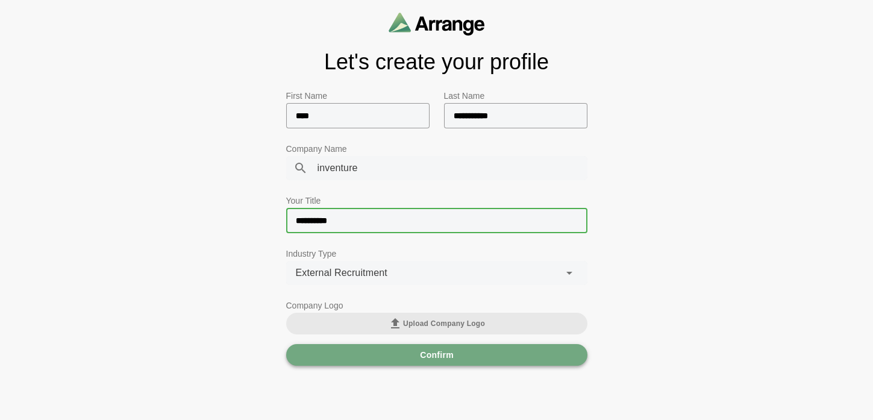
type input "**********"
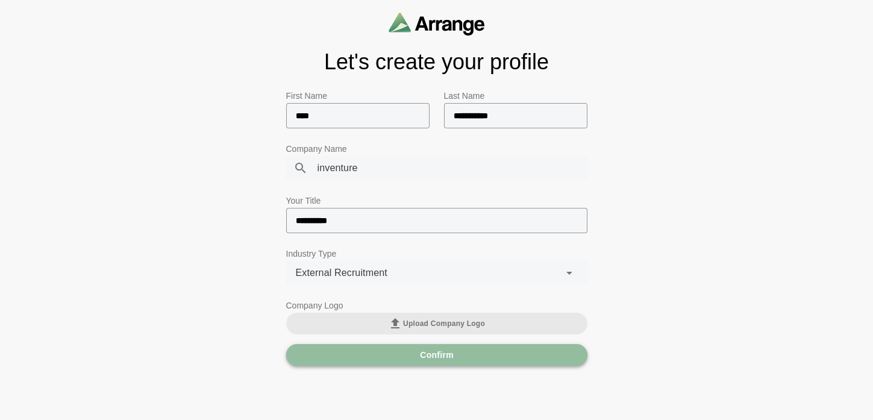
click at [406, 355] on button "Confirm" at bounding box center [436, 355] width 301 height 22
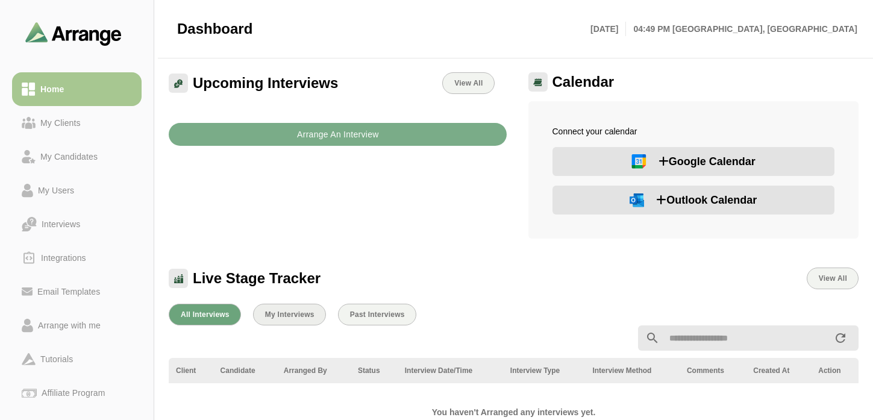
click at [285, 312] on span "My Interviews" at bounding box center [290, 314] width 50 height 8
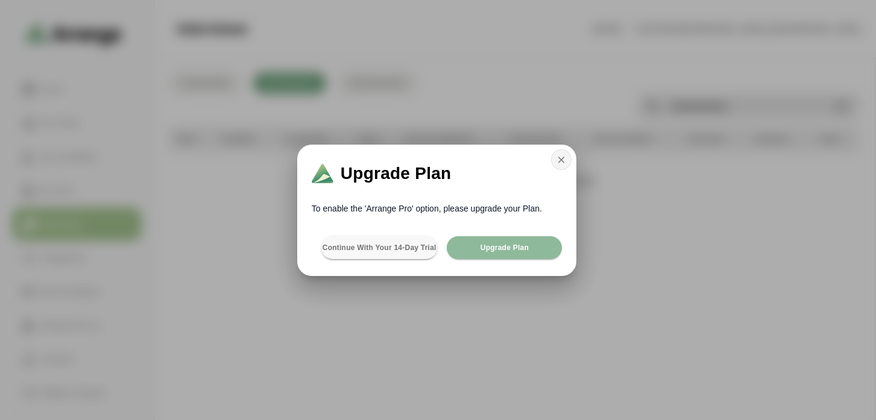
click at [556, 153] on button "button" at bounding box center [561, 159] width 20 height 20
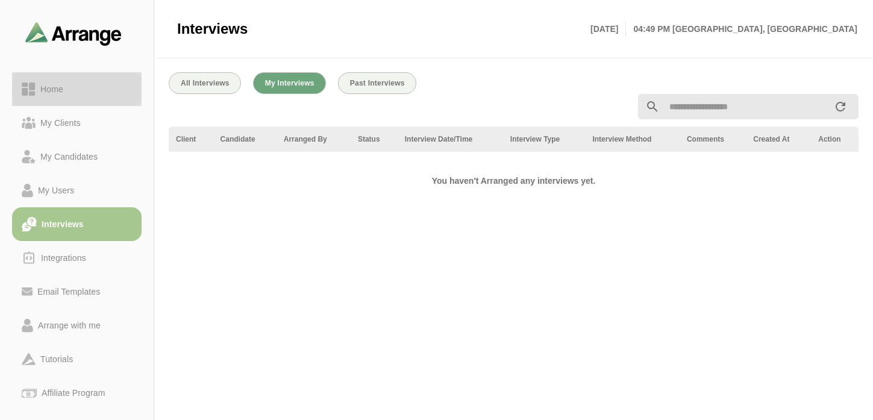
click at [58, 95] on div "Home" at bounding box center [52, 89] width 33 height 14
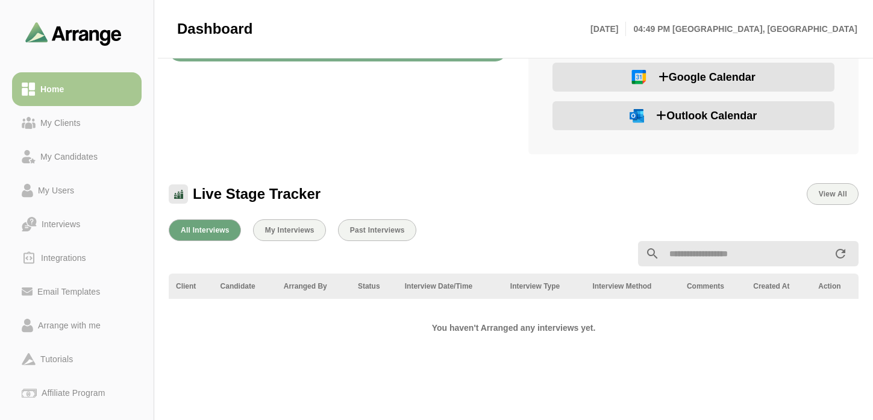
scroll to position [122, 0]
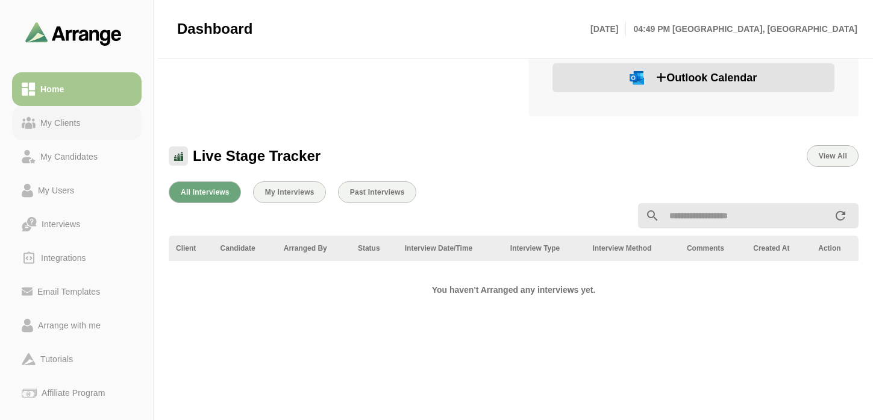
click at [50, 122] on div "My Clients" at bounding box center [61, 123] width 50 height 14
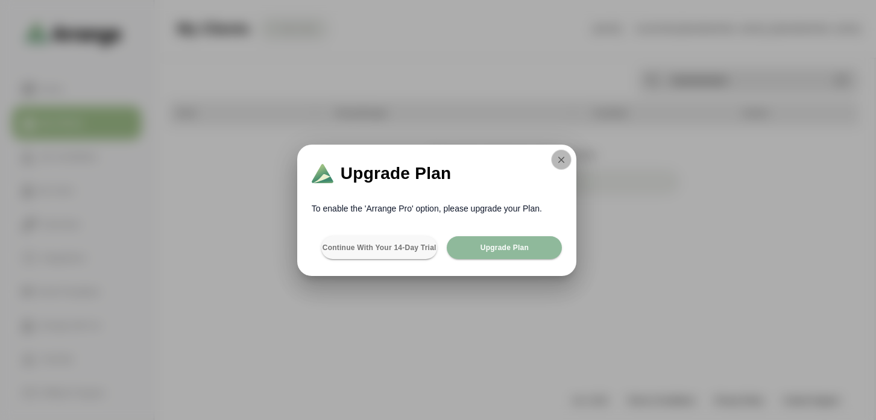
click at [563, 164] on icon "button" at bounding box center [561, 159] width 11 height 11
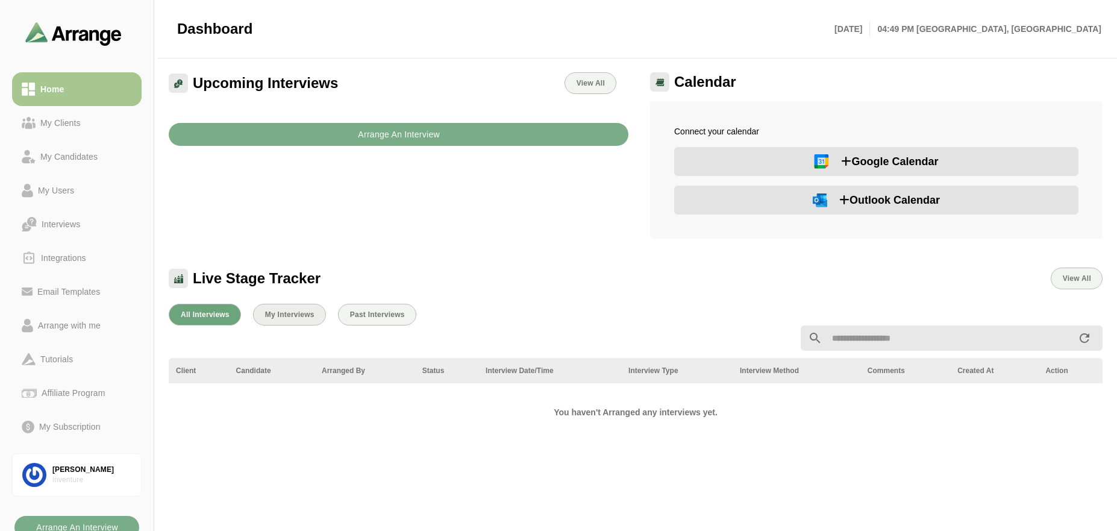
drag, startPoint x: 287, startPoint y: 290, endPoint x: 291, endPoint y: 305, distance: 15.1
click at [287, 290] on div "Live Stage Tracker View All" at bounding box center [636, 271] width 949 height 51
click at [76, 130] on link "My Clients" at bounding box center [77, 123] width 130 height 34
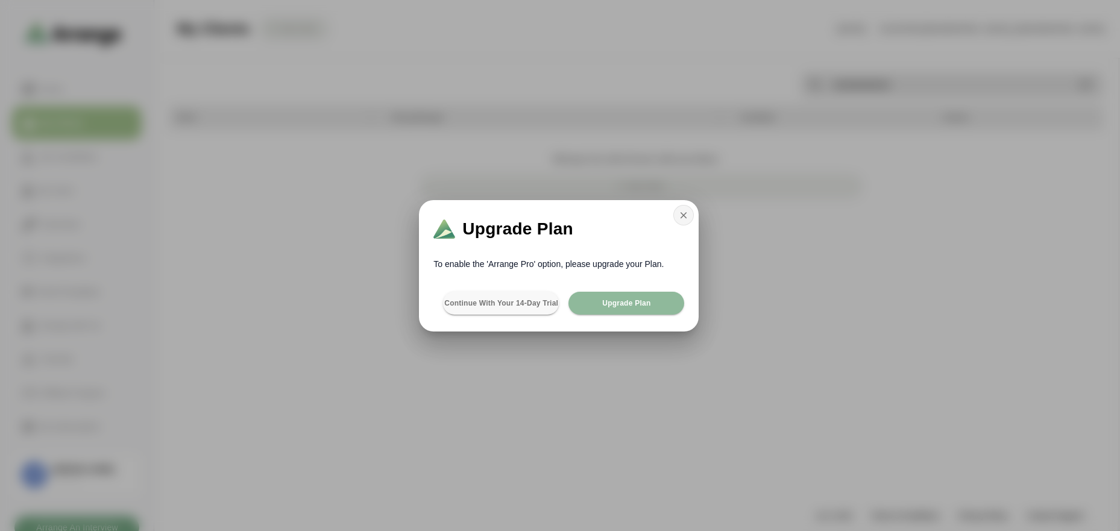
click at [691, 217] on button "button" at bounding box center [683, 215] width 20 height 20
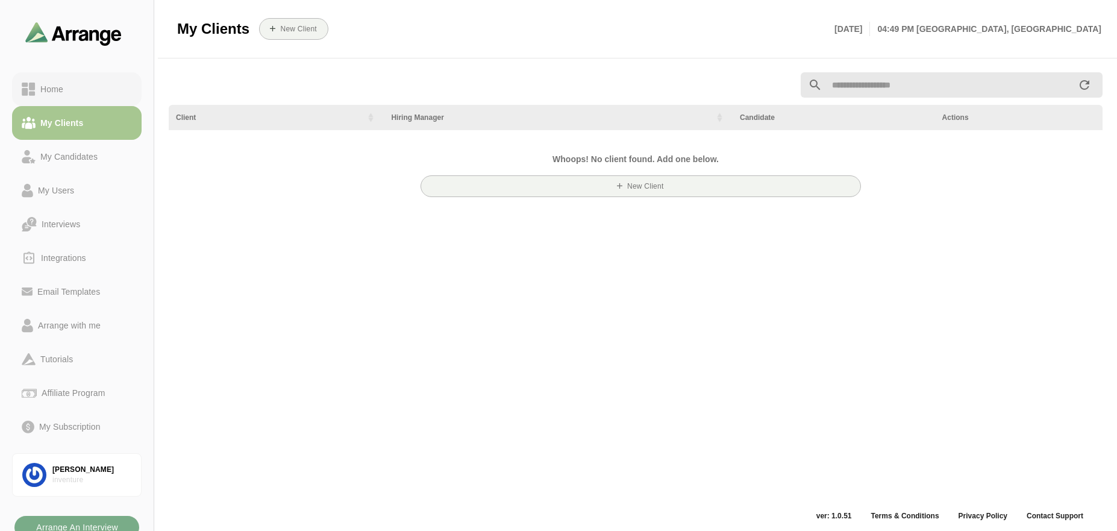
click at [60, 92] on div "Home" at bounding box center [52, 89] width 33 height 14
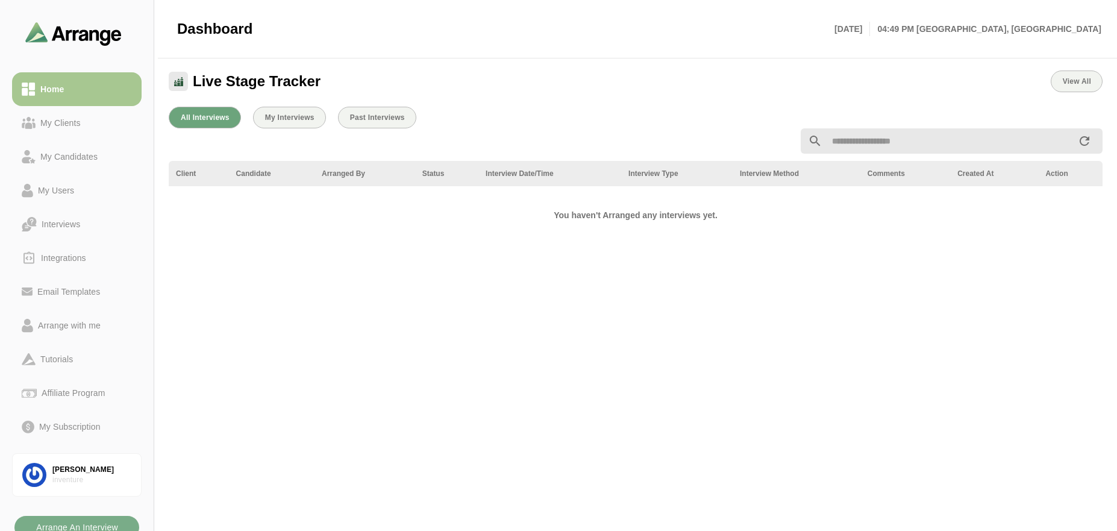
scroll to position [245, 0]
